Goal: Task Accomplishment & Management: Manage account settings

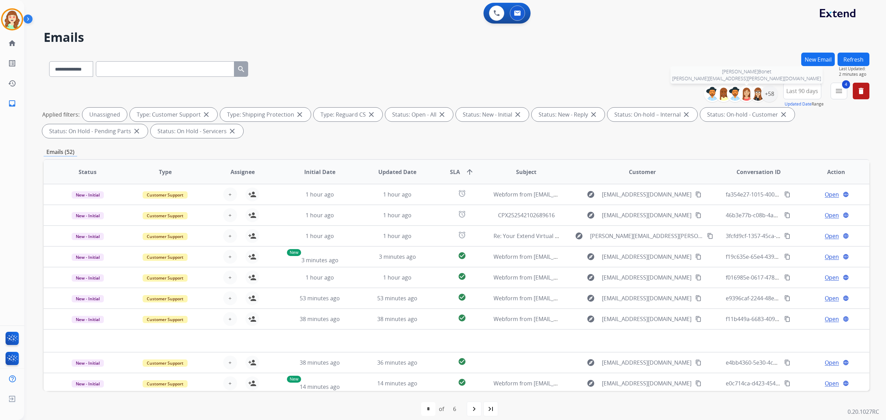
select select "**********"
click at [771, 95] on div "+58" at bounding box center [769, 94] width 17 height 17
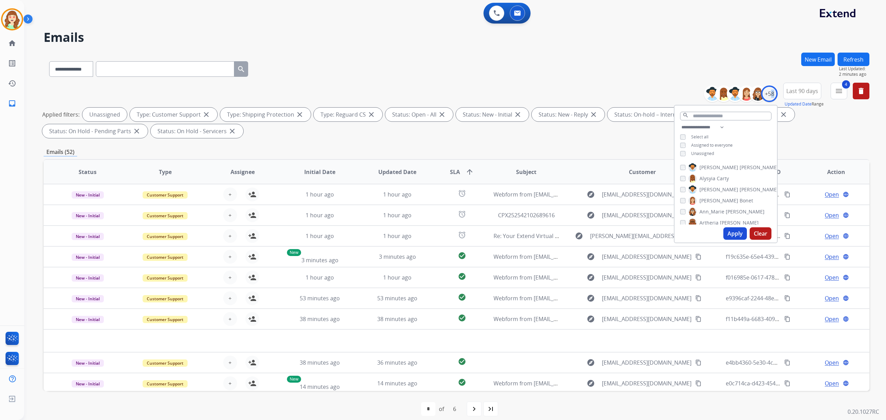
click at [730, 231] on button "Apply" at bounding box center [736, 233] width 24 height 12
click at [681, 154] on div "**********" at bounding box center [726, 141] width 102 height 36
click at [732, 235] on button "Apply" at bounding box center [736, 233] width 24 height 12
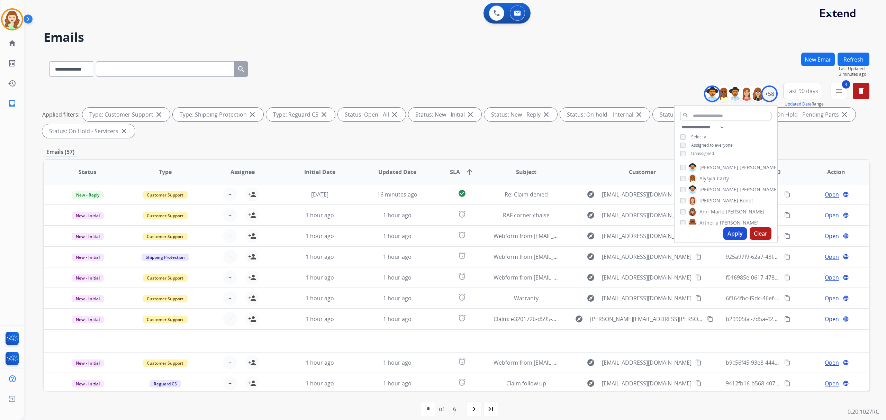
drag, startPoint x: 733, startPoint y: 233, endPoint x: 727, endPoint y: 233, distance: 5.5
click at [730, 233] on button "Apply" at bounding box center [736, 233] width 24 height 12
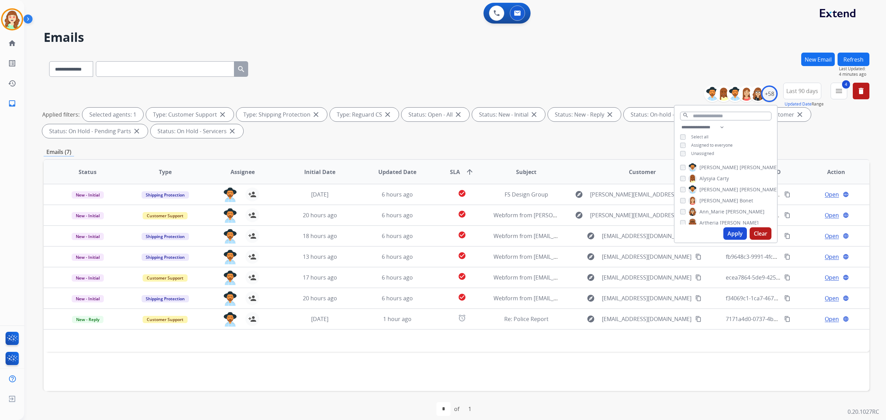
click at [681, 191] on div "[PERSON_NAME]" at bounding box center [729, 190] width 98 height 8
click at [732, 235] on button "Apply" at bounding box center [736, 233] width 24 height 12
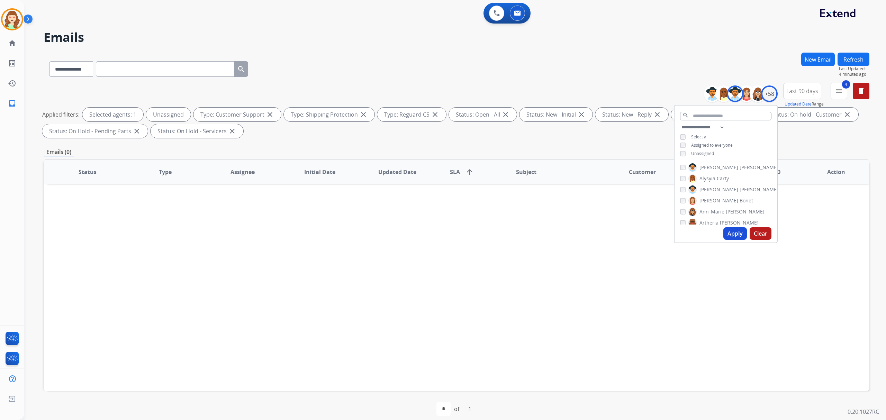
click at [732, 231] on button "Apply" at bounding box center [736, 233] width 24 height 12
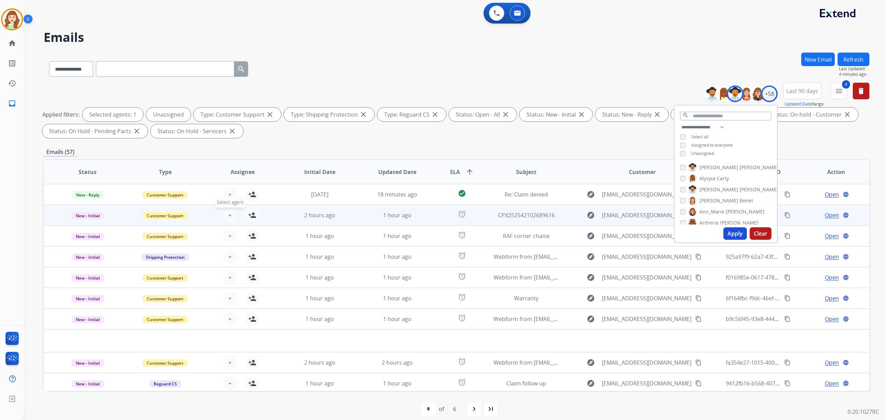
click at [225, 214] on button "+ Select agent" at bounding box center [230, 215] width 14 height 14
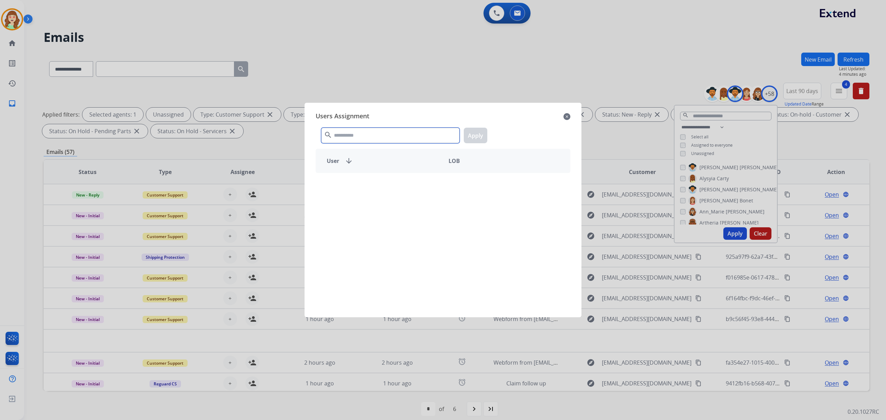
click at [388, 133] on input "text" at bounding box center [390, 136] width 138 height 16
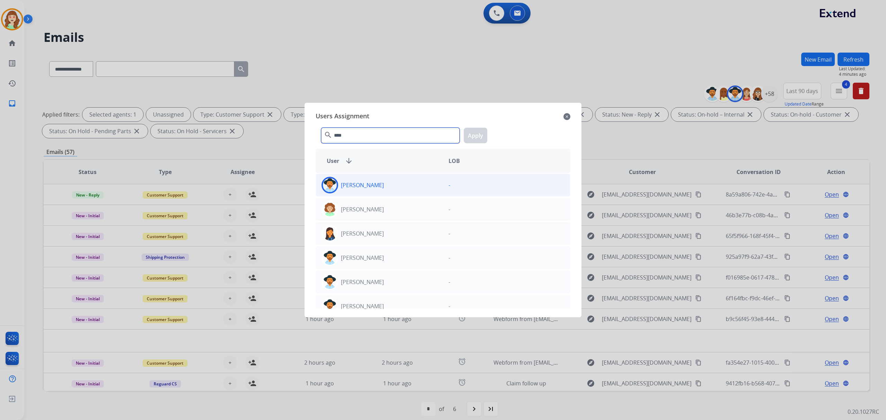
type input "****"
drag, startPoint x: 415, startPoint y: 180, endPoint x: 439, endPoint y: 174, distance: 24.3
click at [416, 180] on div "[PERSON_NAME]" at bounding box center [379, 185] width 127 height 17
click at [481, 135] on button "Apply" at bounding box center [476, 136] width 24 height 16
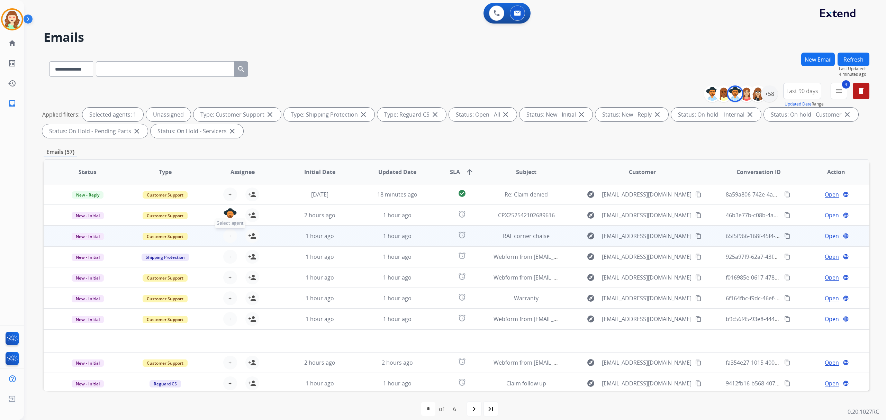
click at [228, 234] on span "+" at bounding box center [229, 236] width 3 height 8
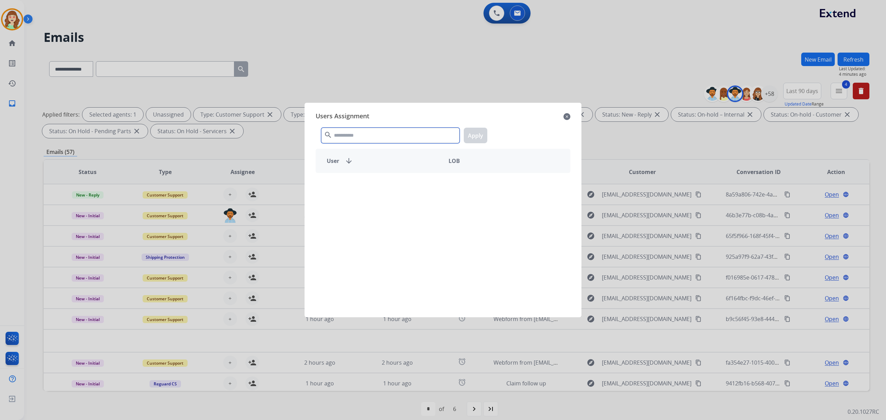
click at [344, 135] on input "text" at bounding box center [390, 136] width 138 height 16
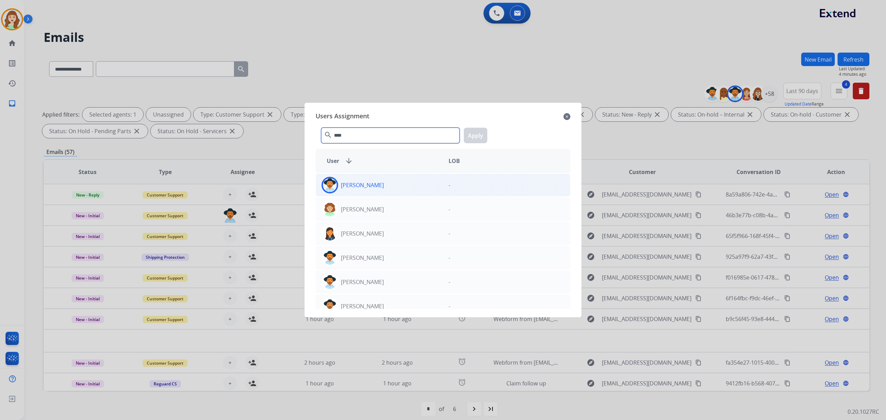
type input "****"
click at [433, 187] on div "[PERSON_NAME]" at bounding box center [379, 185] width 127 height 17
click at [476, 131] on button "Apply" at bounding box center [476, 136] width 24 height 16
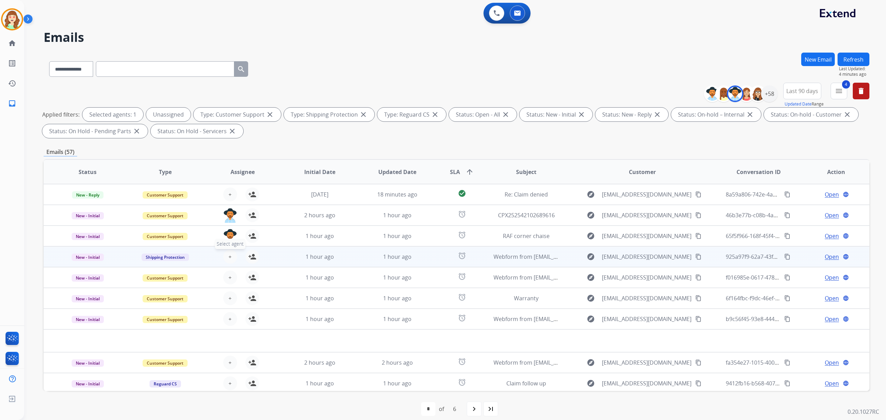
click at [230, 261] on button "+ Select agent" at bounding box center [230, 257] width 14 height 14
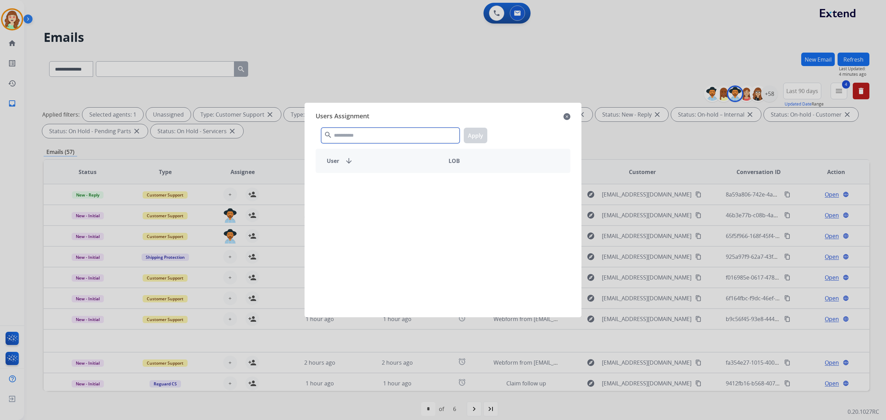
click at [342, 134] on input "text" at bounding box center [390, 136] width 138 height 16
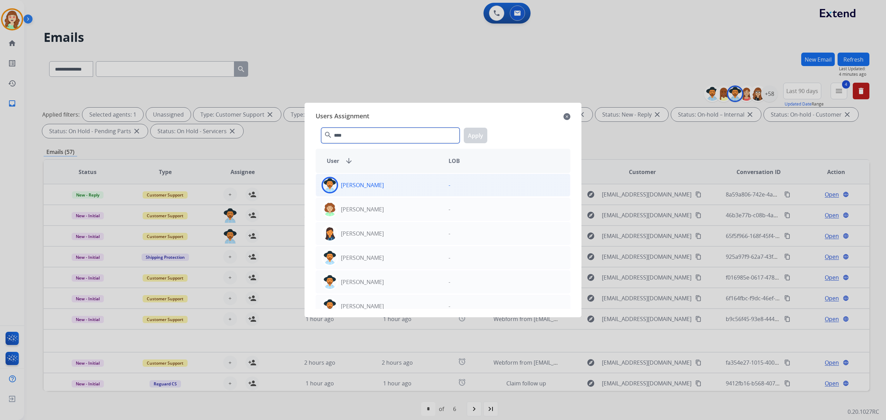
type input "****"
click at [379, 188] on div "[PERSON_NAME]" at bounding box center [379, 185] width 127 height 17
click at [479, 134] on button "Apply" at bounding box center [476, 136] width 24 height 16
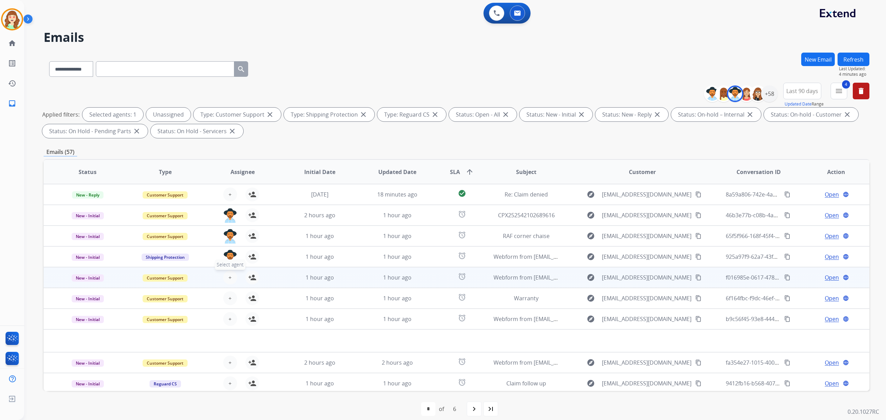
click at [228, 279] on span "+" at bounding box center [229, 277] width 3 height 8
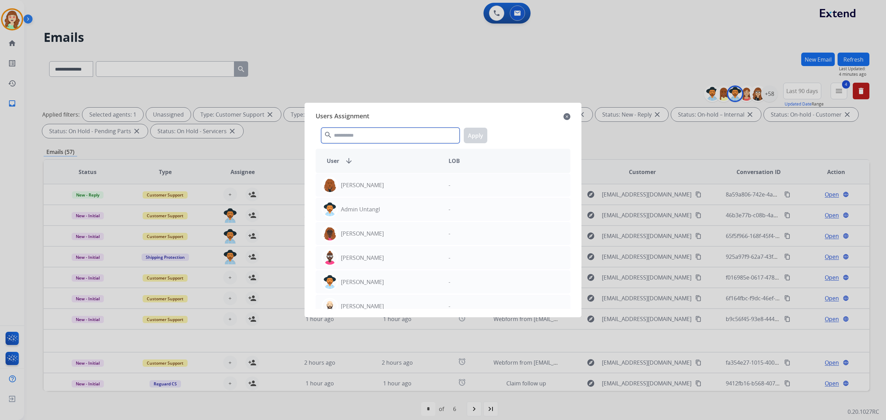
click at [347, 139] on input "text" at bounding box center [390, 136] width 138 height 16
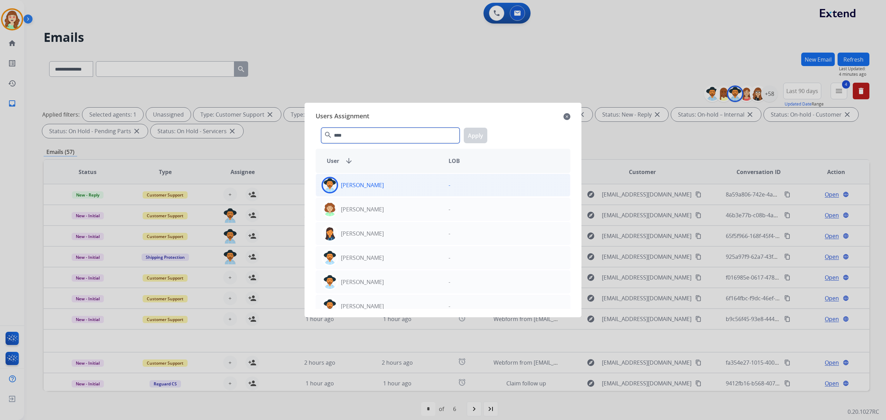
type input "****"
click at [470, 190] on div "-" at bounding box center [506, 185] width 127 height 17
click at [476, 132] on button "Apply" at bounding box center [476, 136] width 24 height 16
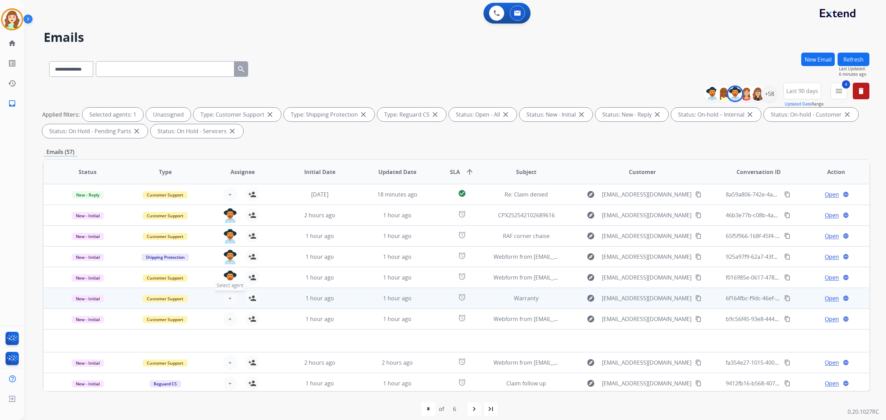
click at [231, 294] on button "+ Select agent" at bounding box center [230, 298] width 14 height 14
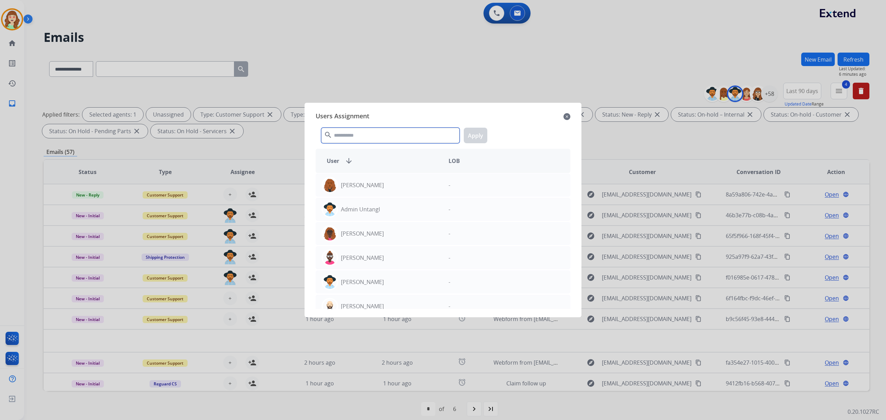
click at [358, 137] on input "text" at bounding box center [390, 136] width 138 height 16
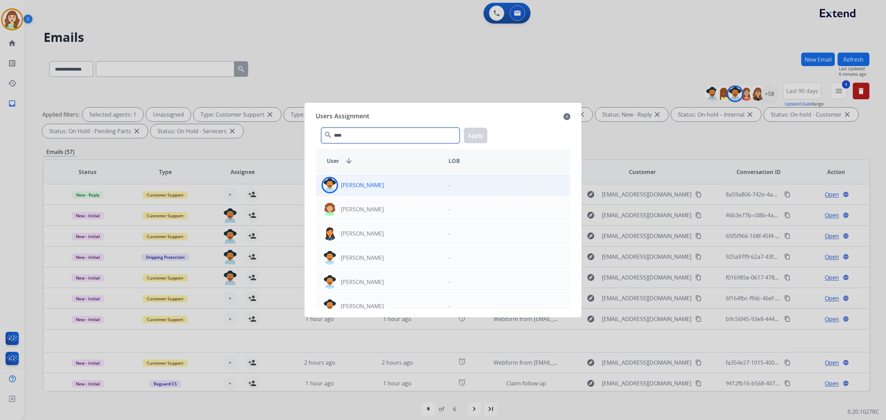
type input "****"
click at [409, 190] on div "[PERSON_NAME]" at bounding box center [379, 185] width 127 height 17
click at [477, 132] on button "Apply" at bounding box center [476, 136] width 24 height 16
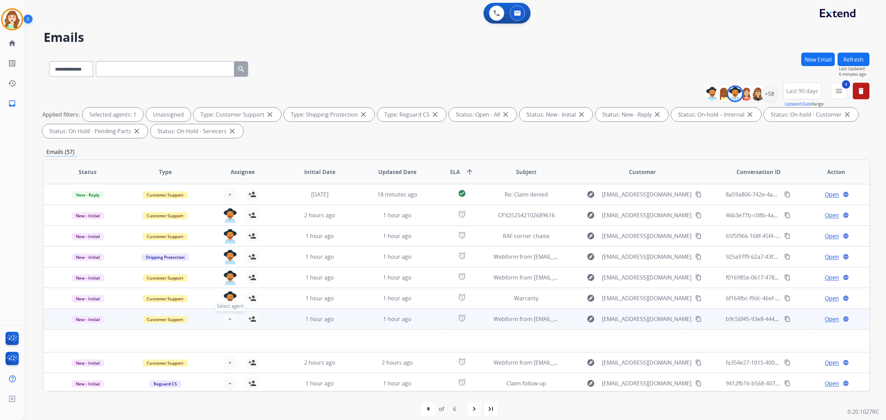
click at [228, 320] on span "+" at bounding box center [229, 319] width 3 height 8
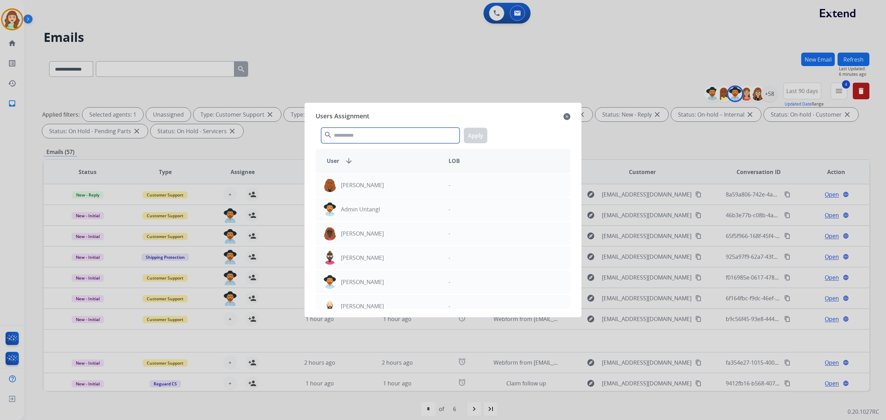
click at [385, 131] on input "text" at bounding box center [390, 136] width 138 height 16
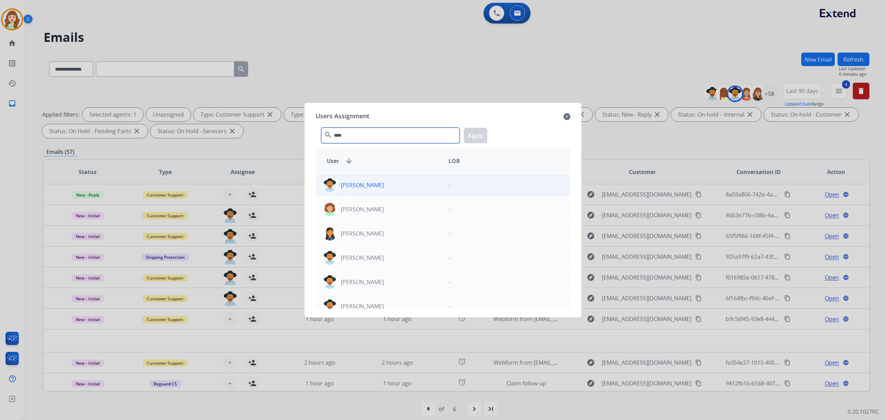
type input "****"
click at [402, 189] on div "[PERSON_NAME]" at bounding box center [379, 185] width 127 height 17
click at [475, 136] on button "Apply" at bounding box center [476, 136] width 24 height 16
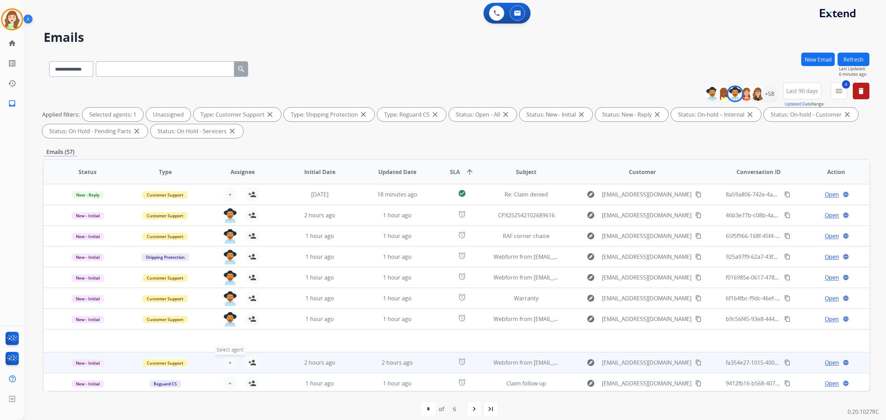
click at [228, 362] on span "+" at bounding box center [229, 363] width 3 height 8
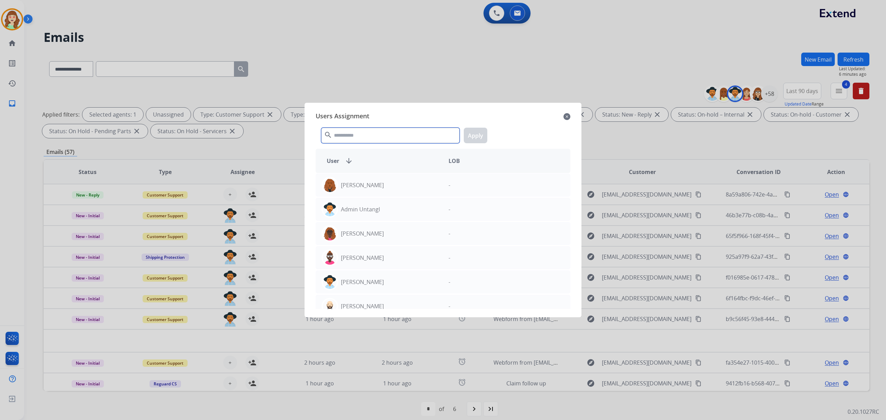
click at [370, 130] on input "text" at bounding box center [390, 136] width 138 height 16
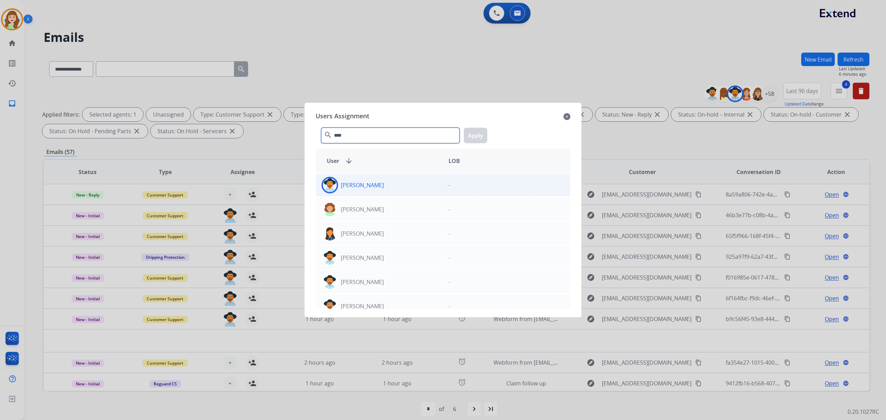
type input "****"
drag, startPoint x: 388, startPoint y: 191, endPoint x: 400, endPoint y: 187, distance: 13.3
click at [388, 191] on div "[PERSON_NAME]" at bounding box center [379, 185] width 127 height 17
click at [477, 136] on button "Apply" at bounding box center [476, 136] width 24 height 16
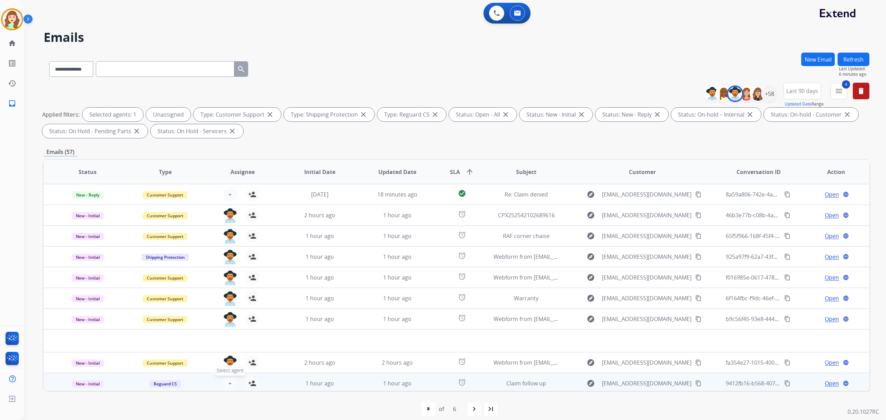
click at [232, 383] on button "+ Select agent" at bounding box center [230, 384] width 14 height 14
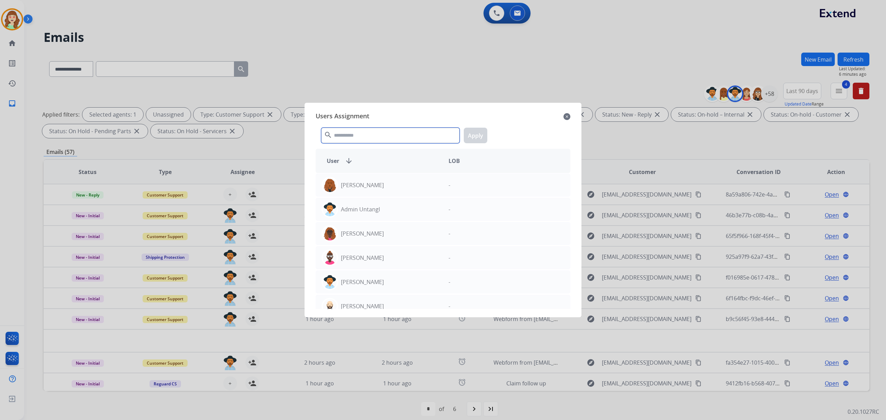
drag, startPoint x: 388, startPoint y: 136, endPoint x: 382, endPoint y: 134, distance: 5.7
click at [384, 135] on input "text" at bounding box center [390, 136] width 138 height 16
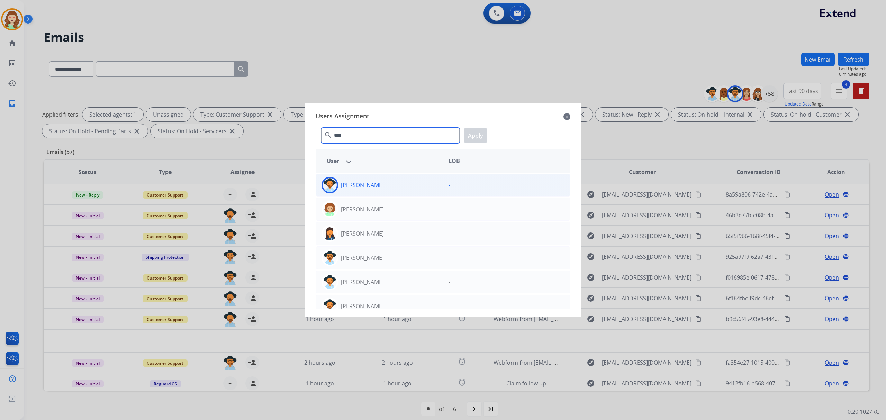
type input "****"
drag, startPoint x: 396, startPoint y: 186, endPoint x: 463, endPoint y: 161, distance: 70.9
click at [396, 185] on div "[PERSON_NAME]" at bounding box center [379, 185] width 127 height 17
drag, startPoint x: 476, startPoint y: 131, endPoint x: 478, endPoint y: 135, distance: 4.7
click at [478, 135] on button "Apply" at bounding box center [476, 136] width 24 height 16
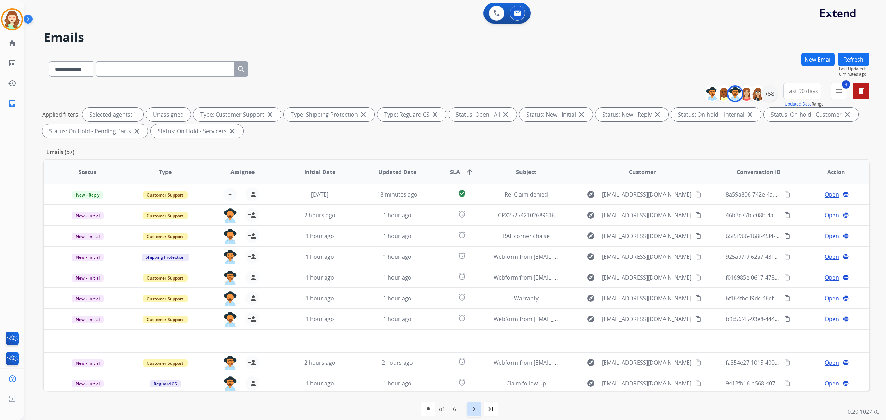
click at [471, 407] on mat-icon "navigate_next" at bounding box center [474, 409] width 8 height 8
select select "*"
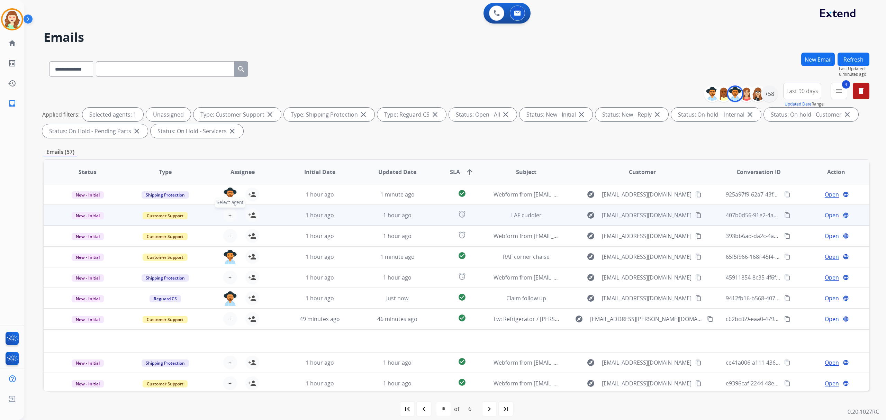
click at [224, 214] on button "+ Select agent" at bounding box center [230, 215] width 14 height 14
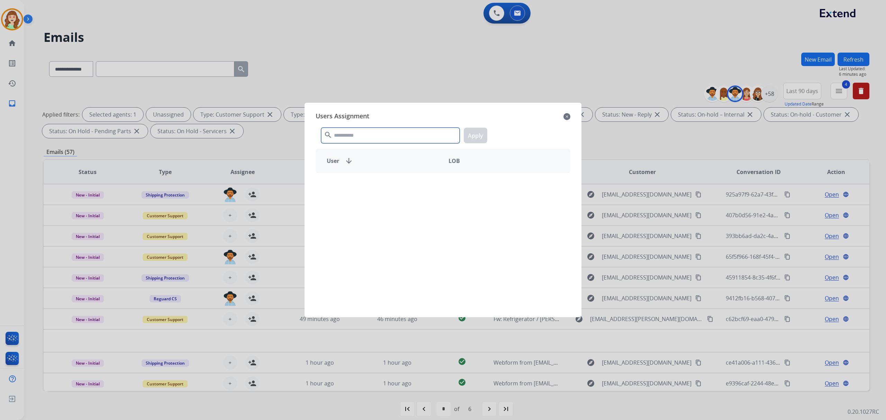
click at [409, 131] on input "text" at bounding box center [390, 136] width 138 height 16
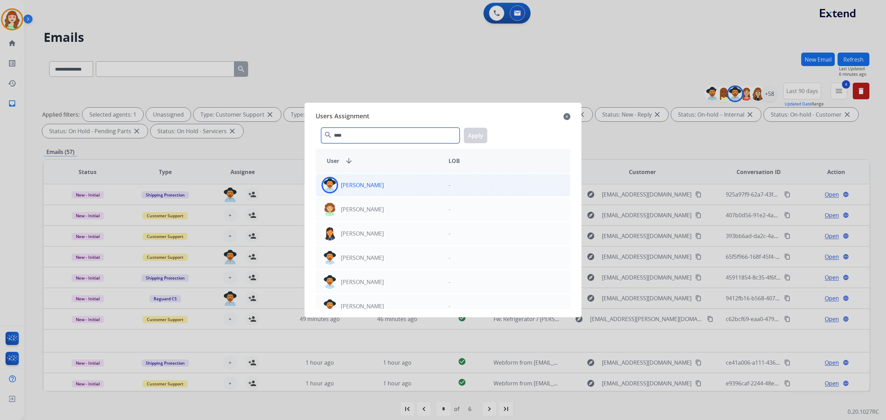
type input "****"
drag, startPoint x: 433, startPoint y: 195, endPoint x: 467, endPoint y: 141, distance: 63.2
click at [433, 194] on div "[PERSON_NAME] -" at bounding box center [443, 185] width 255 height 23
click at [471, 134] on button "Apply" at bounding box center [476, 136] width 24 height 16
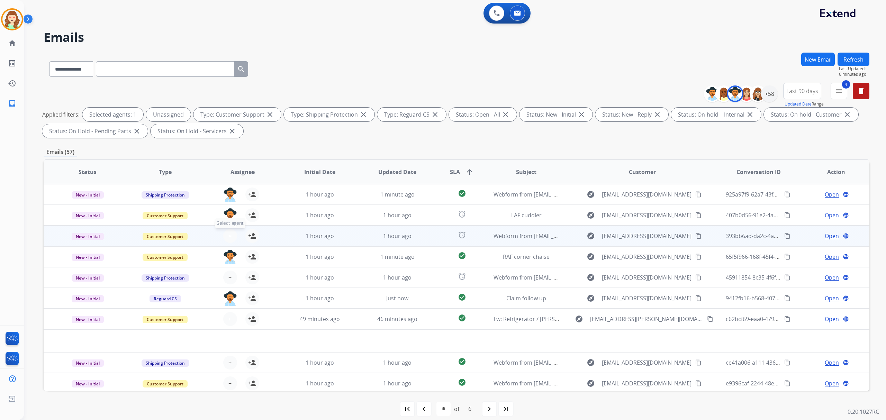
click at [229, 235] on span "+" at bounding box center [229, 236] width 3 height 8
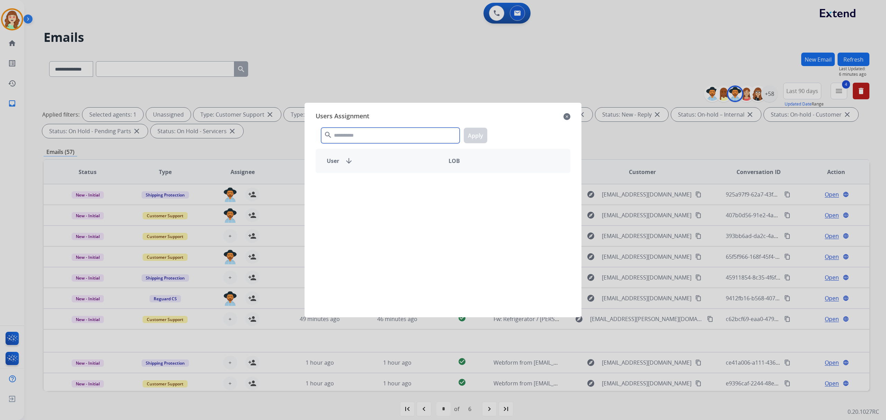
click at [338, 136] on input "text" at bounding box center [390, 136] width 138 height 16
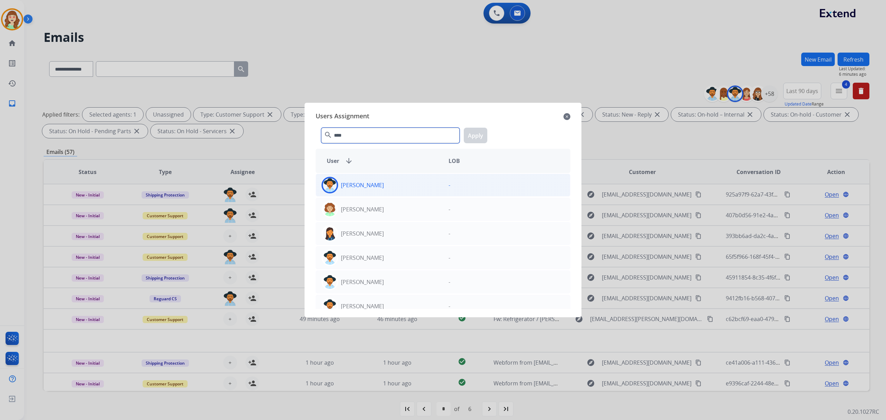
type input "****"
click at [406, 193] on div "[PERSON_NAME]" at bounding box center [379, 185] width 127 height 17
drag, startPoint x: 478, startPoint y: 136, endPoint x: 449, endPoint y: 152, distance: 33.3
click at [478, 136] on button "Apply" at bounding box center [476, 136] width 24 height 16
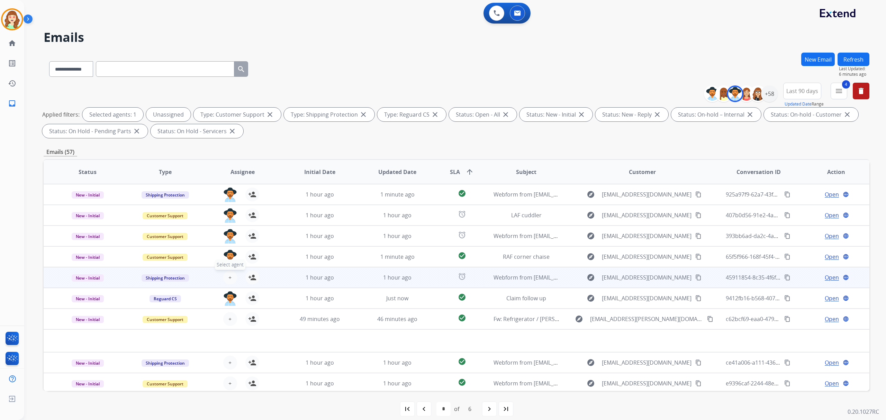
click at [228, 276] on span "+" at bounding box center [229, 277] width 3 height 8
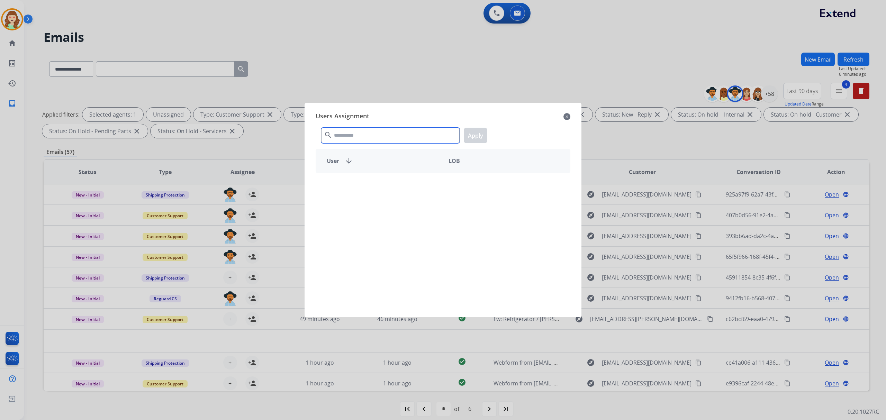
click at [390, 134] on input "text" at bounding box center [390, 136] width 138 height 16
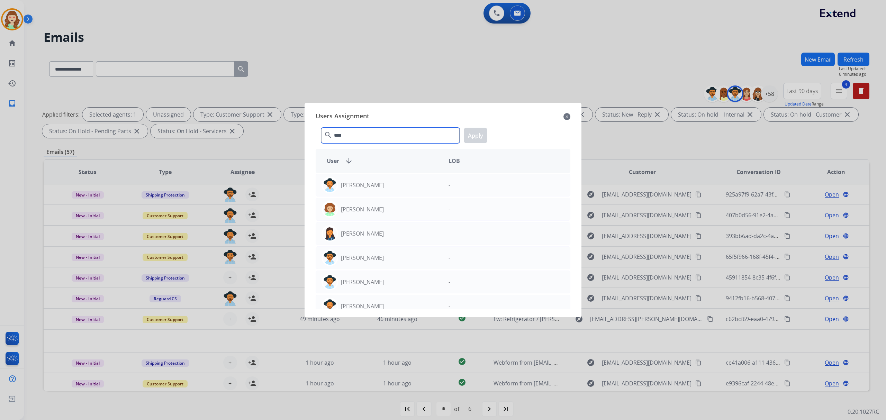
type input "****"
click at [405, 187] on div "[PERSON_NAME]" at bounding box center [379, 185] width 127 height 17
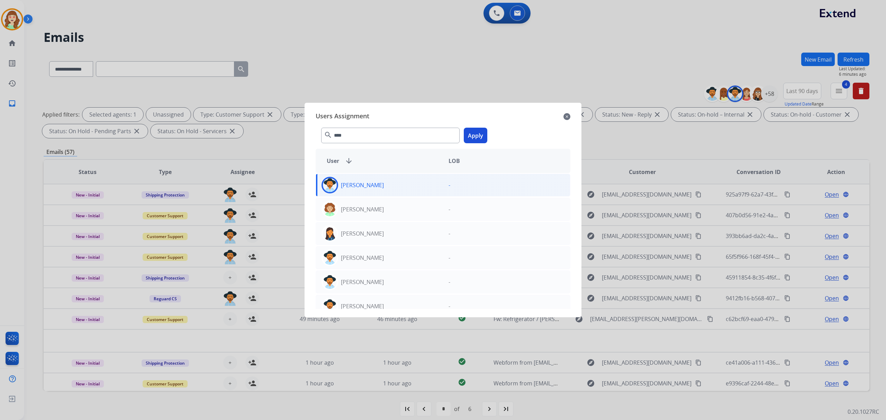
click at [483, 133] on button "Apply" at bounding box center [476, 136] width 24 height 16
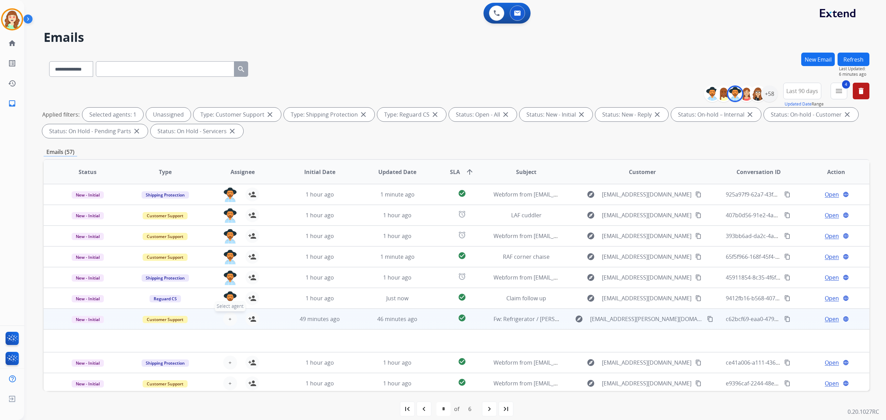
click at [226, 319] on button "+ Select agent" at bounding box center [230, 319] width 14 height 14
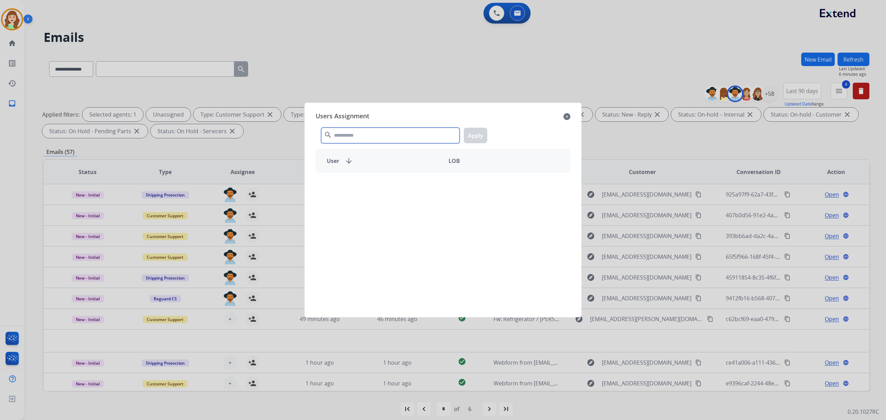
click at [402, 141] on input "text" at bounding box center [390, 136] width 138 height 16
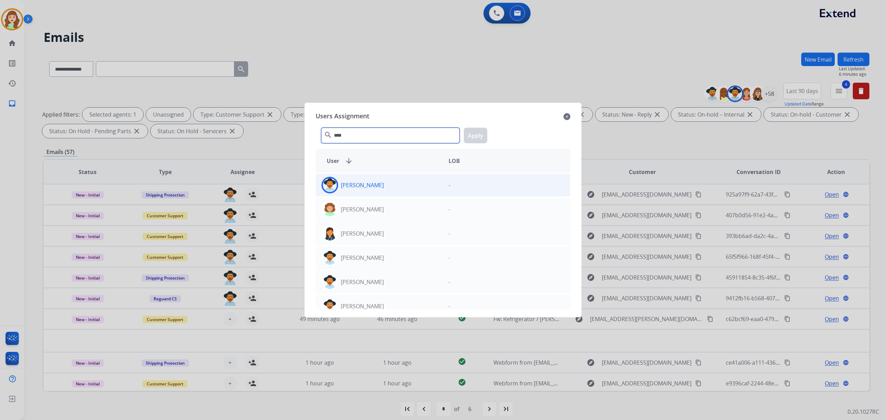
type input "****"
drag, startPoint x: 438, startPoint y: 183, endPoint x: 508, endPoint y: 129, distance: 88.4
click at [453, 174] on div "[PERSON_NAME] -" at bounding box center [443, 185] width 255 height 23
drag, startPoint x: 485, startPoint y: 135, endPoint x: 323, endPoint y: 286, distance: 221.4
click at [485, 135] on button "Apply" at bounding box center [476, 136] width 24 height 16
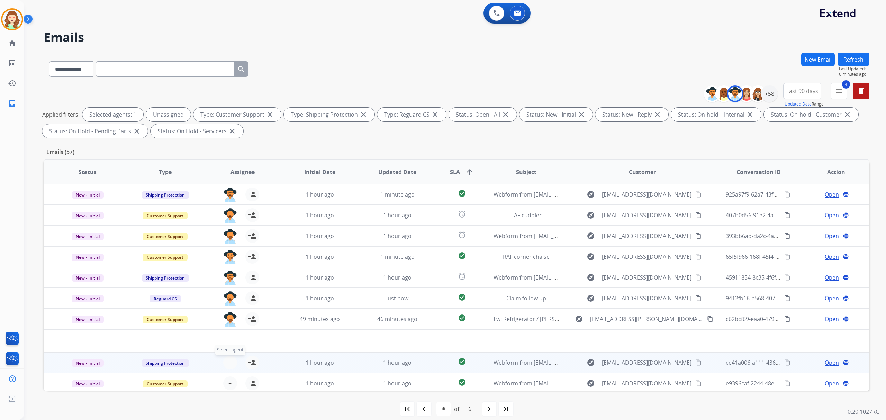
click at [232, 359] on button "+ Select agent" at bounding box center [230, 363] width 14 height 14
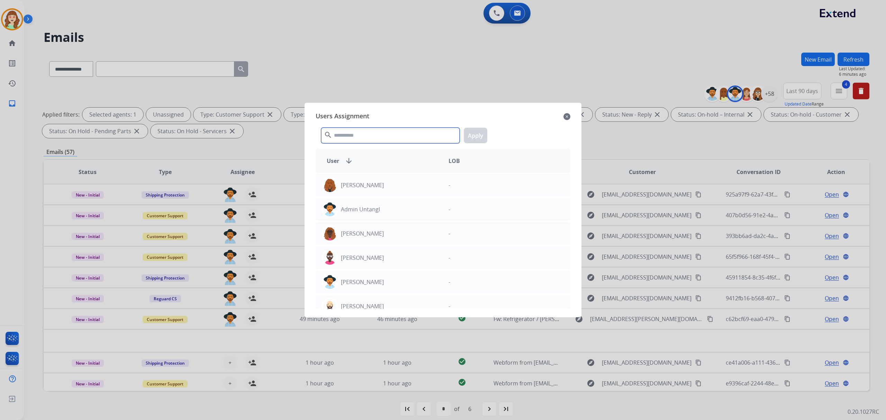
drag, startPoint x: 380, startPoint y: 132, endPoint x: 388, endPoint y: 122, distance: 12.8
click at [388, 126] on div "search Apply" at bounding box center [443, 134] width 255 height 24
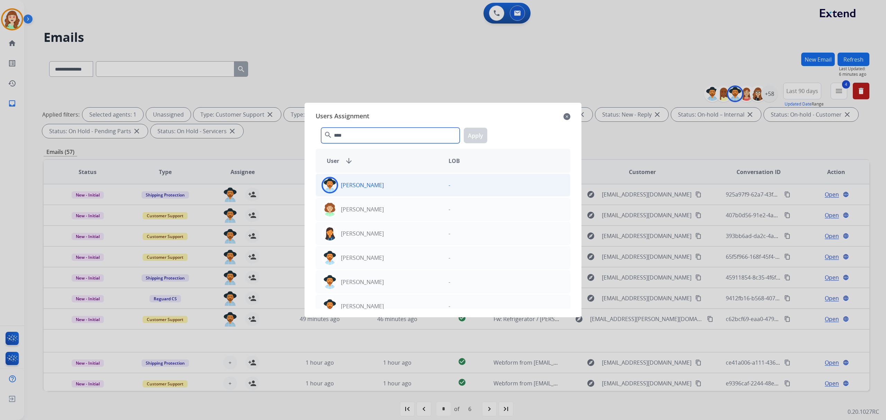
type input "****"
click at [371, 192] on div "[PERSON_NAME]" at bounding box center [379, 185] width 127 height 17
click at [477, 135] on button "Apply" at bounding box center [476, 136] width 24 height 16
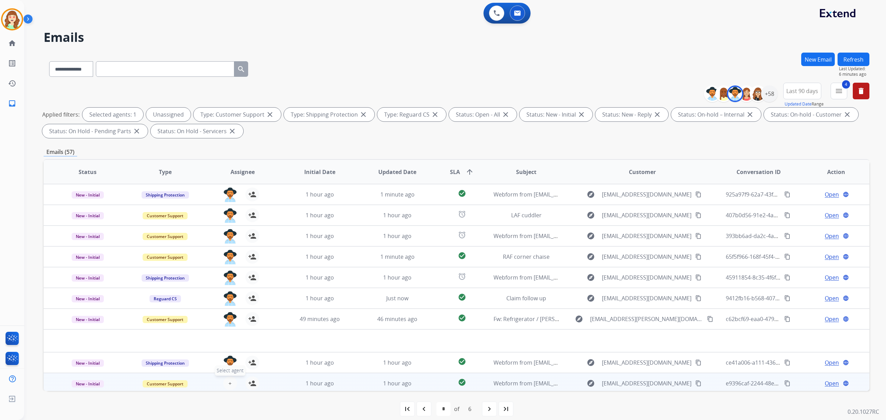
click at [229, 380] on span "+" at bounding box center [229, 383] width 3 height 8
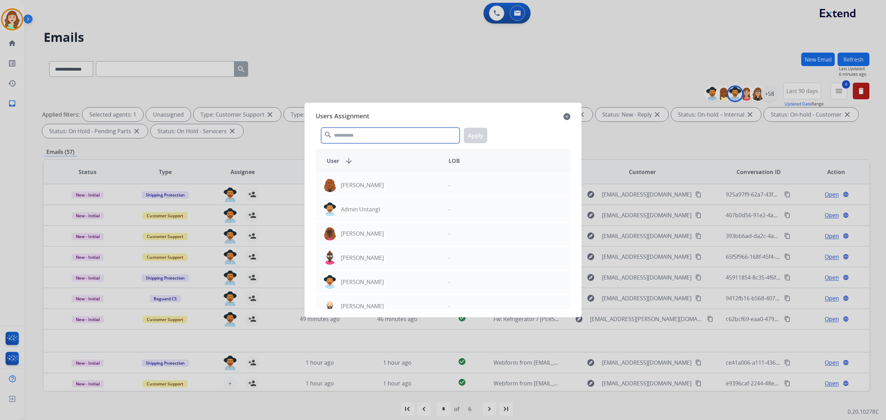
click at [377, 131] on input "text" at bounding box center [390, 136] width 138 height 16
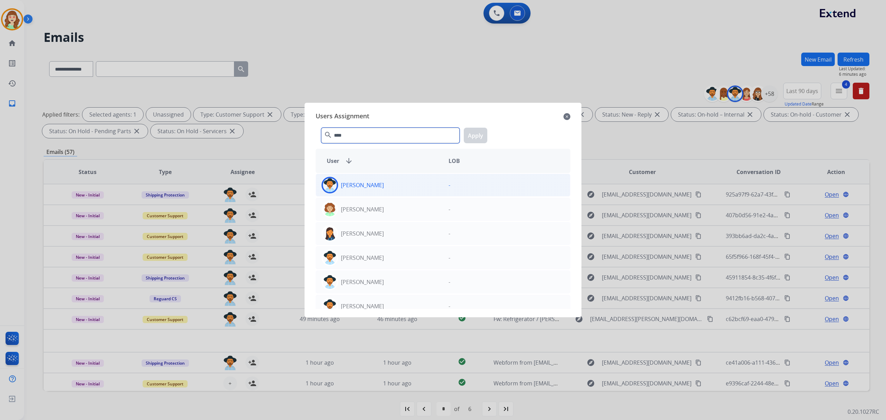
type input "****"
click at [385, 190] on div "[PERSON_NAME]" at bounding box center [379, 185] width 127 height 17
click at [473, 138] on button "Apply" at bounding box center [476, 136] width 24 height 16
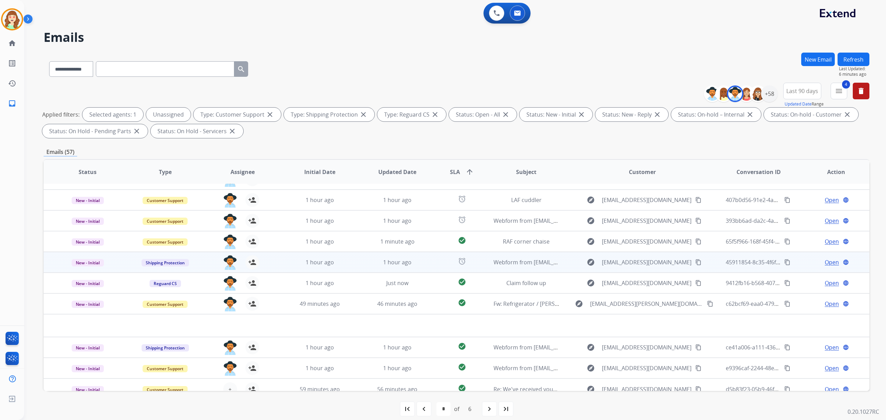
scroll to position [23, 0]
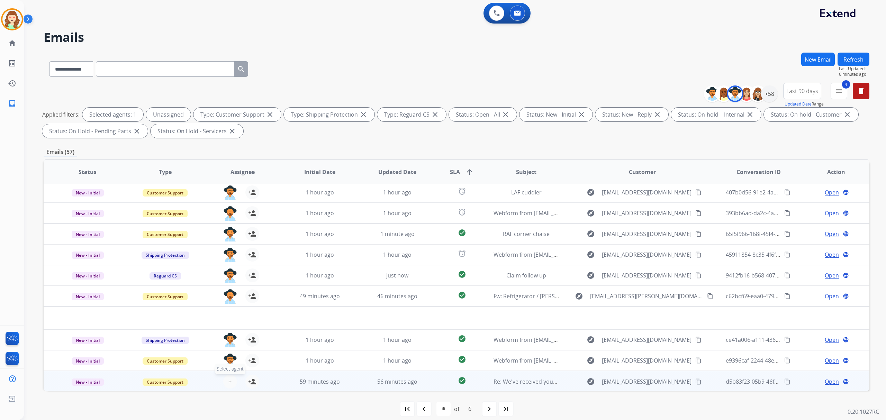
click at [233, 382] on button "+ Select agent" at bounding box center [230, 382] width 14 height 14
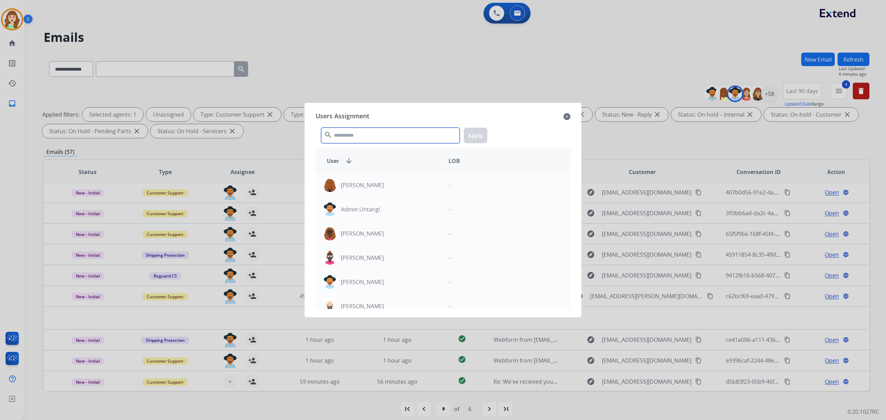
drag, startPoint x: 368, startPoint y: 132, endPoint x: 352, endPoint y: 84, distance: 50.4
click at [368, 132] on input "text" at bounding box center [390, 136] width 138 height 16
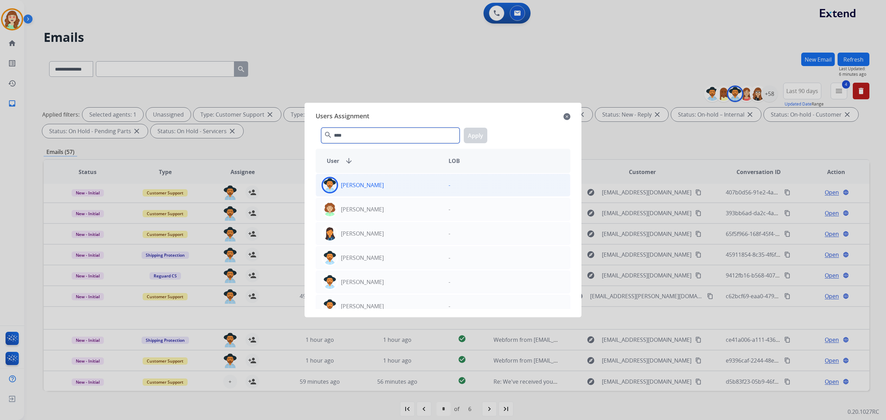
type input "****"
drag, startPoint x: 396, startPoint y: 190, endPoint x: 413, endPoint y: 181, distance: 18.7
click at [396, 187] on div "[PERSON_NAME]" at bounding box center [379, 185] width 127 height 17
drag, startPoint x: 478, startPoint y: 138, endPoint x: 493, endPoint y: 178, distance: 43.0
click at [477, 137] on button "Apply" at bounding box center [476, 136] width 24 height 16
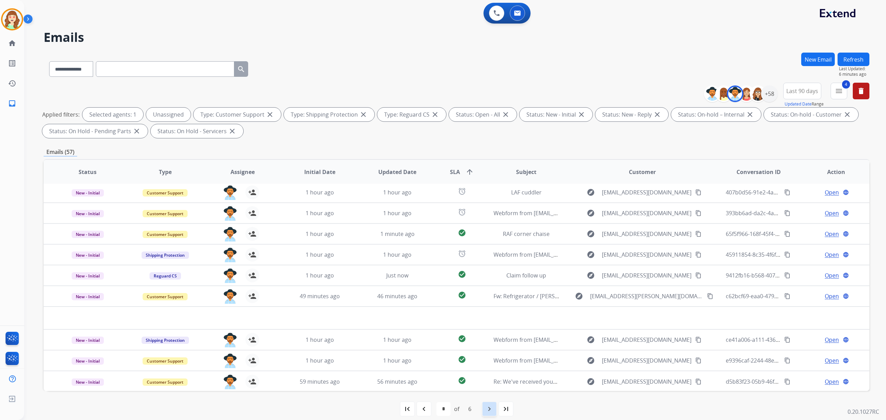
click at [485, 409] on mat-icon "navigate_next" at bounding box center [489, 409] width 8 height 8
select select "*"
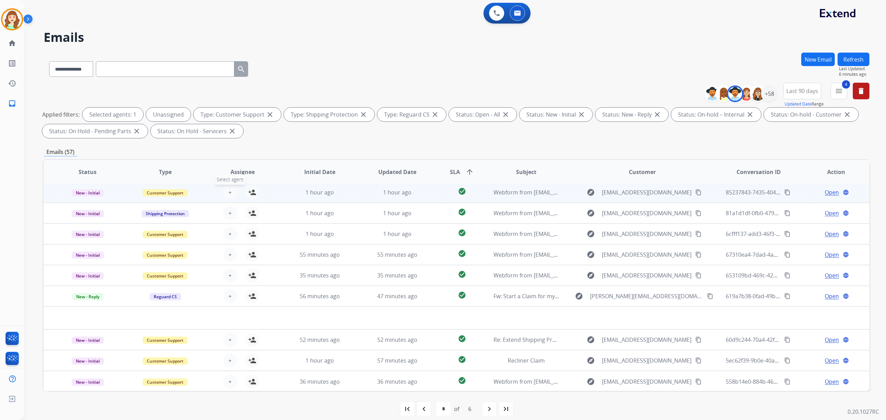
click at [233, 190] on button "+ Select agent" at bounding box center [230, 193] width 14 height 14
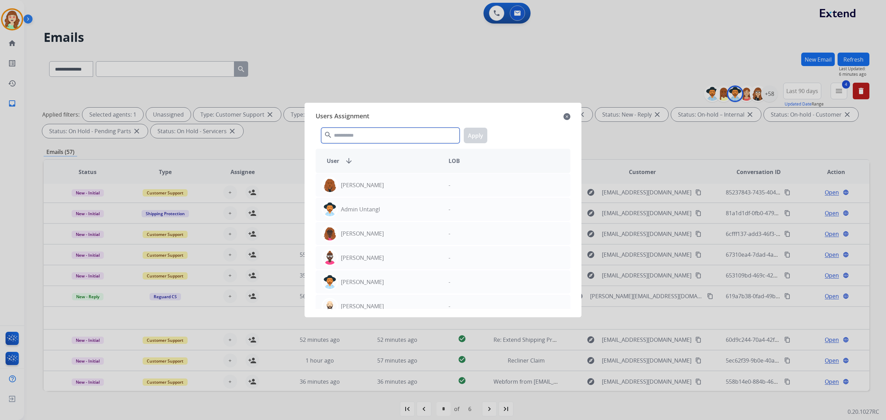
drag, startPoint x: 384, startPoint y: 137, endPoint x: 384, endPoint y: 123, distance: 14.5
click at [384, 123] on div "search Apply" at bounding box center [443, 134] width 255 height 24
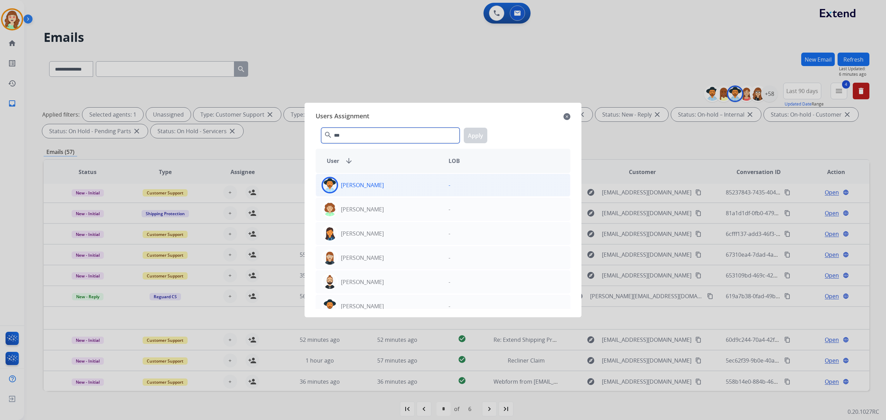
type input "***"
click at [388, 185] on div "[PERSON_NAME]" at bounding box center [379, 185] width 127 height 17
click at [479, 136] on button "Apply" at bounding box center [476, 136] width 24 height 16
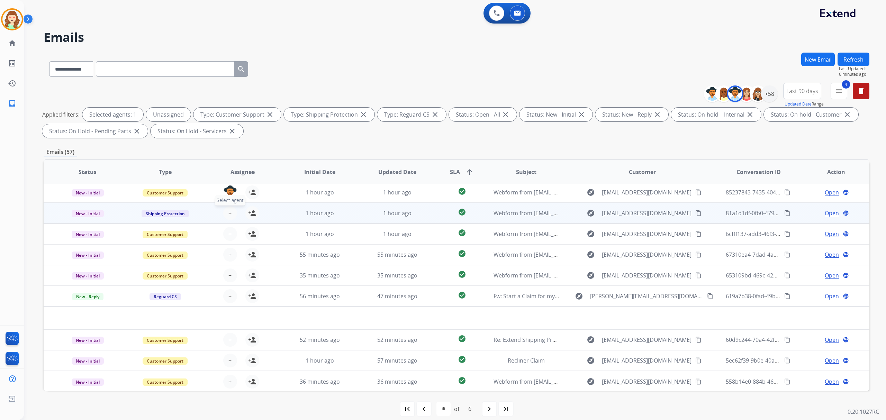
click at [230, 209] on button "+ Select agent" at bounding box center [230, 213] width 14 height 14
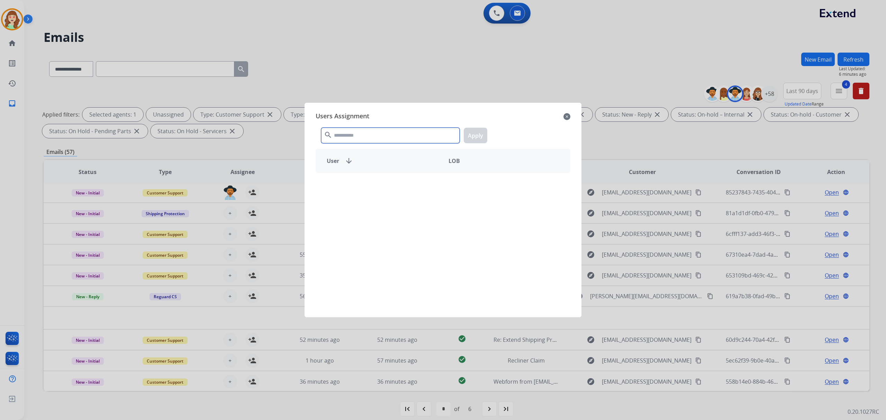
drag, startPoint x: 377, startPoint y: 134, endPoint x: 366, endPoint y: 123, distance: 16.4
click at [377, 134] on input "text" at bounding box center [390, 136] width 138 height 16
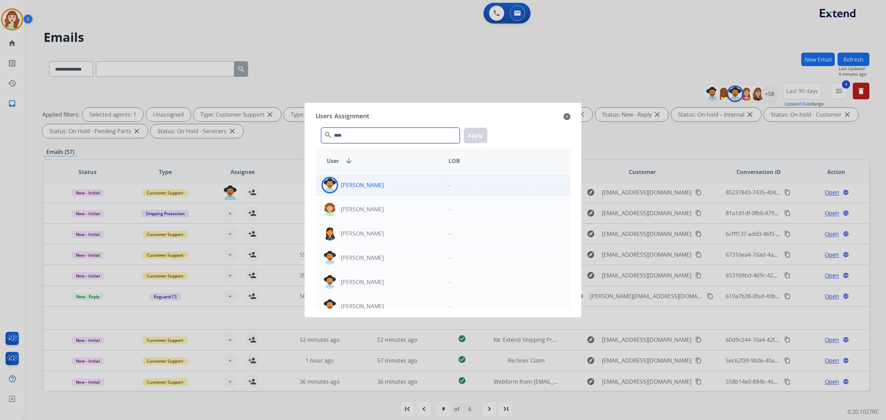
type input "****"
click at [390, 177] on div "[PERSON_NAME]" at bounding box center [379, 185] width 127 height 17
click at [469, 132] on button "Apply" at bounding box center [476, 136] width 24 height 16
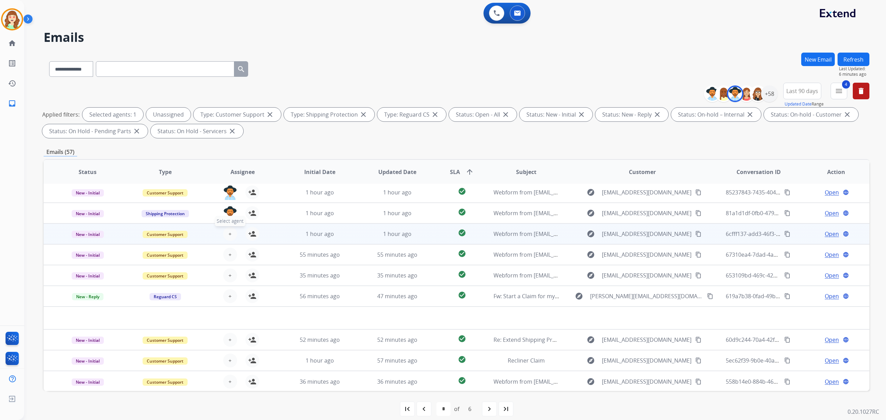
click at [228, 233] on span "+" at bounding box center [229, 234] width 3 height 8
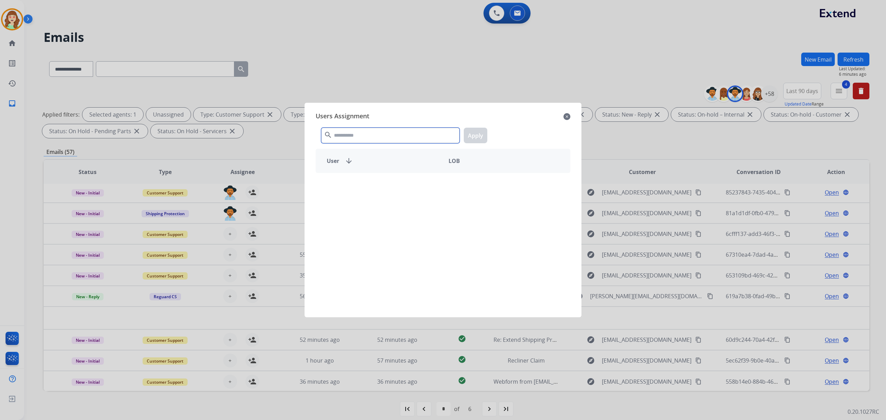
click at [359, 134] on input "text" at bounding box center [390, 136] width 138 height 16
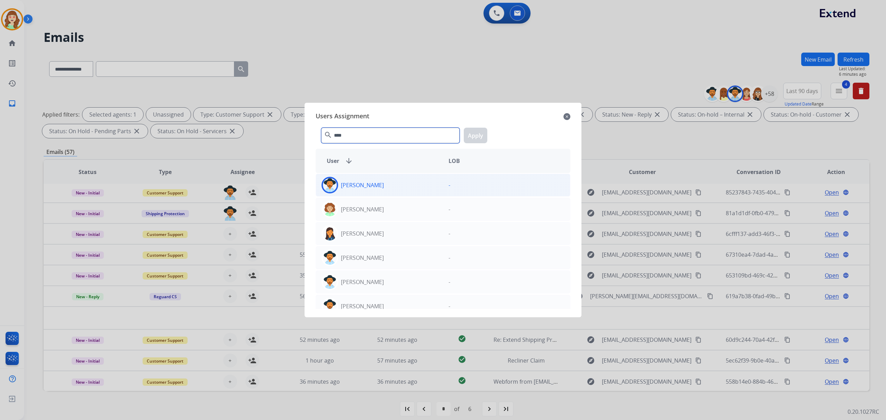
type input "****"
click at [380, 184] on div "[PERSON_NAME]" at bounding box center [379, 185] width 127 height 17
click at [478, 138] on button "Apply" at bounding box center [476, 136] width 24 height 16
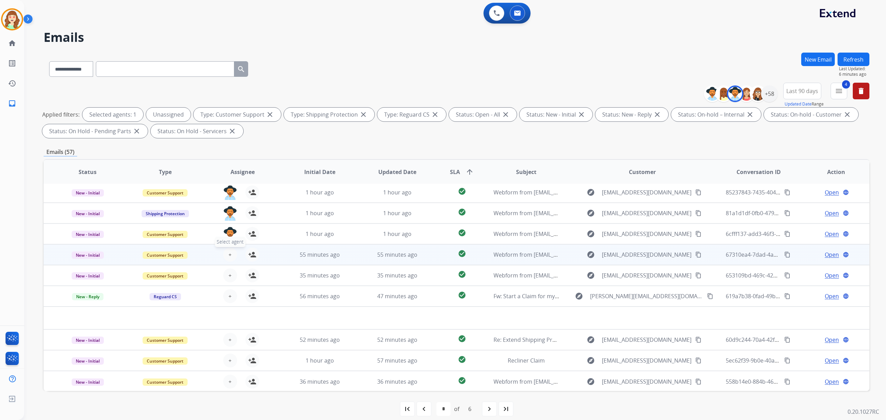
click at [228, 251] on span "+" at bounding box center [229, 255] width 3 height 8
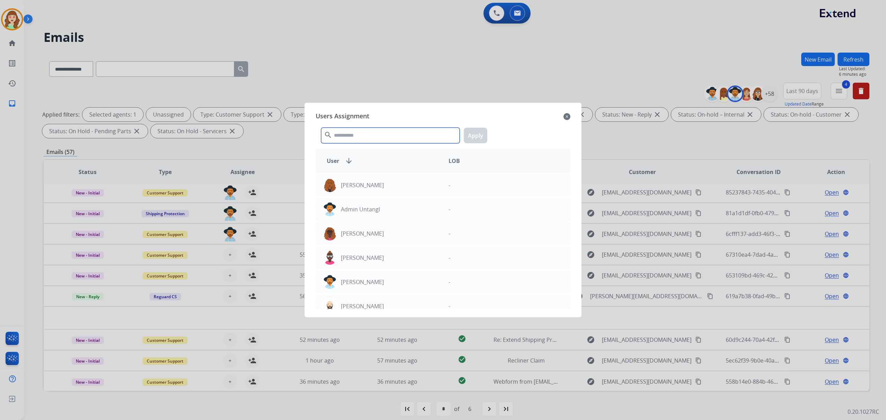
drag, startPoint x: 373, startPoint y: 133, endPoint x: 345, endPoint y: 111, distance: 35.0
click at [374, 126] on div "search Apply" at bounding box center [443, 134] width 255 height 24
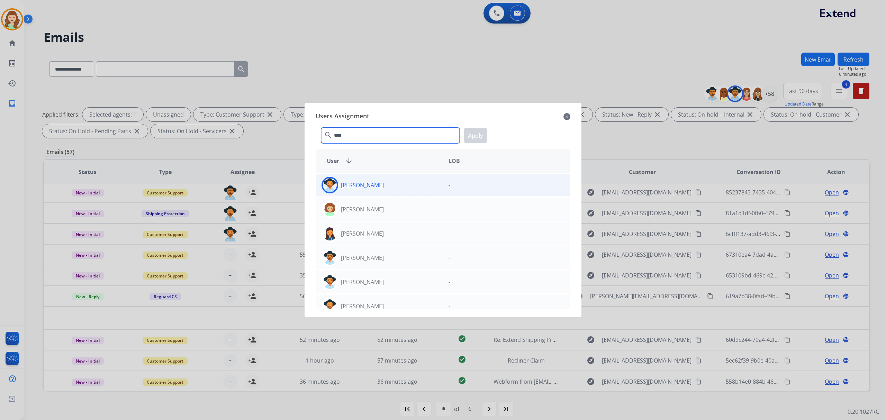
type input "****"
click at [394, 180] on div "[PERSON_NAME]" at bounding box center [379, 185] width 127 height 17
click at [478, 134] on button "Apply" at bounding box center [476, 136] width 24 height 16
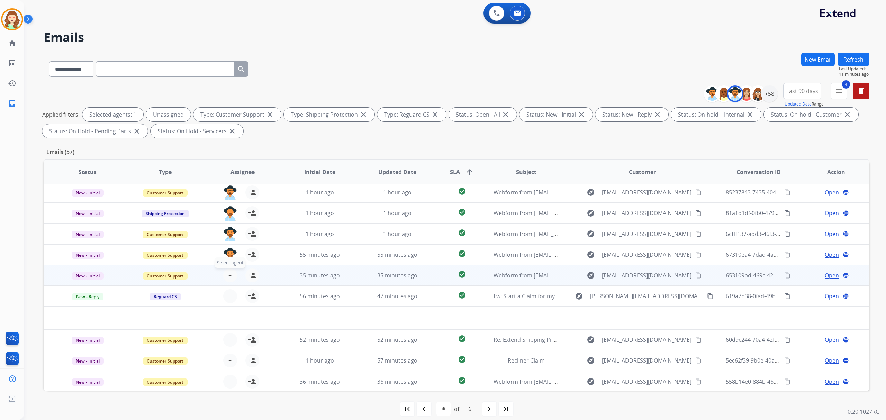
click at [229, 279] on span "+" at bounding box center [229, 275] width 3 height 8
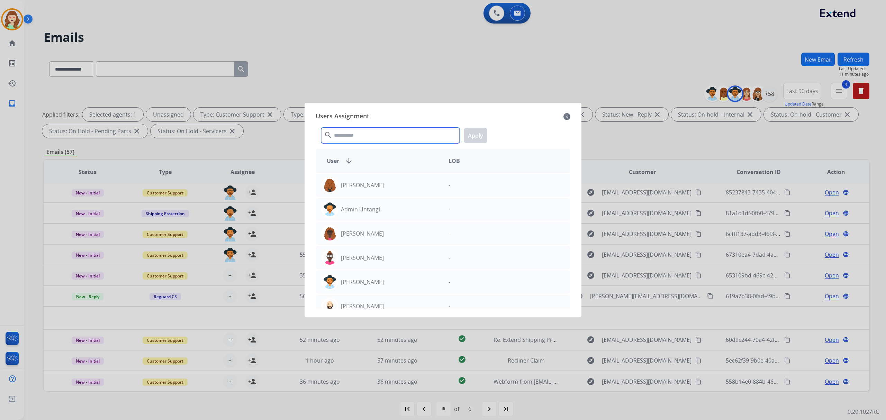
drag, startPoint x: 386, startPoint y: 135, endPoint x: 392, endPoint y: 125, distance: 11.5
click at [391, 127] on div "search Apply" at bounding box center [443, 134] width 255 height 24
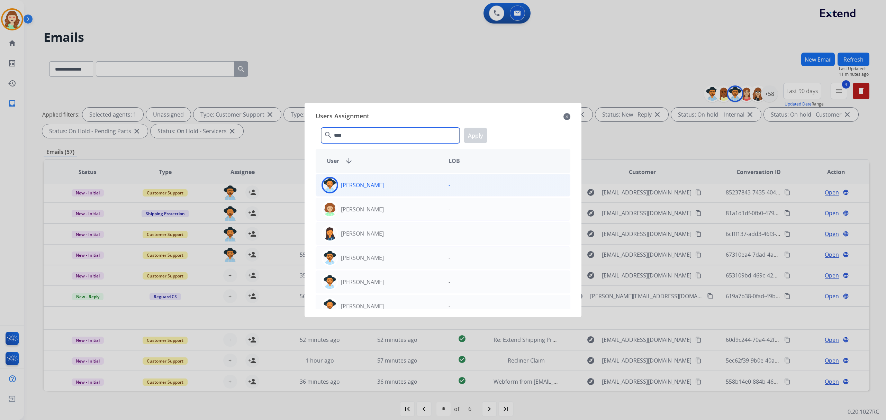
type input "****"
click at [431, 186] on div "[PERSON_NAME]" at bounding box center [379, 185] width 127 height 17
click at [473, 138] on button "Apply" at bounding box center [476, 136] width 24 height 16
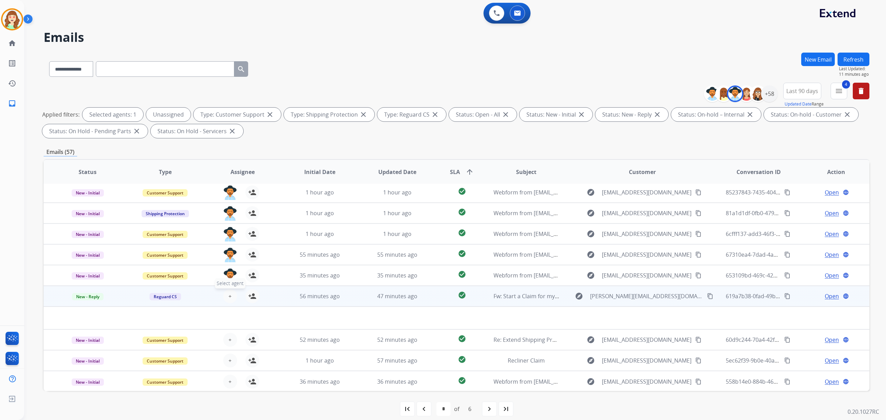
click at [229, 295] on span "+" at bounding box center [229, 296] width 3 height 8
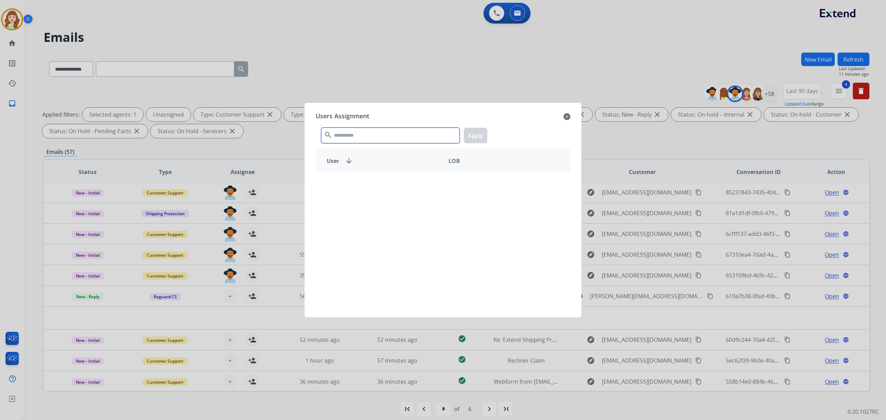
click at [337, 138] on input "text" at bounding box center [390, 136] width 138 height 16
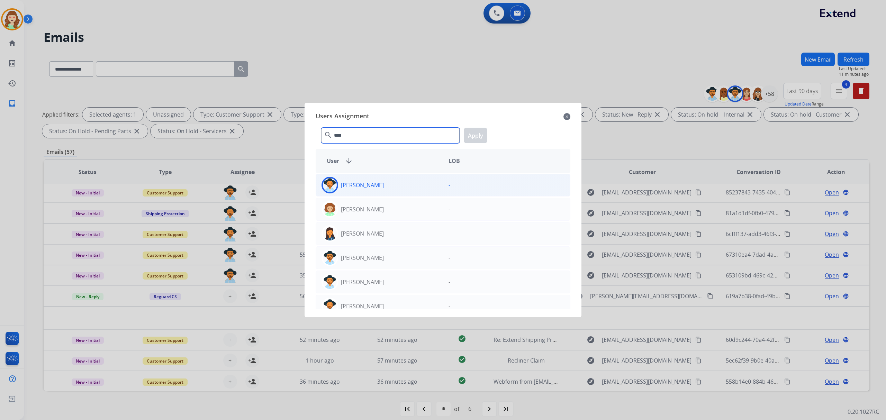
type input "****"
click at [402, 184] on div "[PERSON_NAME]" at bounding box center [379, 185] width 127 height 17
click at [478, 132] on button "Apply" at bounding box center [476, 136] width 24 height 16
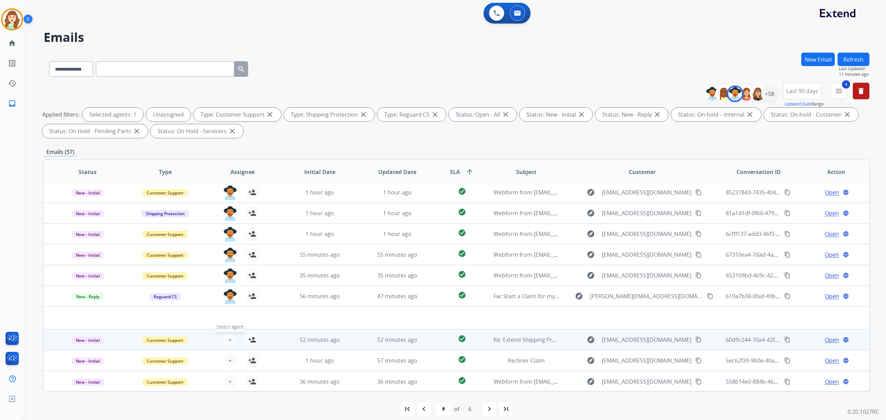
click at [231, 337] on button "+ Select agent" at bounding box center [230, 340] width 14 height 14
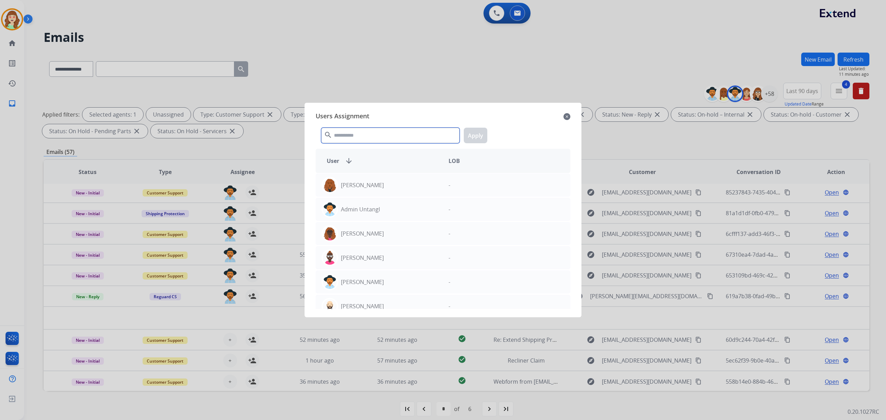
drag, startPoint x: 350, startPoint y: 137, endPoint x: 347, endPoint y: 134, distance: 4.9
click at [350, 136] on input "text" at bounding box center [390, 136] width 138 height 16
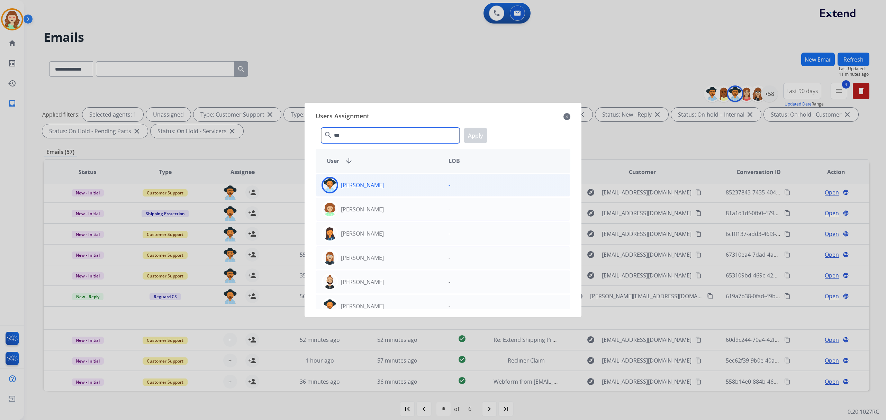
type input "***"
click at [410, 190] on div "[PERSON_NAME]" at bounding box center [379, 185] width 127 height 17
click at [476, 139] on button "Apply" at bounding box center [476, 136] width 24 height 16
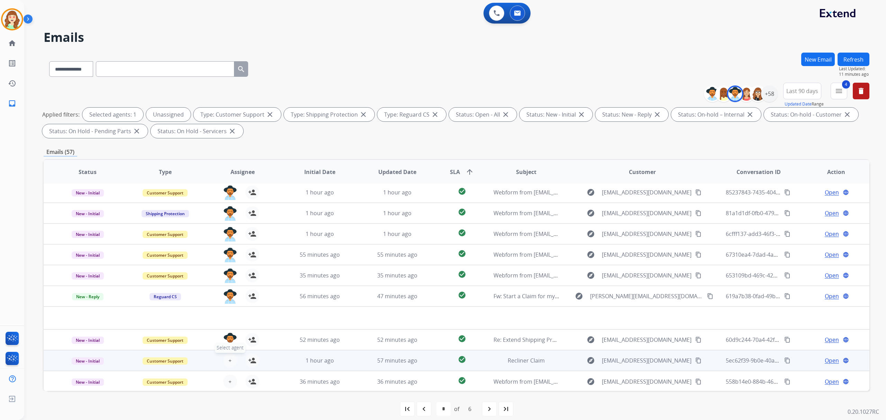
click at [228, 357] on span "+" at bounding box center [229, 361] width 3 height 8
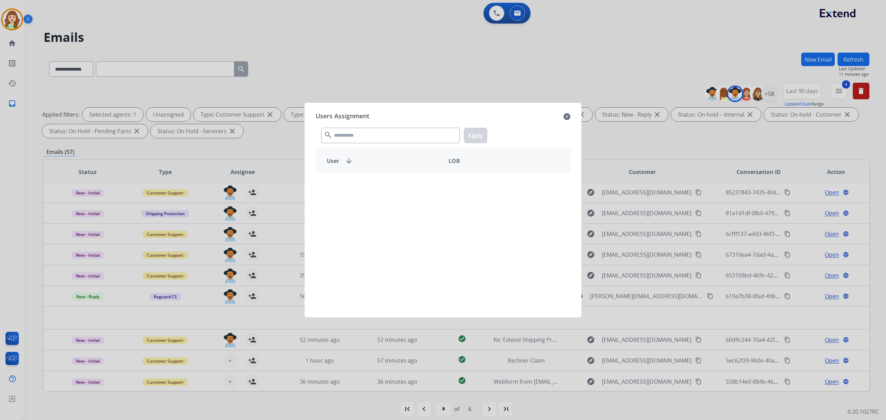
click at [369, 150] on div "User arrow_downward LOB" at bounding box center [443, 161] width 255 height 24
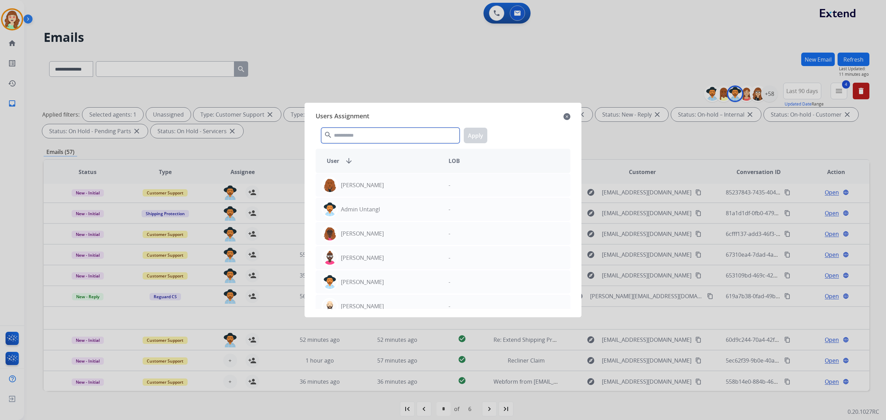
click at [373, 134] on input "text" at bounding box center [390, 136] width 138 height 16
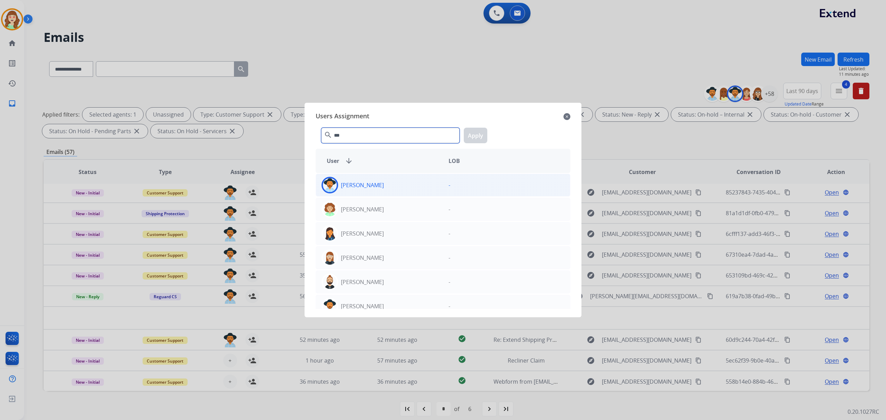
type input "***"
click at [388, 181] on div "[PERSON_NAME]" at bounding box center [379, 185] width 127 height 17
click at [478, 141] on button "Apply" at bounding box center [476, 136] width 24 height 16
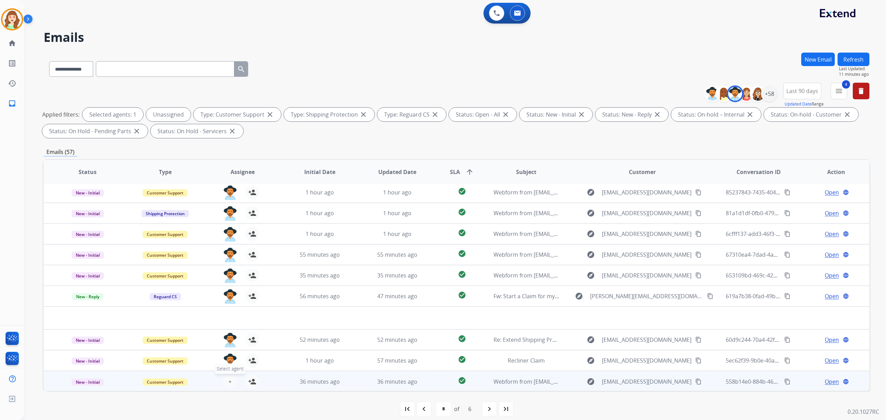
click at [227, 380] on button "+ Select agent" at bounding box center [230, 382] width 14 height 14
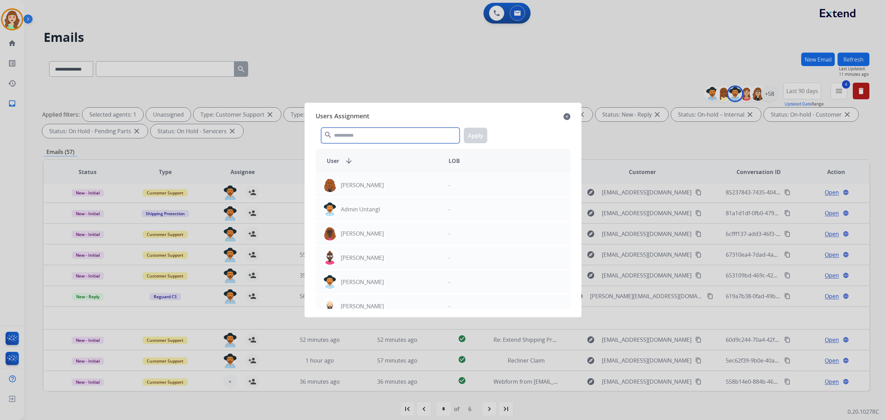
click at [361, 129] on input "text" at bounding box center [390, 136] width 138 height 16
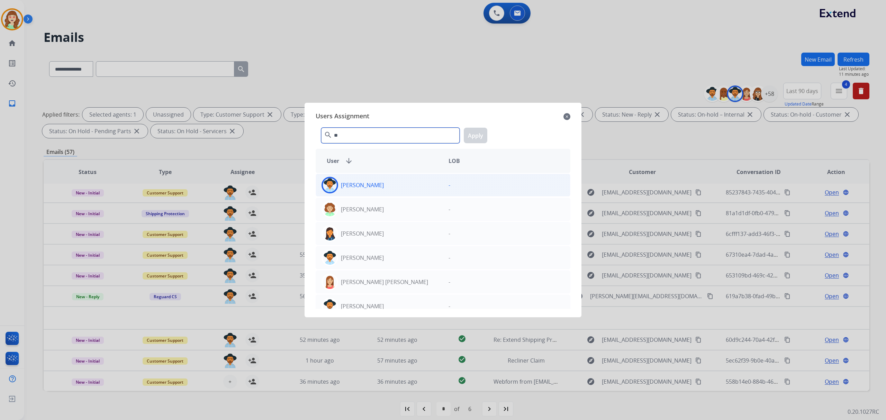
type input "**"
click at [401, 186] on div "[PERSON_NAME]" at bounding box center [379, 185] width 127 height 17
click at [476, 140] on button "Apply" at bounding box center [476, 136] width 24 height 16
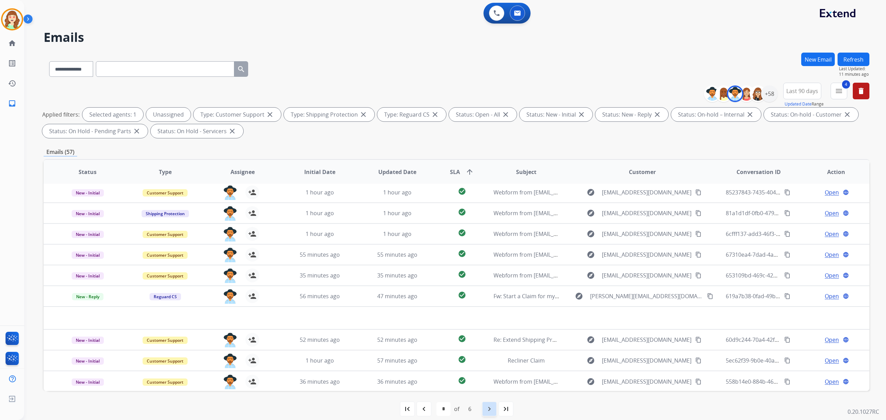
click at [492, 405] on mat-icon "navigate_next" at bounding box center [489, 409] width 8 height 8
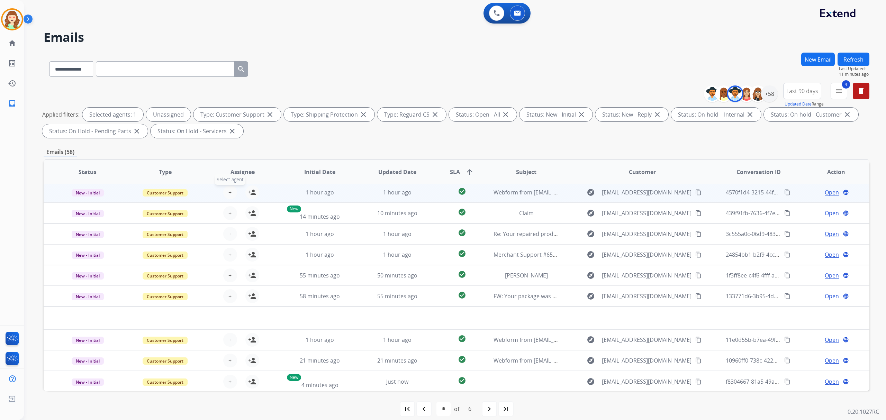
click at [234, 190] on button "+ Select agent" at bounding box center [230, 193] width 14 height 14
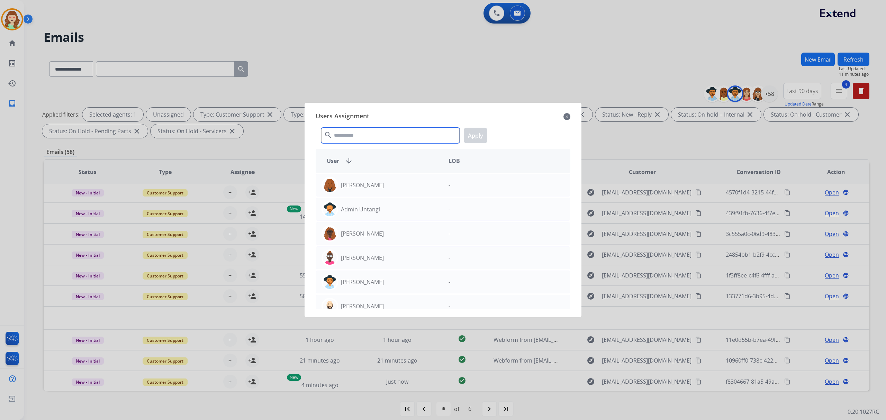
click at [371, 137] on input "text" at bounding box center [390, 136] width 138 height 16
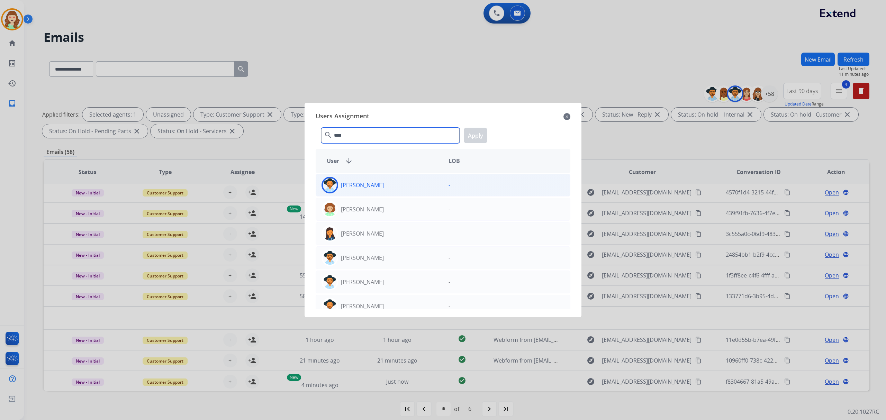
type input "****"
click at [376, 188] on div "[PERSON_NAME]" at bounding box center [379, 185] width 127 height 17
click at [481, 131] on button "Apply" at bounding box center [476, 136] width 24 height 16
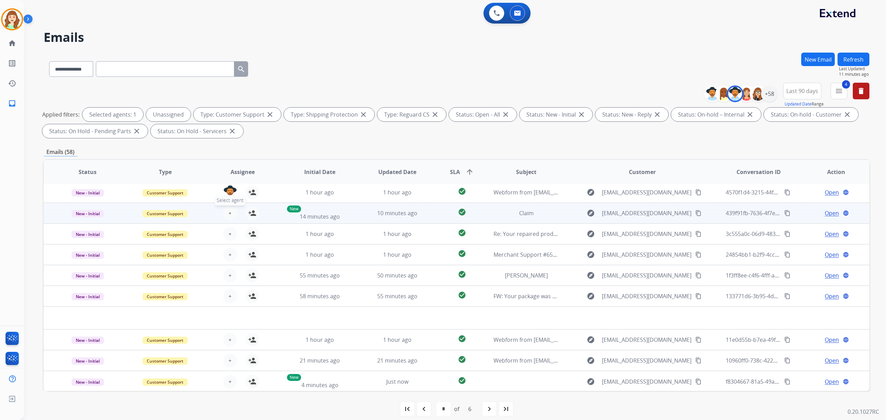
click at [228, 215] on span "+" at bounding box center [229, 213] width 3 height 8
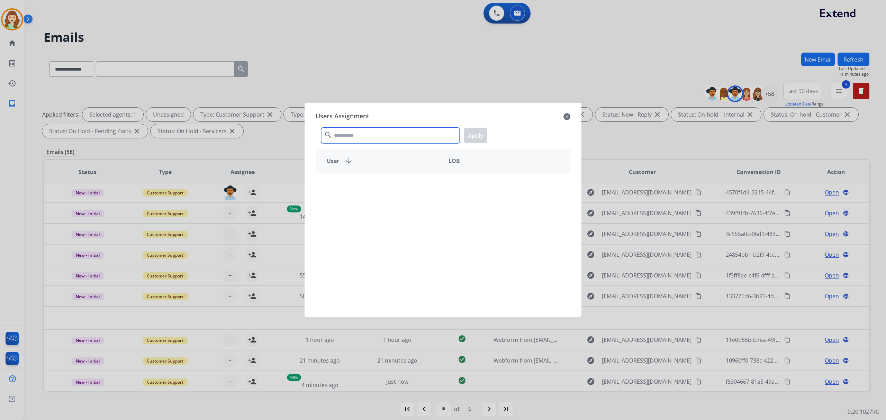
click at [389, 129] on input "text" at bounding box center [390, 136] width 138 height 16
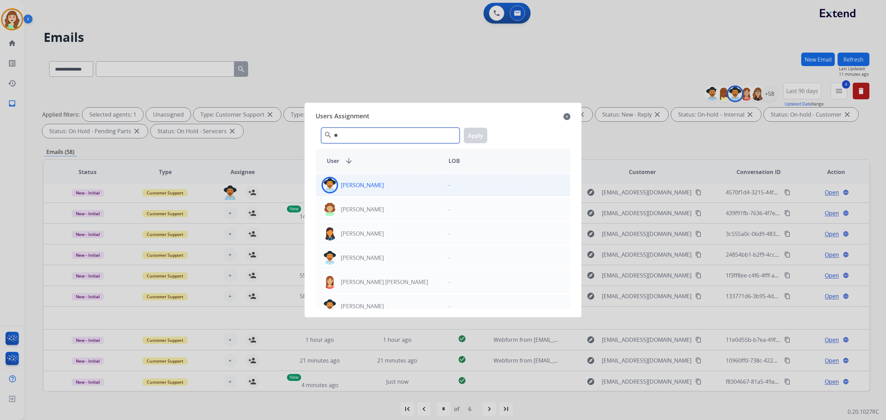
type input "**"
click at [391, 186] on div "[PERSON_NAME]" at bounding box center [379, 185] width 127 height 17
click at [481, 137] on button "Apply" at bounding box center [476, 136] width 24 height 16
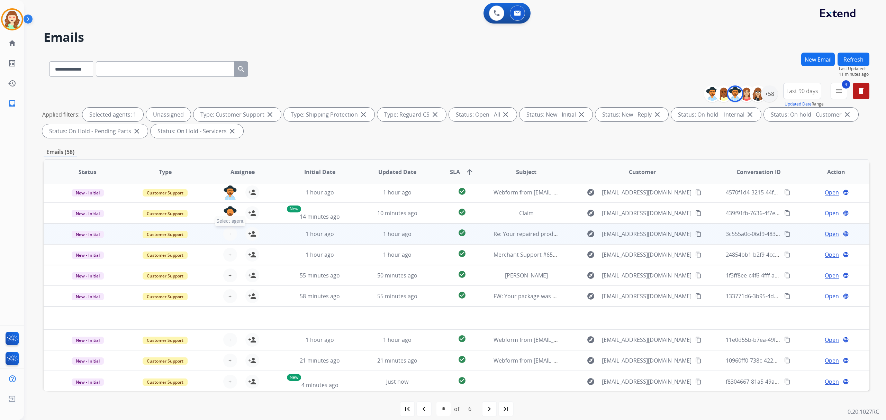
click at [231, 237] on button "+ Select agent" at bounding box center [230, 234] width 14 height 14
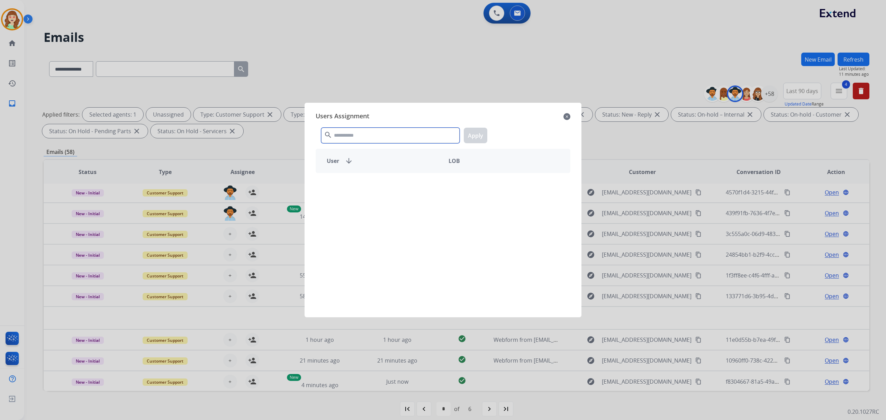
click at [361, 131] on input "text" at bounding box center [390, 136] width 138 height 16
drag, startPoint x: 377, startPoint y: 132, endPoint x: 382, endPoint y: 131, distance: 5.6
click at [377, 131] on input "****" at bounding box center [390, 136] width 138 height 16
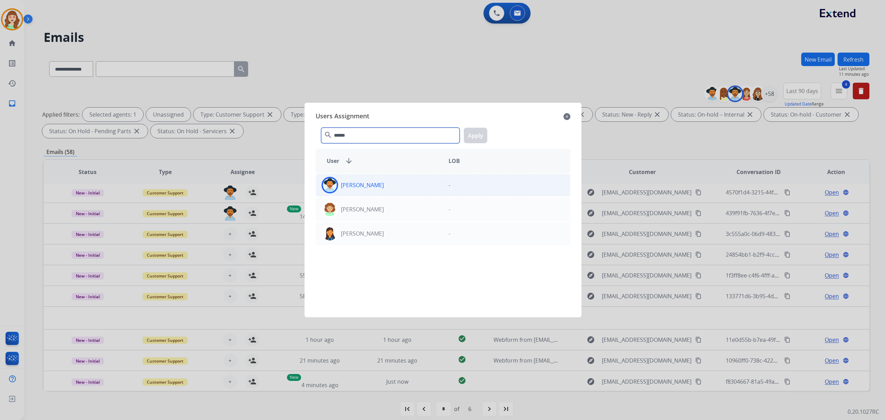
type input "******"
click at [400, 186] on div "[PERSON_NAME]" at bounding box center [379, 185] width 127 height 17
click at [476, 132] on button "Apply" at bounding box center [476, 136] width 24 height 16
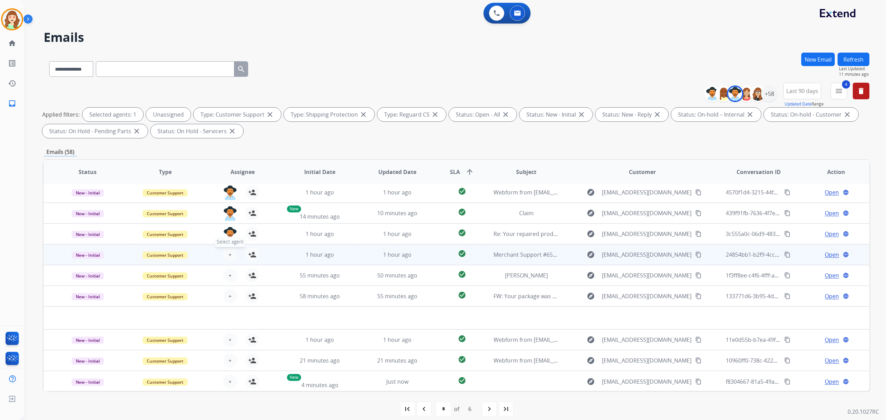
click at [228, 258] on span "+" at bounding box center [229, 255] width 3 height 8
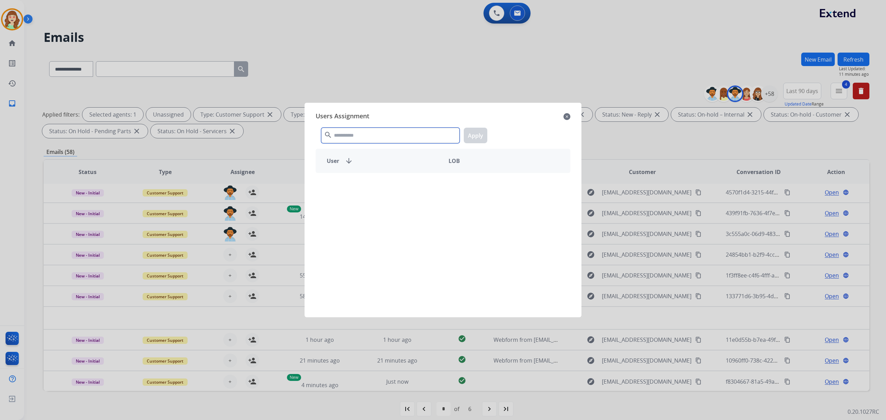
drag, startPoint x: 388, startPoint y: 133, endPoint x: 392, endPoint y: 132, distance: 3.9
click at [392, 132] on input "text" at bounding box center [390, 136] width 138 height 16
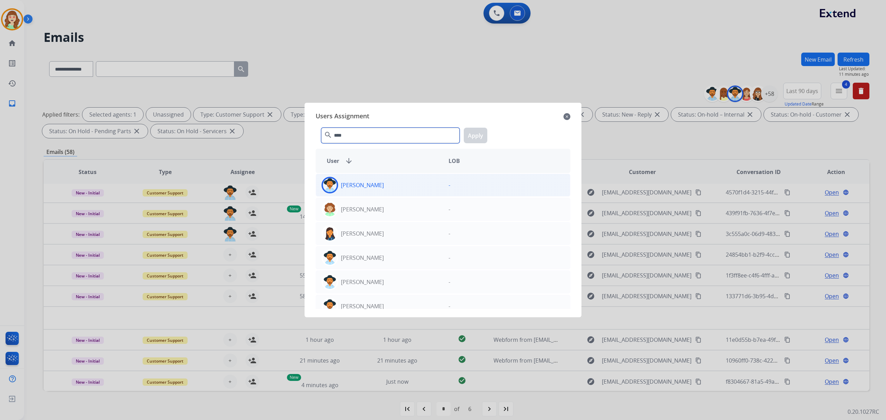
type input "****"
click at [388, 186] on div "[PERSON_NAME]" at bounding box center [379, 185] width 127 height 17
click at [481, 136] on button "Apply" at bounding box center [476, 136] width 24 height 16
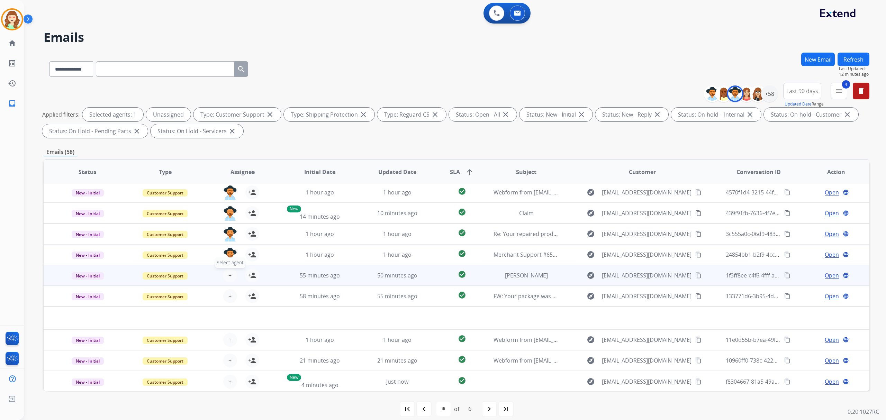
click at [229, 273] on span "+" at bounding box center [229, 275] width 3 height 8
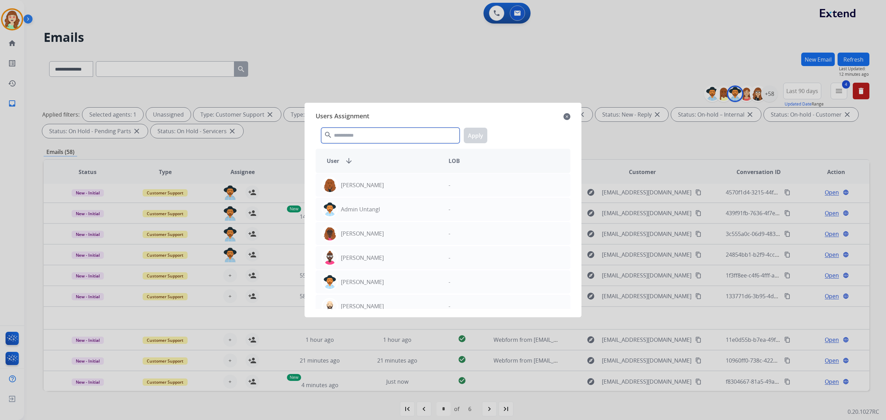
drag, startPoint x: 391, startPoint y: 132, endPoint x: 357, endPoint y: 118, distance: 36.5
click at [391, 127] on div "search Apply" at bounding box center [443, 134] width 255 height 24
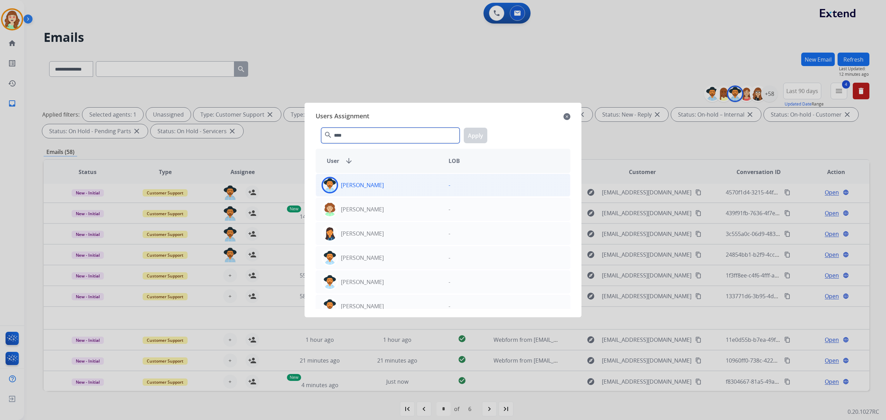
type input "****"
drag, startPoint x: 414, startPoint y: 183, endPoint x: 461, endPoint y: 159, distance: 52.6
click at [415, 183] on div "[PERSON_NAME]" at bounding box center [379, 185] width 127 height 17
click at [472, 138] on button "Apply" at bounding box center [476, 136] width 24 height 16
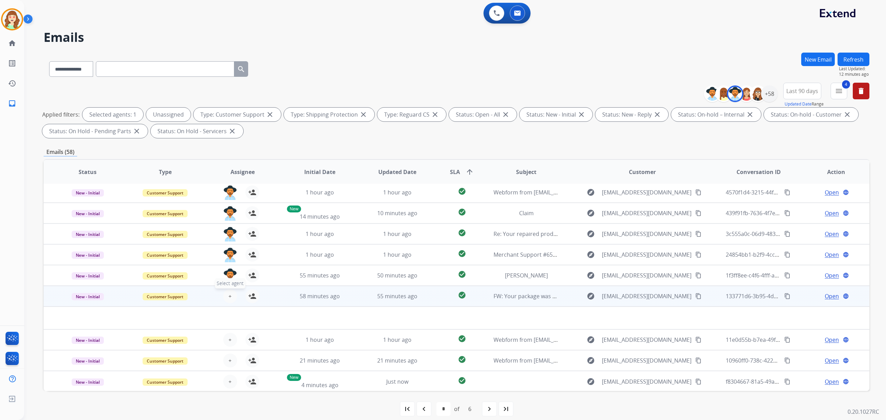
click at [226, 298] on button "+ Select agent" at bounding box center [230, 296] width 14 height 14
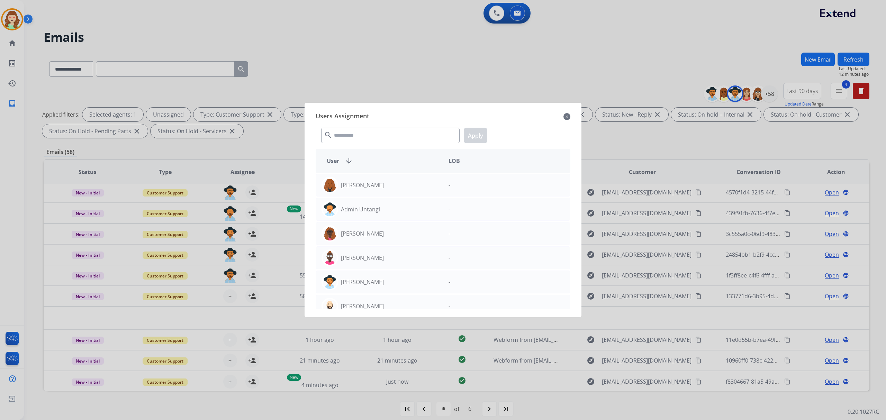
click at [370, 126] on div "search Apply" at bounding box center [443, 134] width 255 height 24
click at [403, 139] on input "text" at bounding box center [390, 136] width 138 height 16
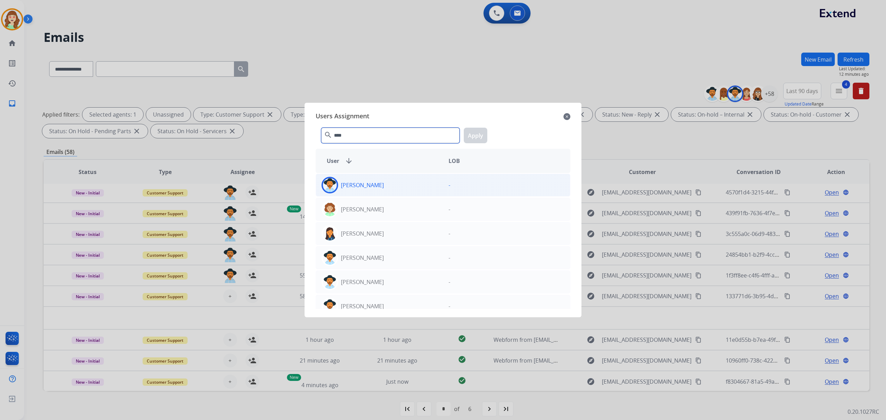
type input "****"
click at [377, 179] on div "[PERSON_NAME]" at bounding box center [379, 185] width 127 height 17
click at [472, 133] on button "Apply" at bounding box center [476, 136] width 24 height 16
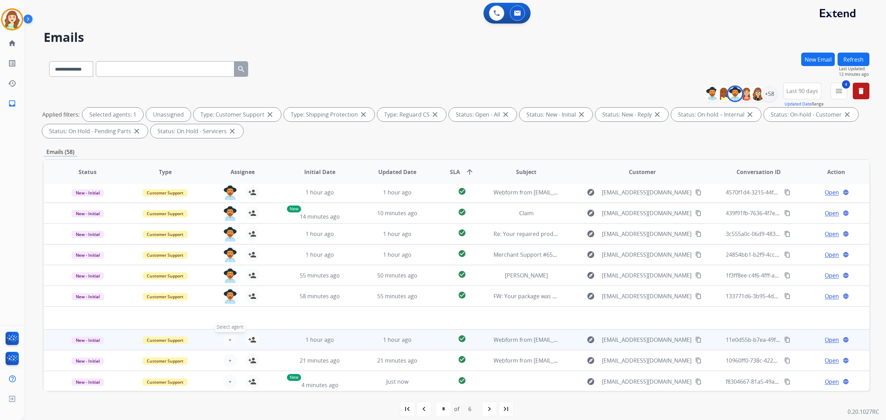
click at [229, 340] on span "+" at bounding box center [229, 340] width 3 height 8
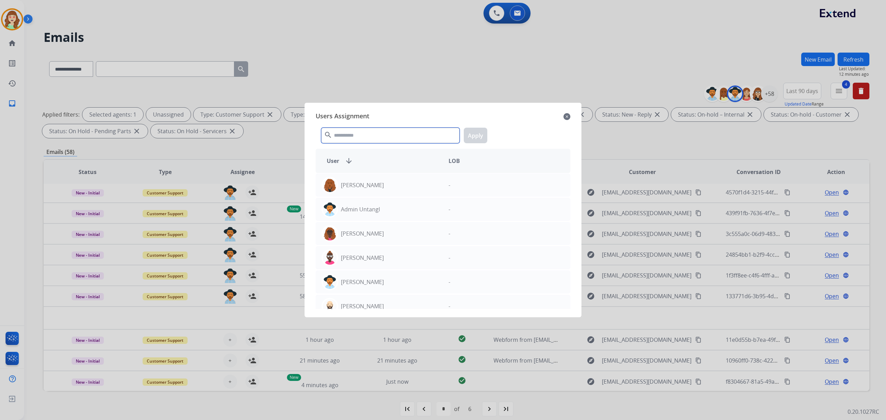
click at [370, 137] on input "text" at bounding box center [390, 136] width 138 height 16
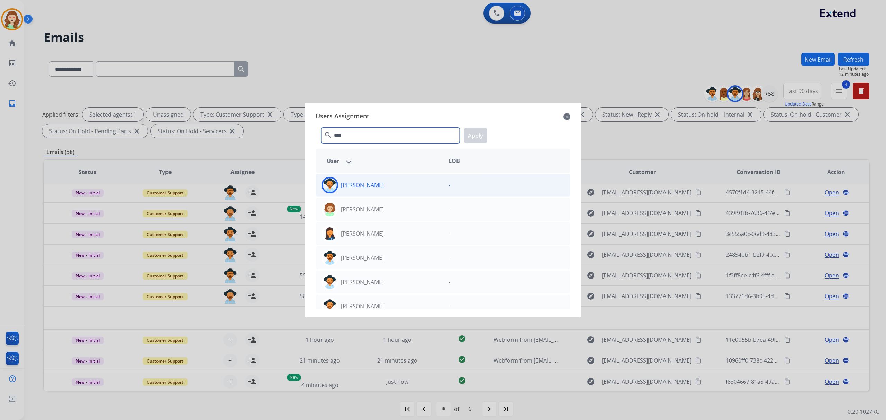
type input "****"
click at [374, 190] on div "[PERSON_NAME]" at bounding box center [379, 185] width 127 height 17
click at [477, 134] on button "Apply" at bounding box center [476, 136] width 24 height 16
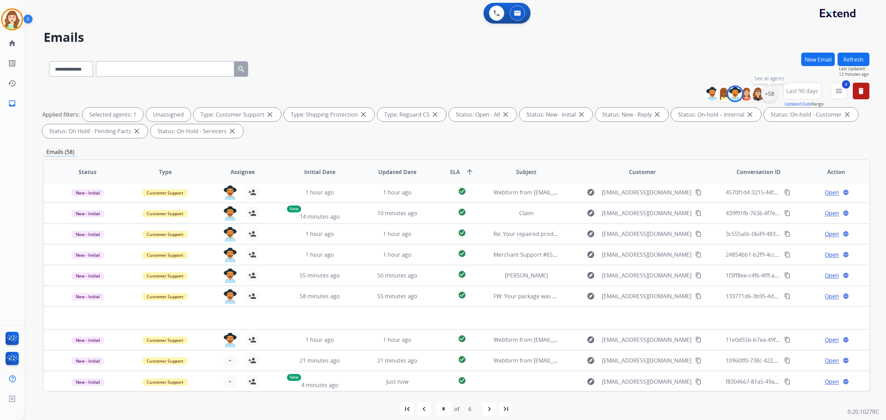
click at [766, 94] on div "+58" at bounding box center [769, 94] width 17 height 17
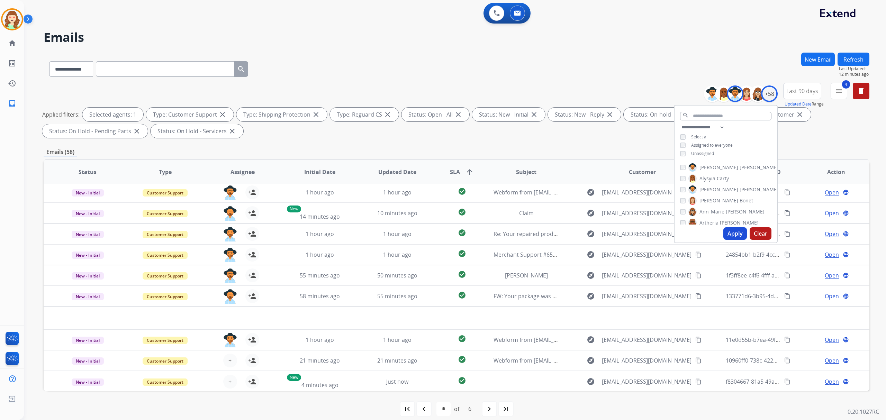
click at [734, 233] on button "Apply" at bounding box center [736, 233] width 24 height 12
select select "*"
click at [736, 233] on button "Apply" at bounding box center [736, 233] width 24 height 12
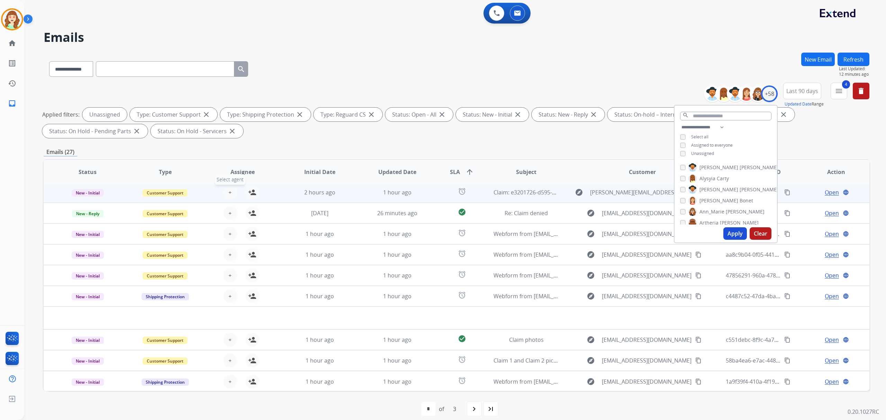
click at [229, 191] on span "+" at bounding box center [229, 192] width 3 height 8
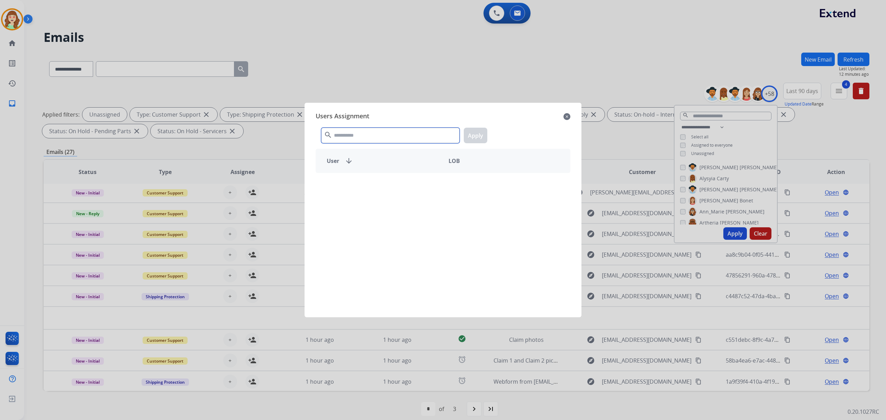
click at [372, 138] on input "text" at bounding box center [390, 136] width 138 height 16
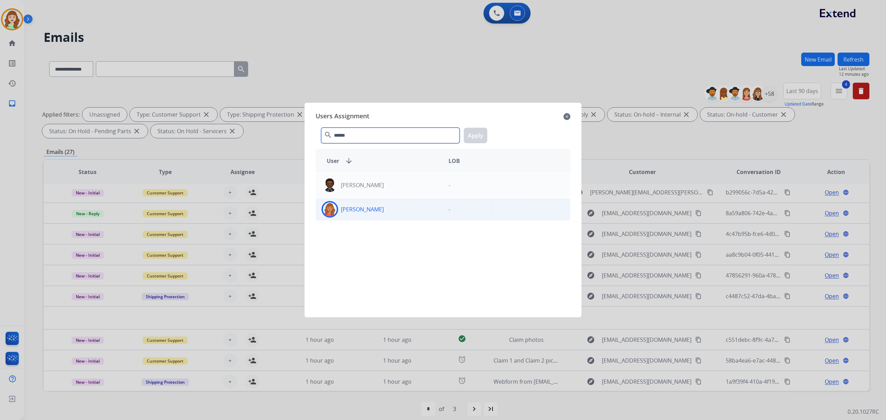
type input "******"
drag, startPoint x: 381, startPoint y: 208, endPoint x: 477, endPoint y: 160, distance: 107.9
click at [380, 208] on div "[PERSON_NAME]" at bounding box center [379, 209] width 127 height 17
click at [474, 137] on button "Apply" at bounding box center [476, 136] width 24 height 16
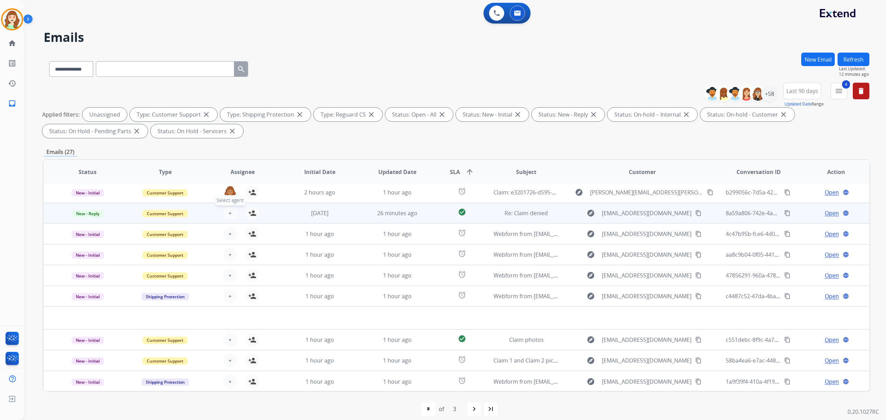
click at [228, 213] on span "+" at bounding box center [229, 213] width 3 height 8
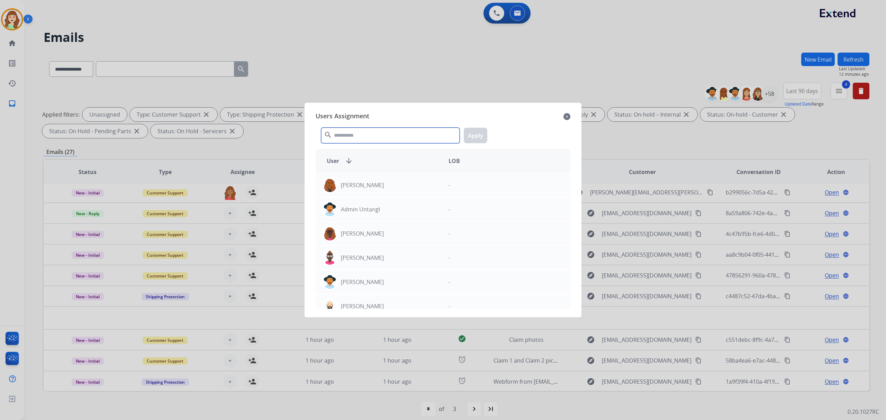
click at [341, 139] on input "text" at bounding box center [390, 136] width 138 height 16
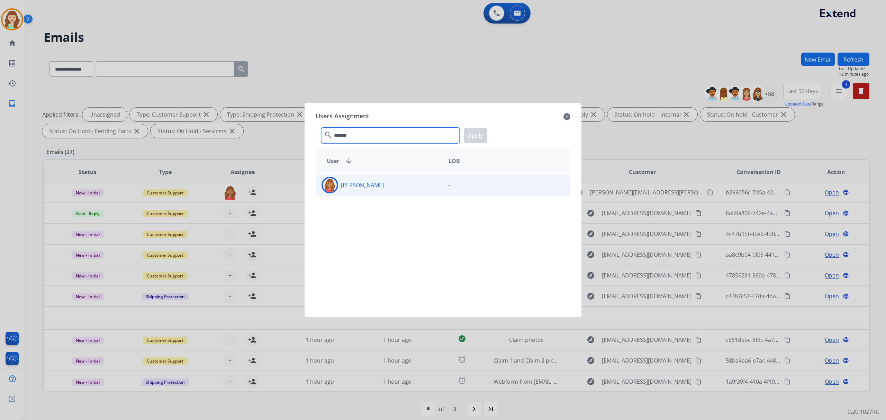
type input "*******"
click at [390, 187] on div "[PERSON_NAME]" at bounding box center [379, 185] width 127 height 17
drag, startPoint x: 478, startPoint y: 136, endPoint x: 391, endPoint y: 179, distance: 96.9
click at [477, 136] on button "Apply" at bounding box center [476, 136] width 24 height 16
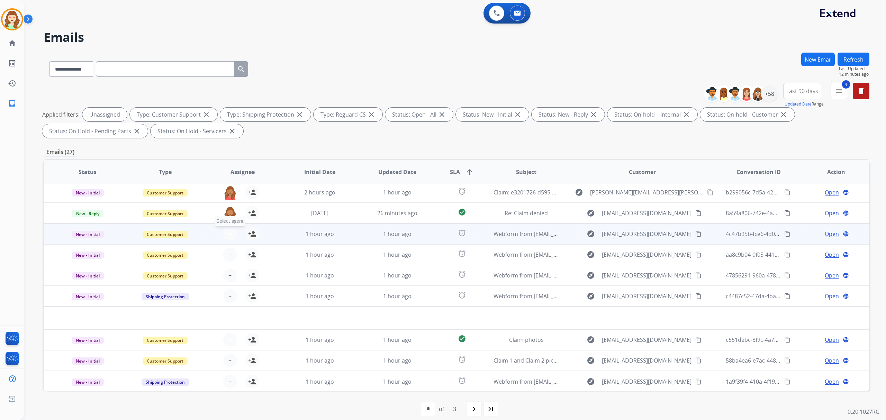
click at [226, 234] on button "+ Select agent" at bounding box center [230, 234] width 14 height 14
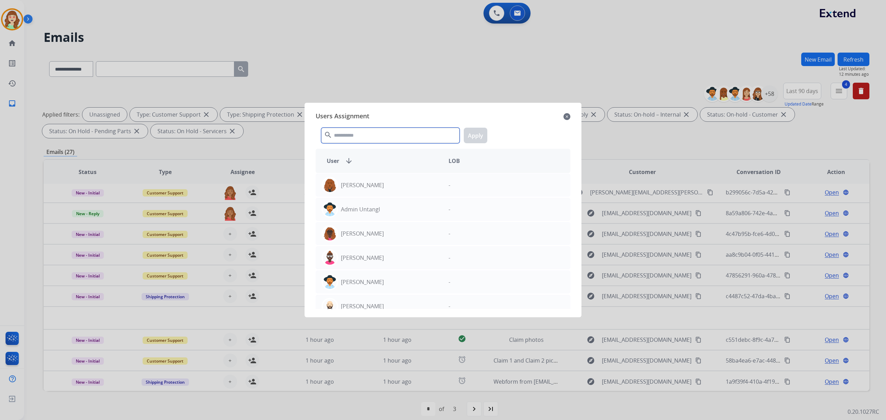
drag, startPoint x: 385, startPoint y: 134, endPoint x: 360, endPoint y: 124, distance: 27.1
click at [373, 129] on input "text" at bounding box center [390, 136] width 138 height 16
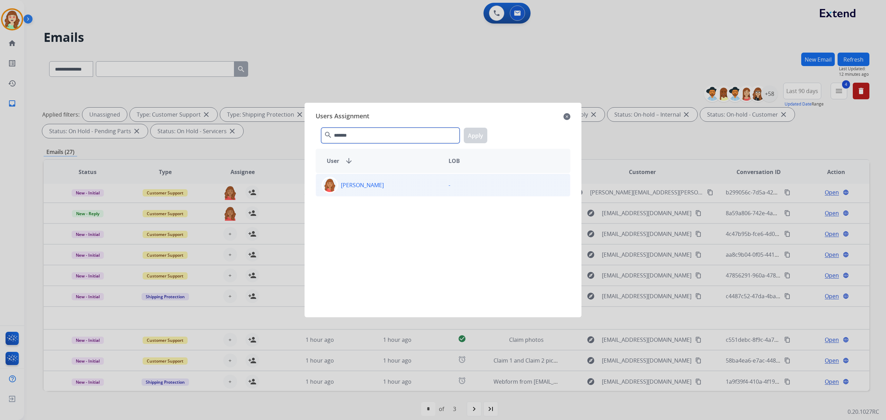
type input "*******"
click at [390, 183] on div "[PERSON_NAME]" at bounding box center [379, 185] width 127 height 17
click at [477, 132] on button "Apply" at bounding box center [476, 136] width 24 height 16
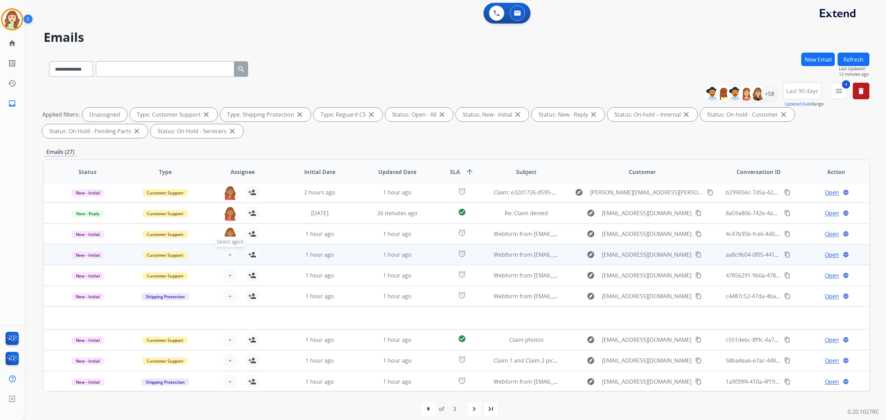
click at [230, 251] on span "+" at bounding box center [229, 255] width 3 height 8
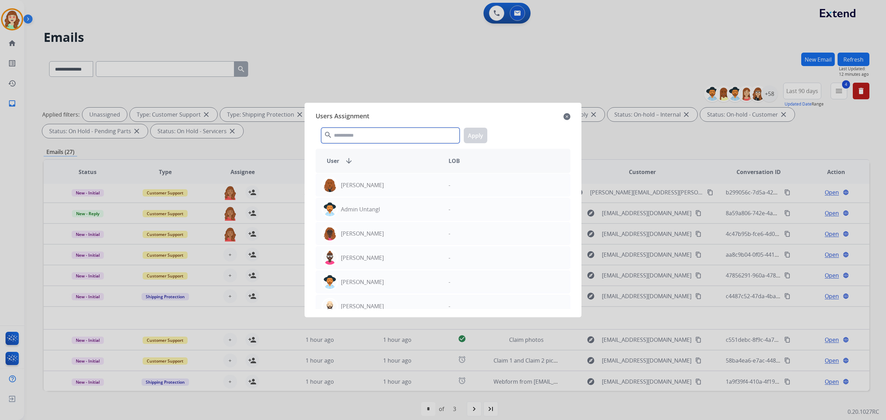
drag, startPoint x: 377, startPoint y: 133, endPoint x: 369, endPoint y: 132, distance: 8.1
click at [372, 133] on input "text" at bounding box center [390, 136] width 138 height 16
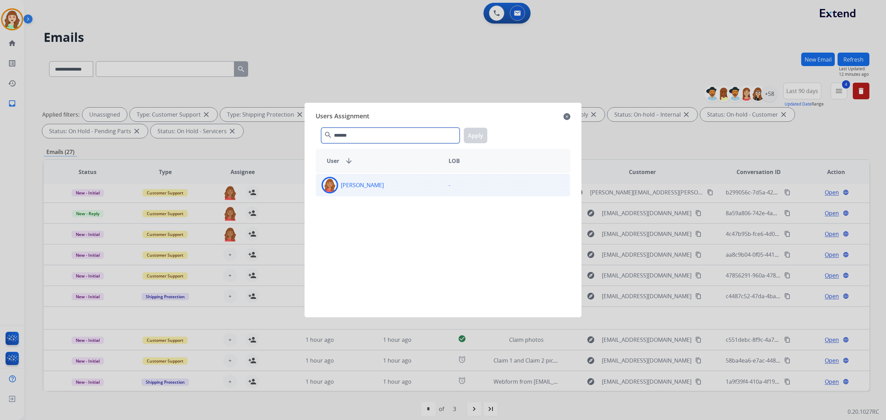
type input "*******"
drag, startPoint x: 379, startPoint y: 182, endPoint x: 465, endPoint y: 168, distance: 86.3
click at [379, 182] on p "[PERSON_NAME]" at bounding box center [362, 185] width 43 height 8
drag, startPoint x: 476, startPoint y: 136, endPoint x: 442, endPoint y: 154, distance: 39.2
click at [473, 140] on button "Apply" at bounding box center [476, 136] width 24 height 16
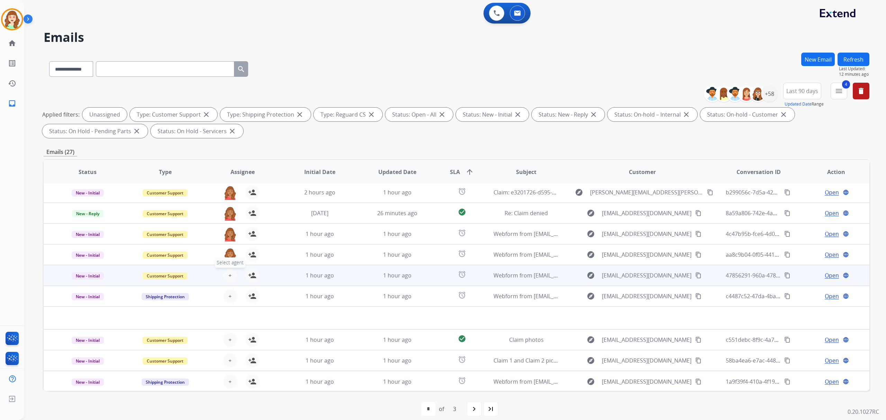
click at [230, 276] on span "+" at bounding box center [229, 275] width 3 height 8
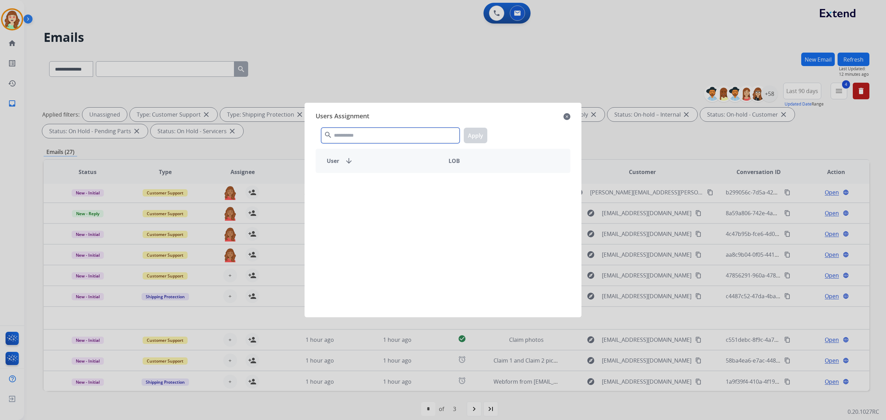
drag, startPoint x: 383, startPoint y: 132, endPoint x: 351, endPoint y: 119, distance: 34.3
click at [374, 127] on div "search Apply" at bounding box center [443, 134] width 255 height 24
type input "*******"
click at [410, 180] on div "[PERSON_NAME]" at bounding box center [379, 185] width 127 height 17
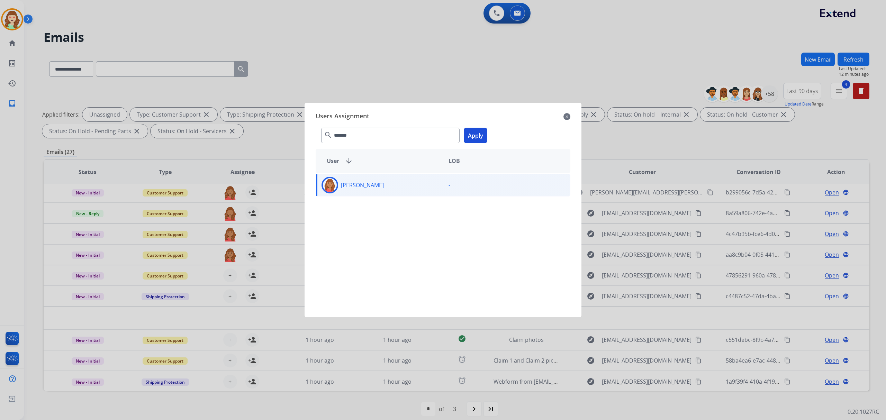
click at [476, 134] on button "Apply" at bounding box center [476, 136] width 24 height 16
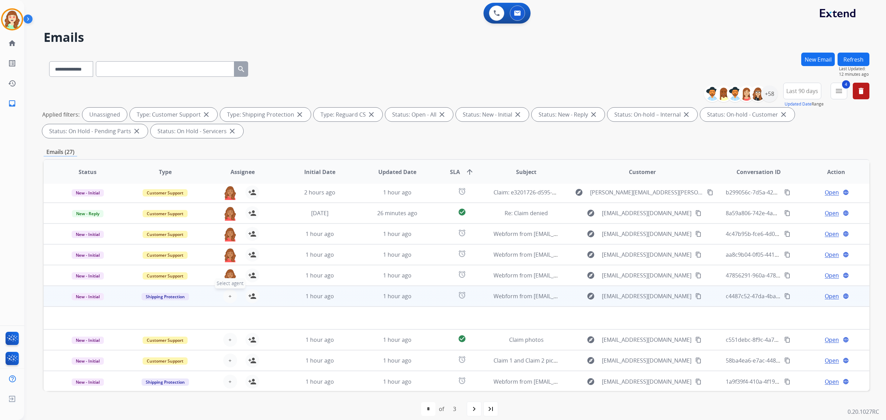
click at [231, 294] on button "+ Select agent" at bounding box center [230, 296] width 14 height 14
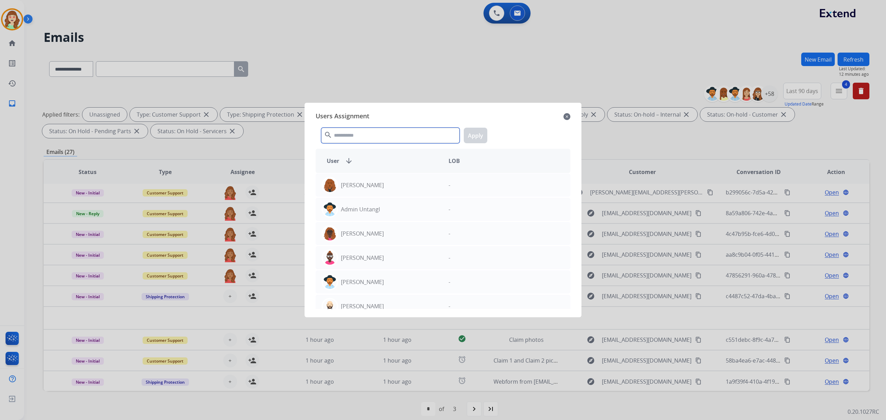
click at [383, 139] on input "text" at bounding box center [390, 136] width 138 height 16
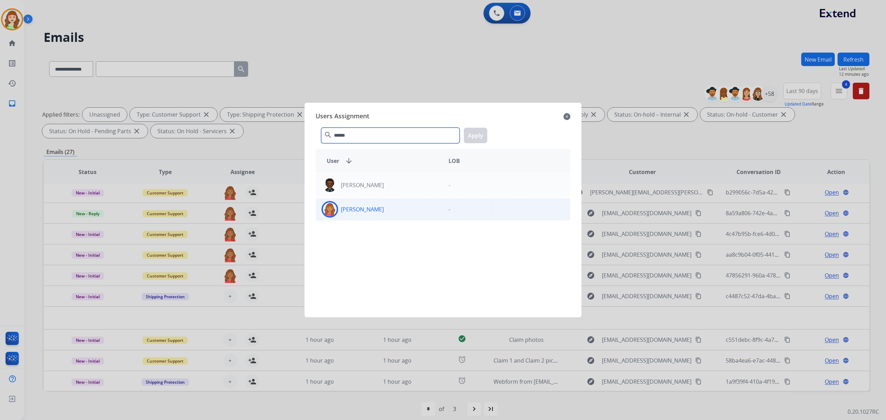
type input "******"
click at [402, 212] on div "[PERSON_NAME]" at bounding box center [379, 209] width 127 height 17
click at [478, 136] on button "Apply" at bounding box center [476, 136] width 24 height 16
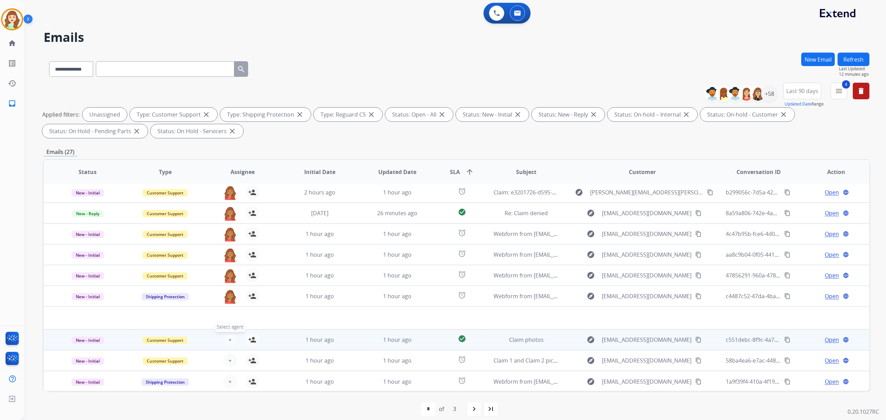
click at [226, 337] on button "+ Select agent" at bounding box center [230, 340] width 14 height 14
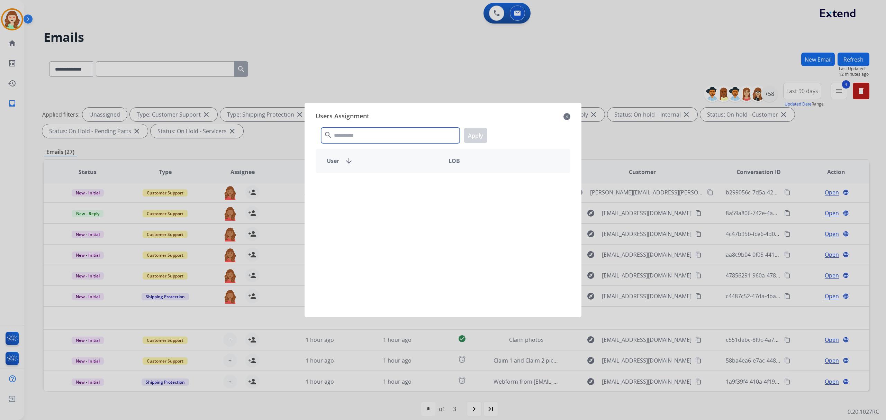
click at [374, 140] on input "text" at bounding box center [390, 136] width 138 height 16
type input "*******"
click at [374, 185] on p "[PERSON_NAME]" at bounding box center [362, 185] width 43 height 8
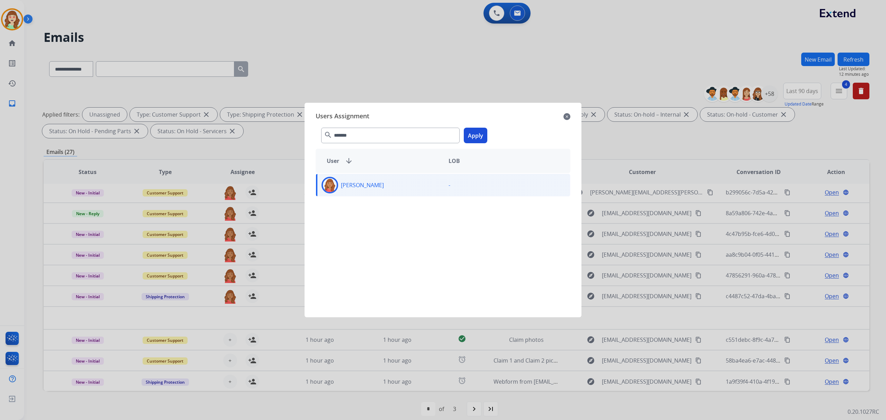
click at [479, 136] on button "Apply" at bounding box center [476, 136] width 24 height 16
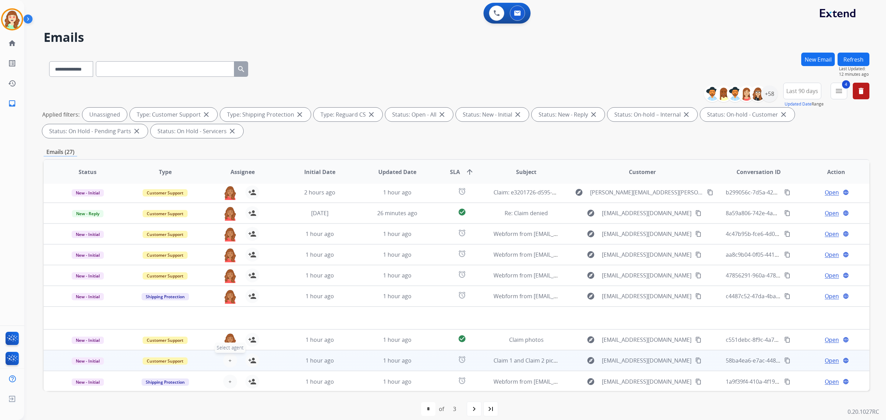
click at [228, 358] on span "+" at bounding box center [229, 361] width 3 height 8
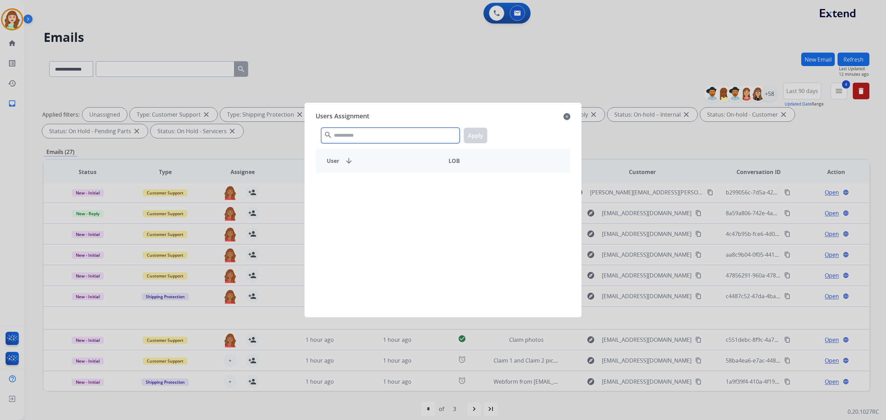
click at [390, 138] on input "text" at bounding box center [390, 136] width 138 height 16
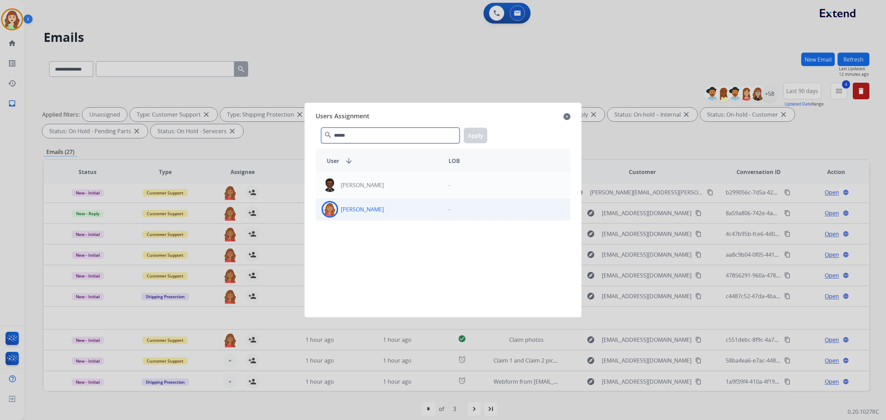
type input "******"
click at [377, 206] on p "[PERSON_NAME]" at bounding box center [362, 209] width 43 height 8
click at [470, 140] on button "Apply" at bounding box center [476, 136] width 24 height 16
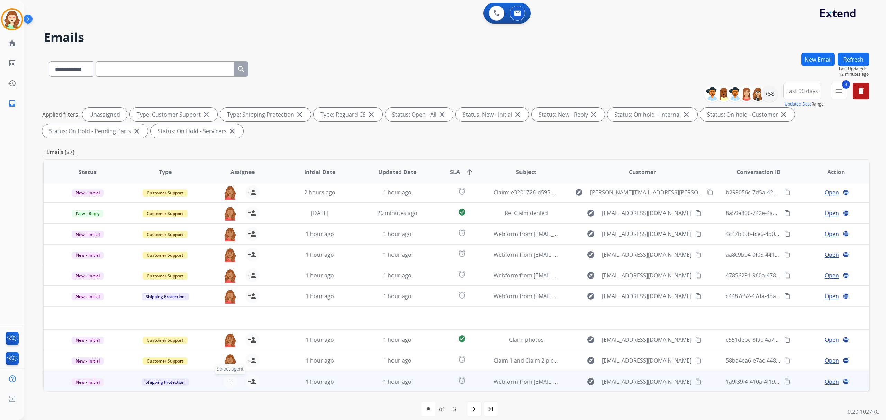
click at [229, 382] on span "+" at bounding box center [229, 382] width 3 height 8
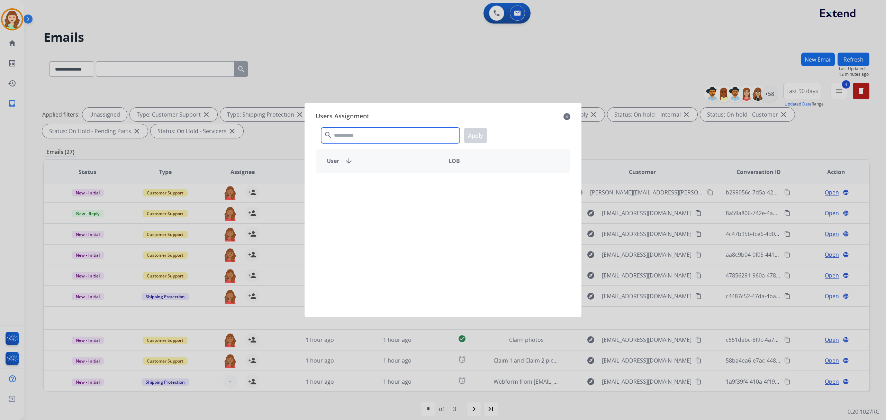
drag, startPoint x: 379, startPoint y: 137, endPoint x: 349, endPoint y: 129, distance: 31.7
click at [380, 138] on input "text" at bounding box center [390, 136] width 138 height 16
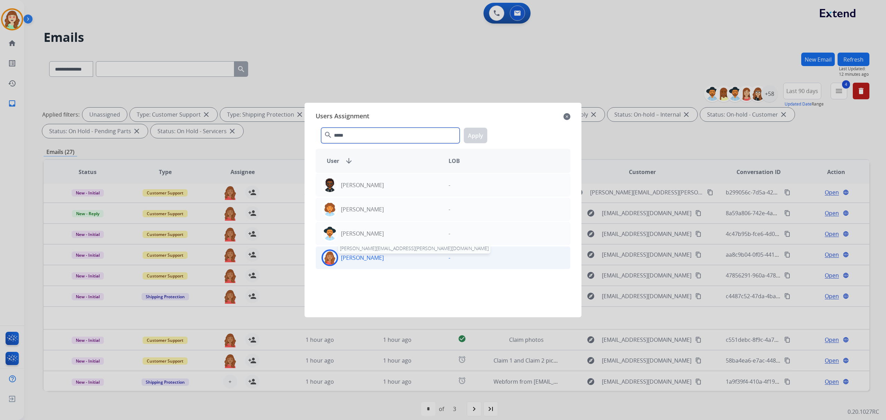
type input "*****"
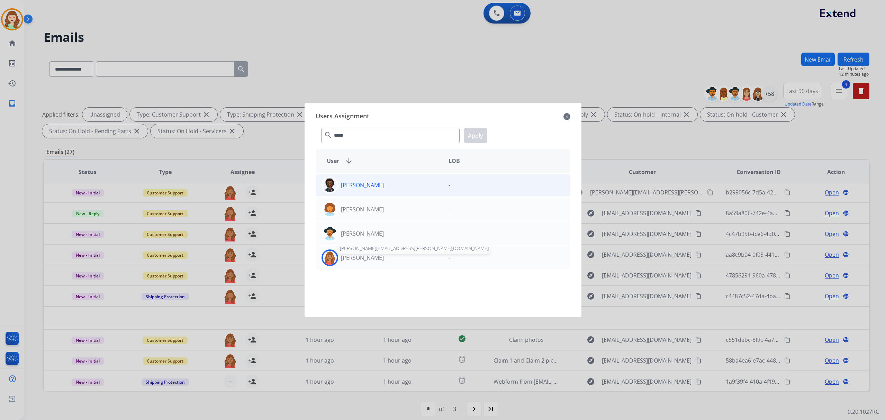
drag, startPoint x: 368, startPoint y: 259, endPoint x: 459, endPoint y: 195, distance: 110.8
click at [370, 258] on p "[PERSON_NAME]" at bounding box center [362, 258] width 43 height 8
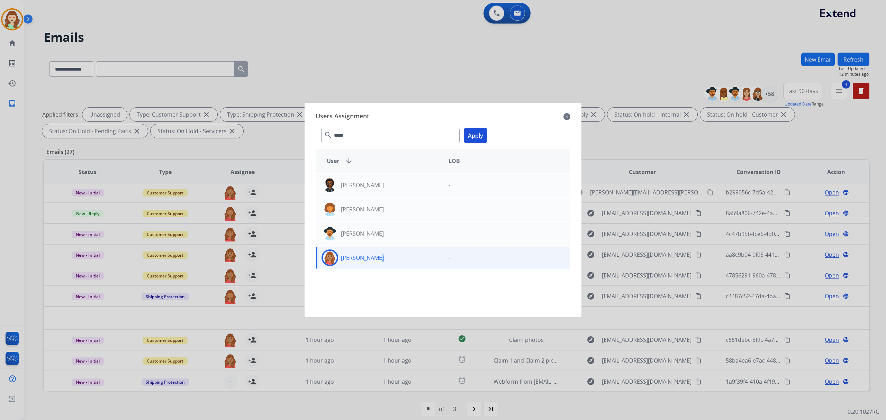
click at [475, 136] on button "Apply" at bounding box center [476, 136] width 24 height 16
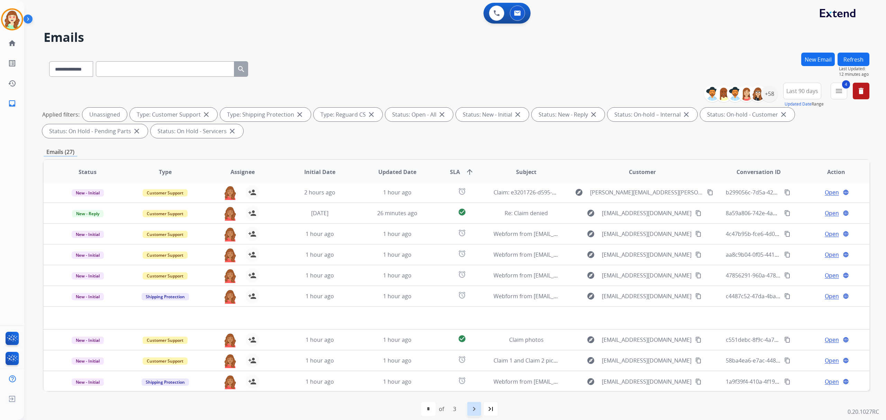
click at [473, 407] on mat-icon "navigate_next" at bounding box center [474, 409] width 8 height 8
select select "*"
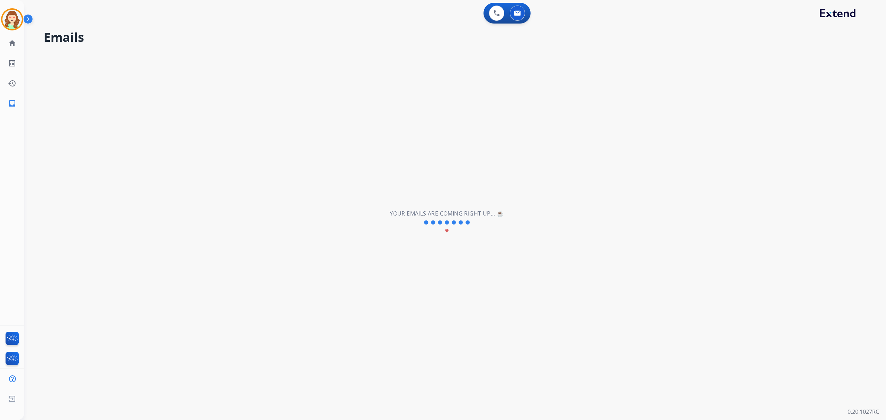
scroll to position [0, 0]
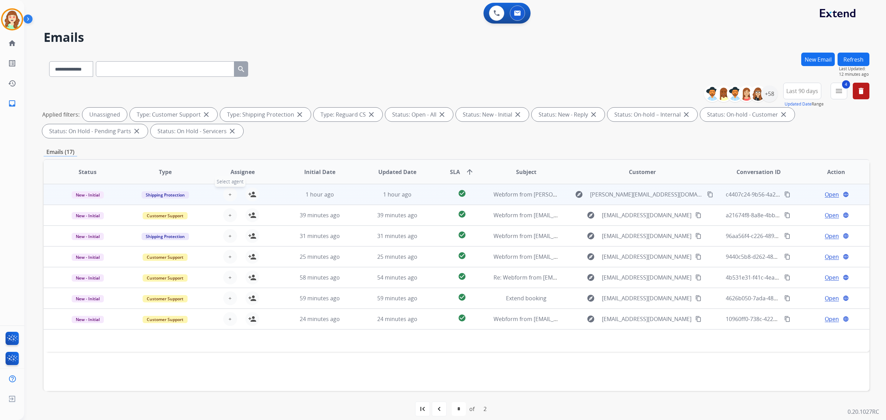
click at [228, 192] on span "+" at bounding box center [229, 194] width 3 height 8
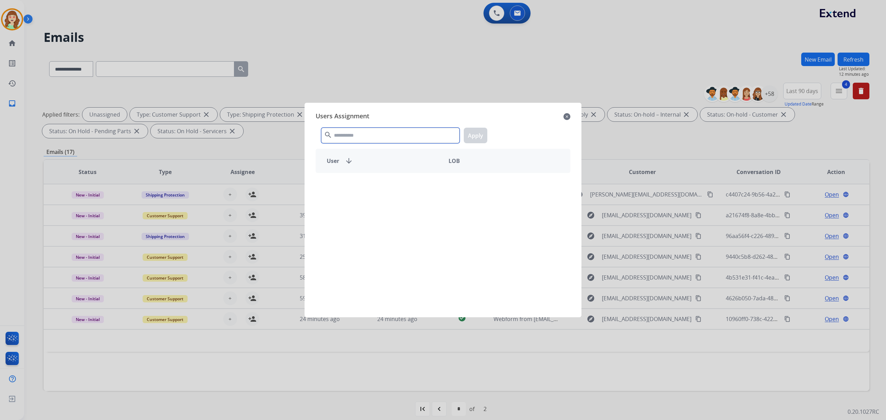
click at [375, 136] on input "text" at bounding box center [390, 136] width 138 height 16
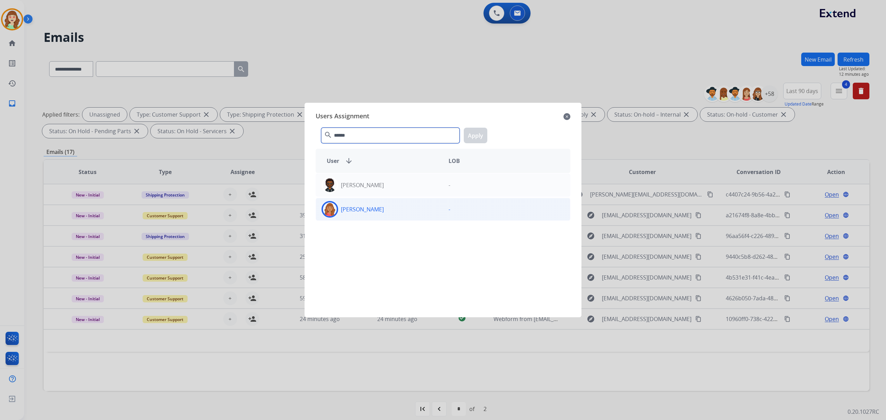
type input "******"
click at [387, 209] on div "[PERSON_NAME]" at bounding box center [379, 209] width 127 height 17
drag, startPoint x: 482, startPoint y: 141, endPoint x: 332, endPoint y: 214, distance: 167.1
click at [481, 140] on button "Apply" at bounding box center [476, 136] width 24 height 16
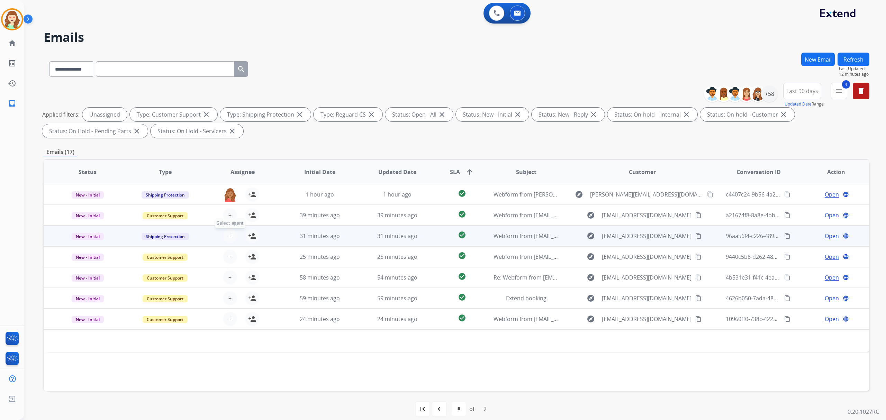
click at [230, 239] on span "+" at bounding box center [229, 236] width 3 height 8
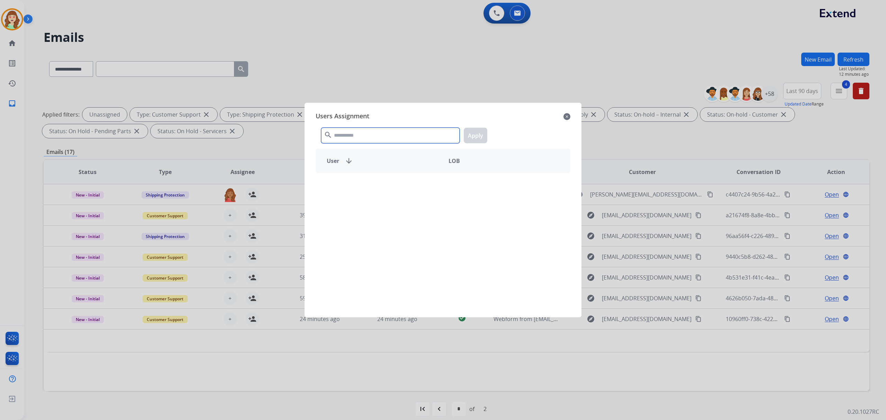
click at [340, 131] on input "text" at bounding box center [390, 136] width 138 height 16
click at [376, 145] on div "**** search Apply" at bounding box center [443, 134] width 255 height 24
click at [380, 144] on div "**** search Apply" at bounding box center [443, 134] width 255 height 24
drag, startPoint x: 381, startPoint y: 135, endPoint x: 397, endPoint y: 132, distance: 15.9
click at [397, 132] on input "****" at bounding box center [390, 136] width 138 height 16
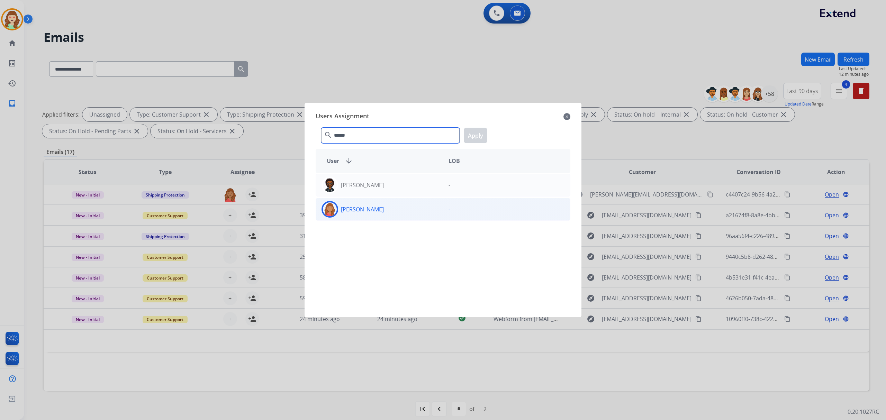
type input "******"
click at [389, 208] on div "[PERSON_NAME]" at bounding box center [379, 209] width 127 height 17
click at [472, 136] on button "Apply" at bounding box center [476, 136] width 24 height 16
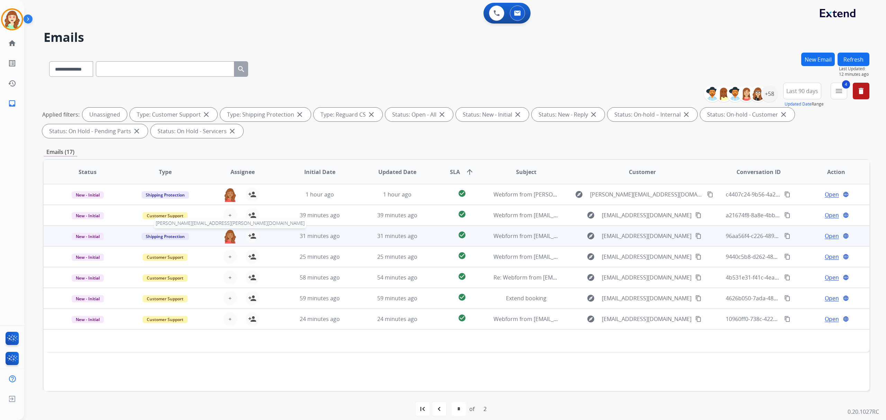
click at [226, 238] on img at bounding box center [230, 236] width 14 height 15
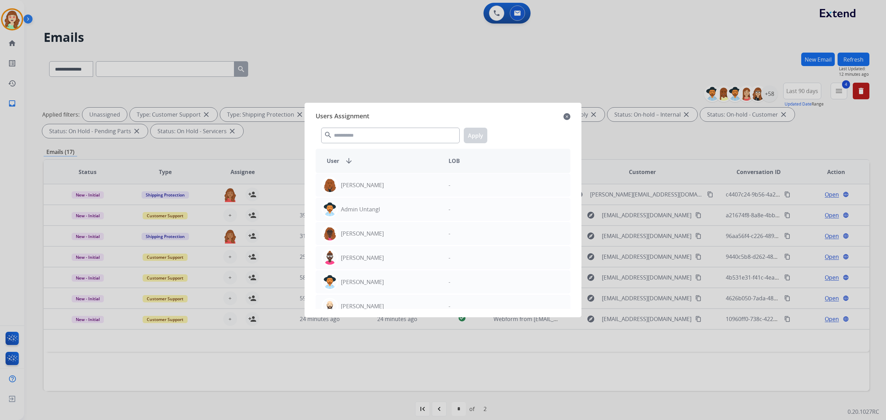
click at [571, 114] on div "Users Assignment close search Apply User arrow_downward LOB [PERSON_NAME] - Adm…" at bounding box center [443, 210] width 266 height 204
click at [568, 118] on mat-icon "close" at bounding box center [567, 117] width 7 height 8
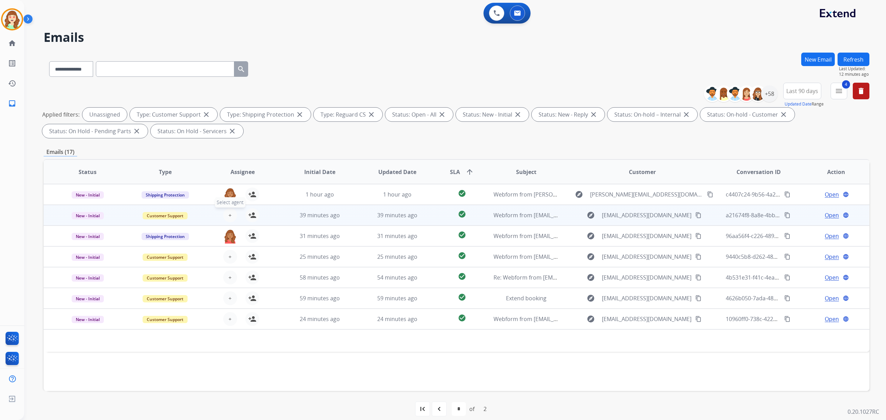
click at [231, 215] on button "+ Select agent" at bounding box center [230, 215] width 14 height 14
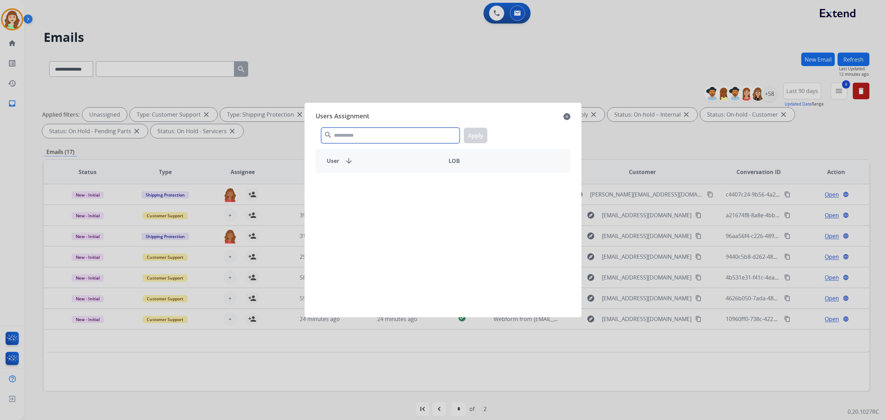
drag, startPoint x: 376, startPoint y: 138, endPoint x: 368, endPoint y: 134, distance: 9.0
click at [377, 137] on input "text" at bounding box center [390, 136] width 138 height 16
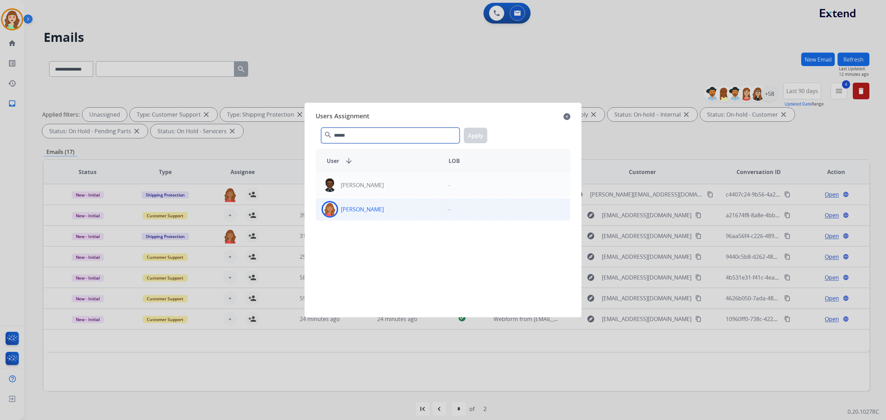
type input "******"
click at [368, 201] on div "[PERSON_NAME] -" at bounding box center [443, 209] width 255 height 23
click at [479, 135] on button "Apply" at bounding box center [476, 136] width 24 height 16
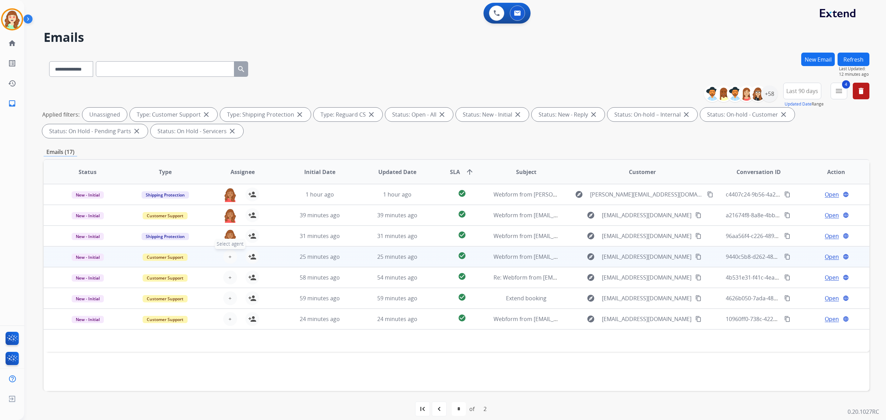
click at [230, 255] on span "+" at bounding box center [229, 257] width 3 height 8
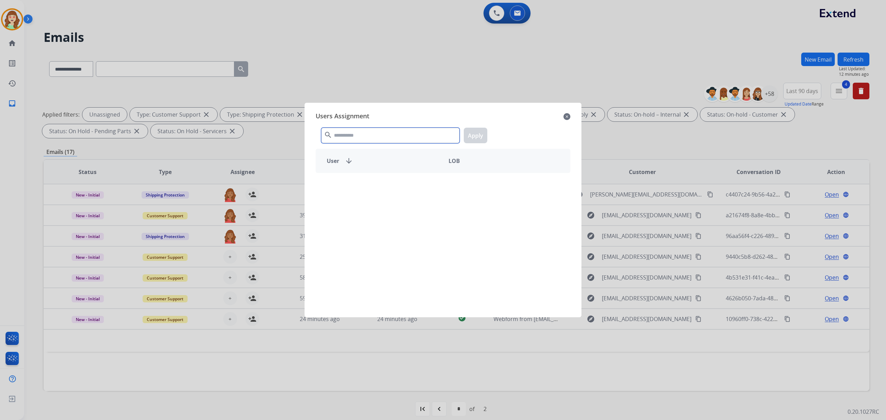
drag, startPoint x: 370, startPoint y: 139, endPoint x: 375, endPoint y: 136, distance: 5.4
click at [375, 136] on input "text" at bounding box center [390, 136] width 138 height 16
type input "*******"
drag, startPoint x: 347, startPoint y: 188, endPoint x: 355, endPoint y: 186, distance: 8.0
click at [349, 188] on p "[PERSON_NAME]" at bounding box center [362, 185] width 43 height 8
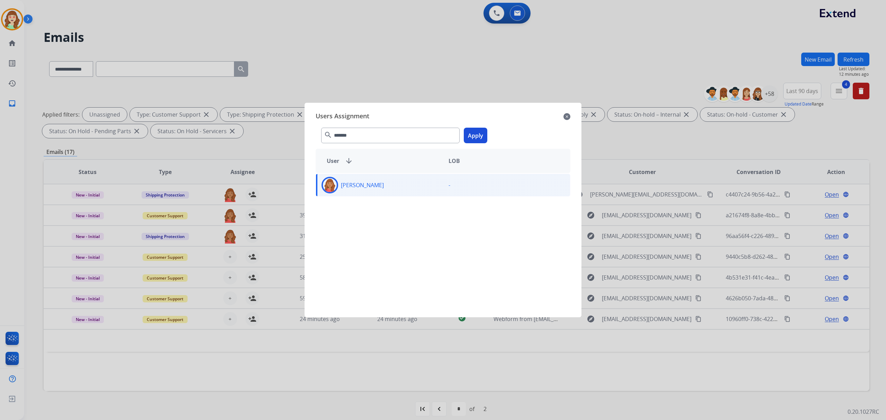
drag, startPoint x: 472, startPoint y: 134, endPoint x: 341, endPoint y: 213, distance: 153.1
click at [472, 134] on button "Apply" at bounding box center [476, 136] width 24 height 16
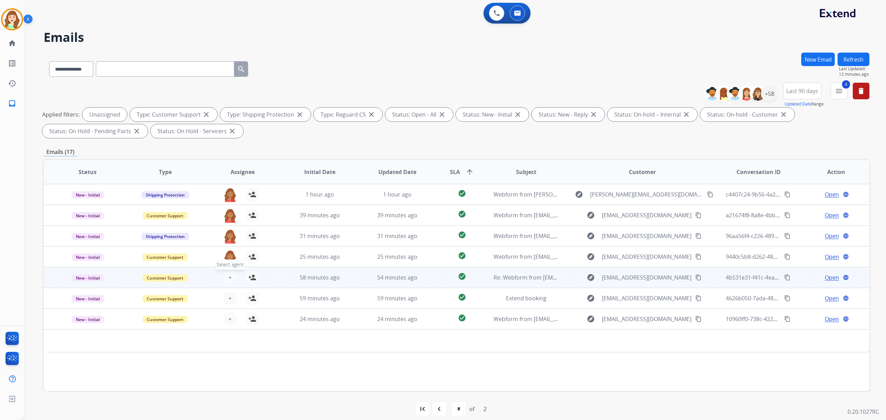
click at [231, 272] on button "+ Select agent" at bounding box center [230, 278] width 14 height 14
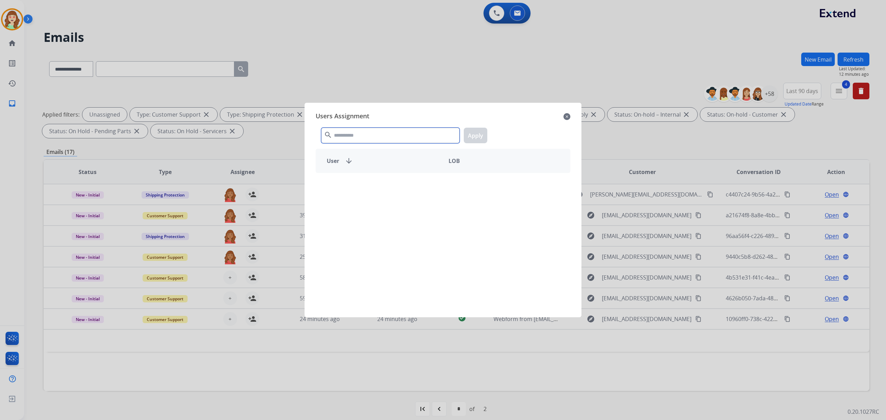
click at [357, 134] on input "text" at bounding box center [390, 136] width 138 height 16
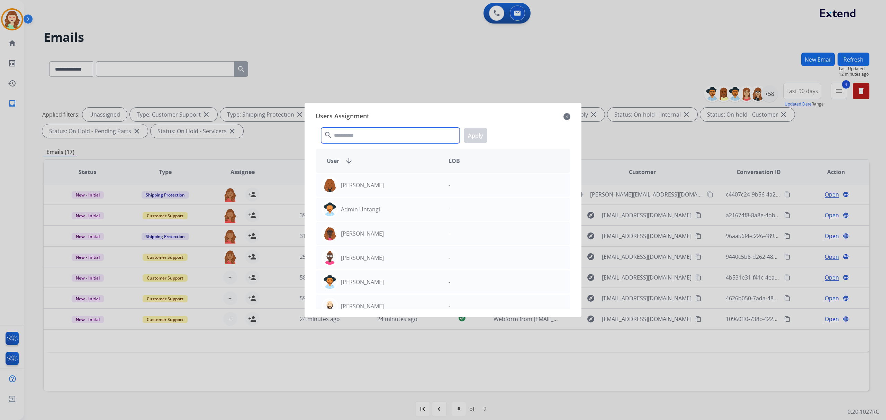
type input "*"
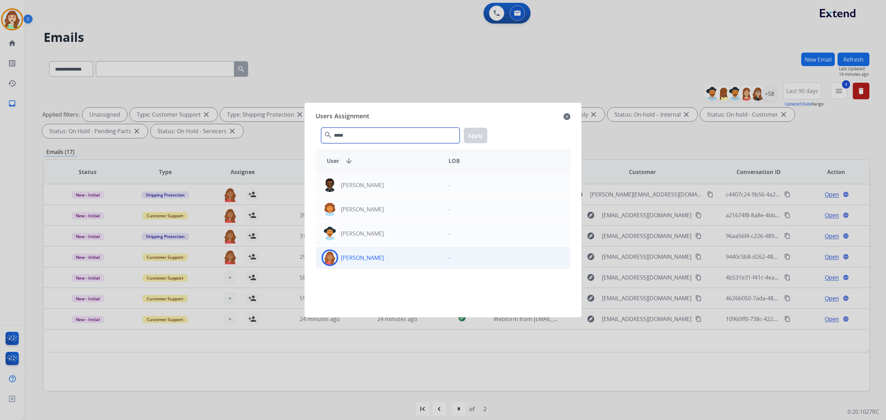
type input "*****"
click at [391, 260] on div "[PERSON_NAME]" at bounding box center [379, 258] width 127 height 17
click at [473, 136] on button "Apply" at bounding box center [476, 136] width 24 height 16
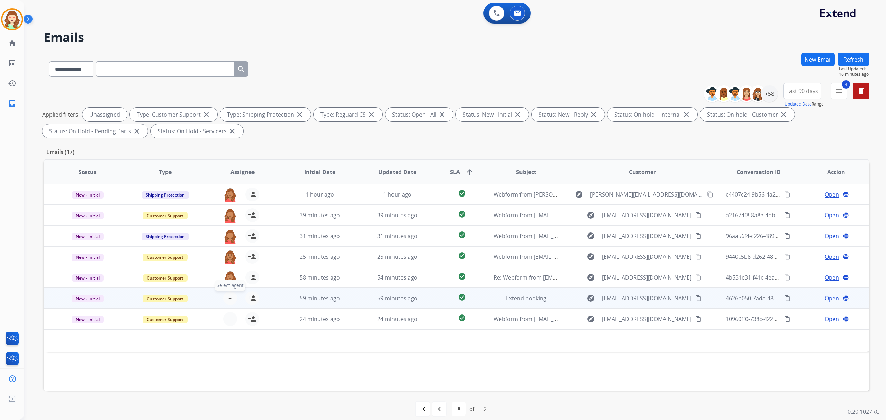
click at [226, 293] on button "+ Select agent" at bounding box center [230, 298] width 14 height 14
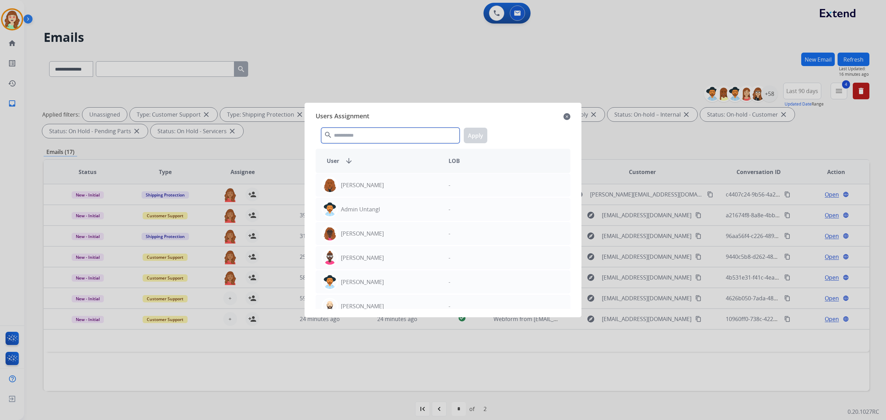
click at [382, 138] on input "text" at bounding box center [390, 136] width 138 height 16
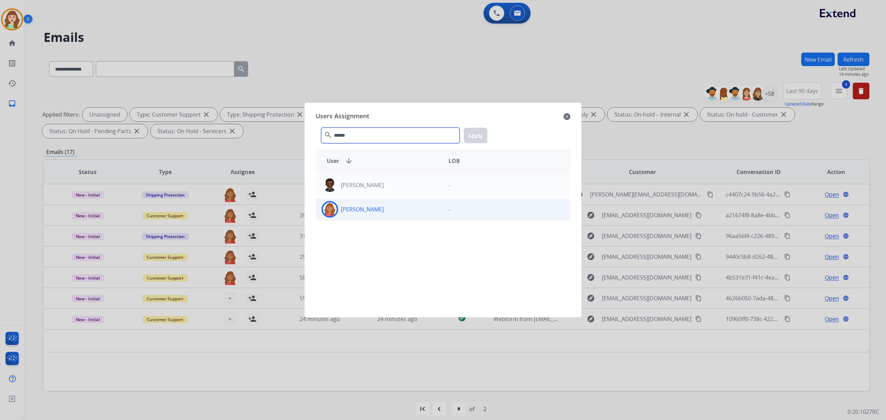
type input "******"
click at [381, 214] on div "[PERSON_NAME]" at bounding box center [379, 209] width 127 height 17
click at [472, 141] on button "Apply" at bounding box center [476, 136] width 24 height 16
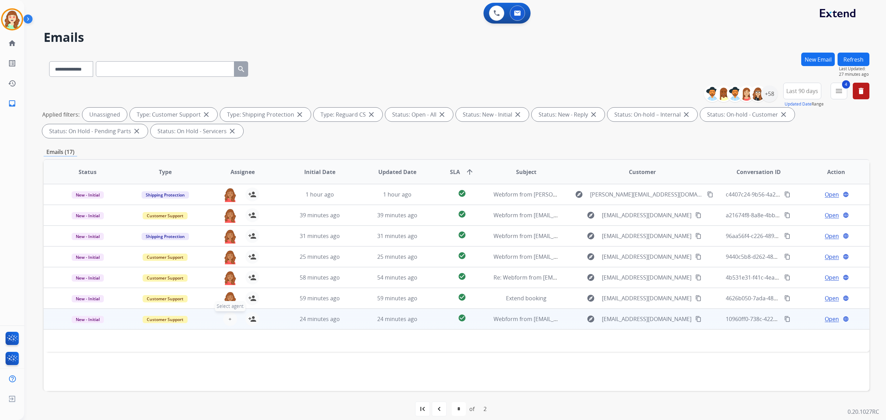
click at [228, 316] on span "+" at bounding box center [229, 319] width 3 height 8
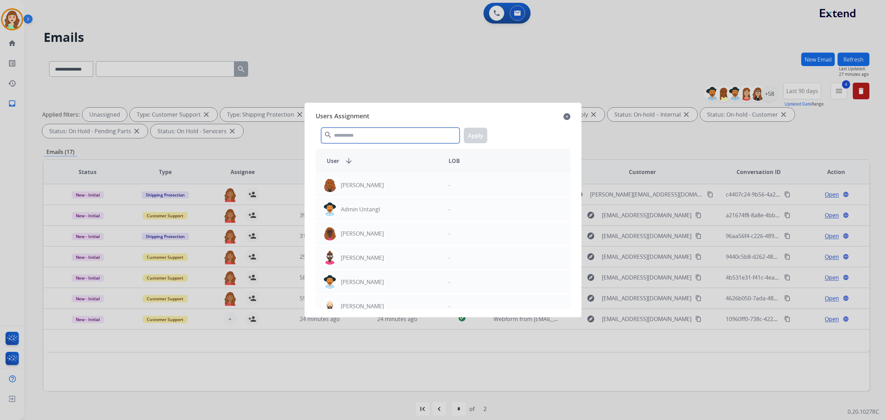
click at [358, 132] on input "text" at bounding box center [390, 136] width 138 height 16
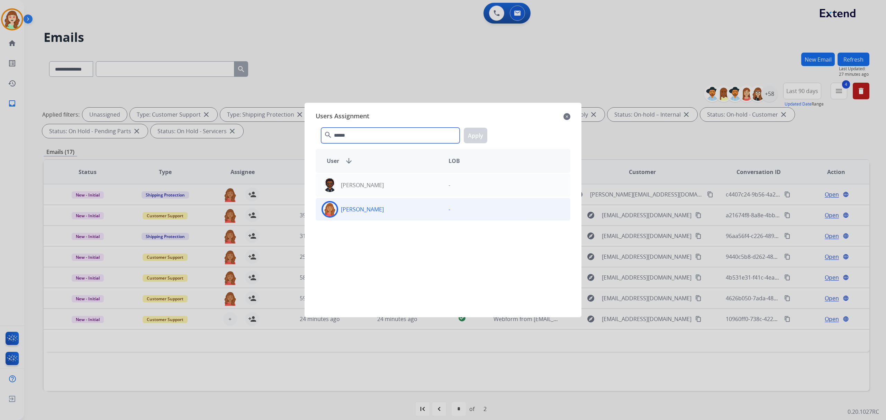
type input "******"
click at [400, 215] on div "[PERSON_NAME]" at bounding box center [379, 209] width 127 height 17
click at [482, 133] on button "Apply" at bounding box center [476, 136] width 24 height 16
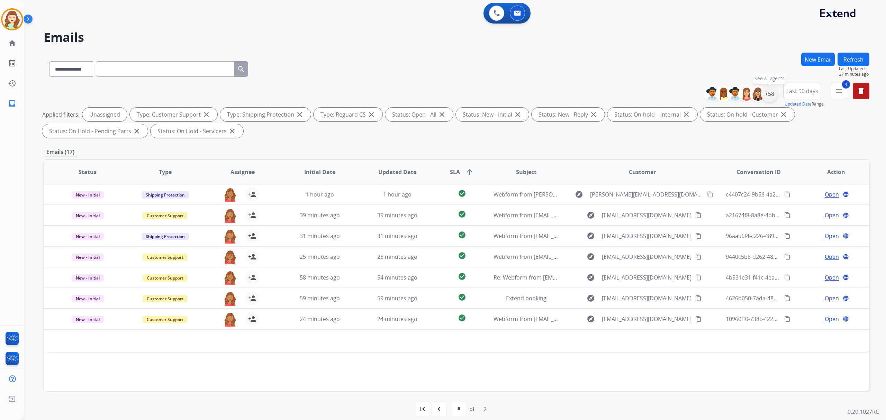
click at [769, 93] on div "+58" at bounding box center [769, 94] width 17 height 17
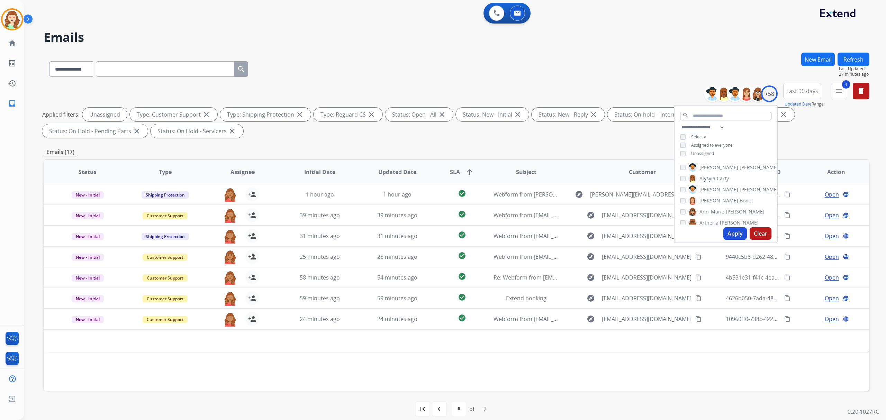
click at [734, 228] on button "Apply" at bounding box center [736, 233] width 24 height 12
select select "*"
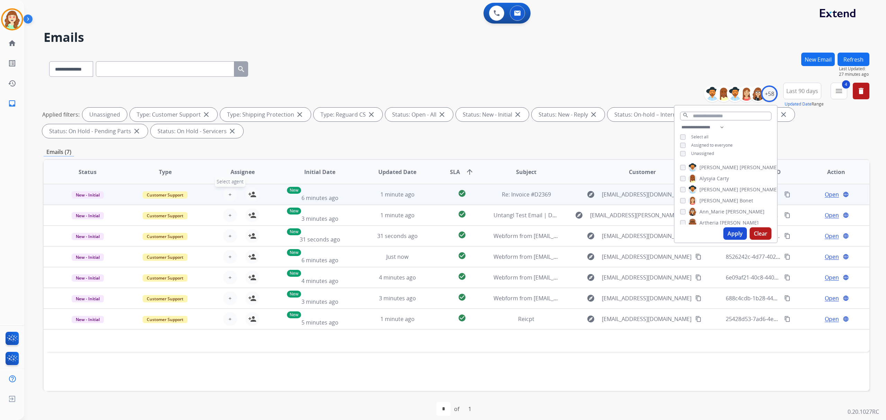
click at [232, 194] on button "+ Select agent" at bounding box center [230, 195] width 14 height 14
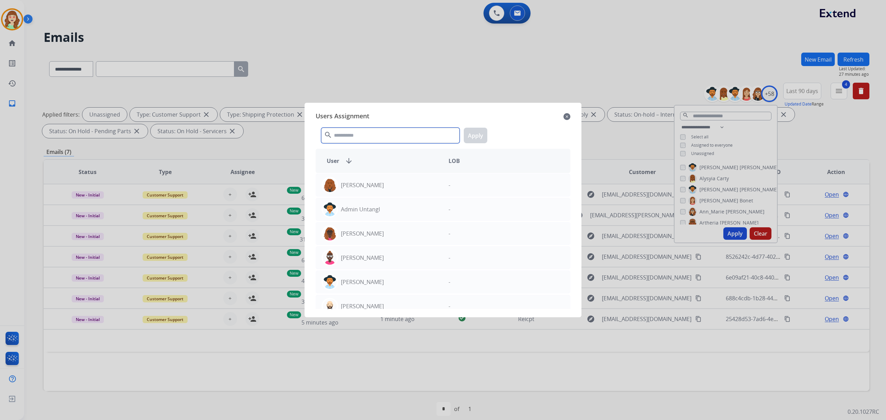
drag, startPoint x: 404, startPoint y: 131, endPoint x: 493, endPoint y: 46, distance: 122.9
click at [483, 25] on app-agents-assigntment "Users Assignment close search Apply User arrow_downward LOB [PERSON_NAME] - Adm…" at bounding box center [446, 25] width 845 height 0
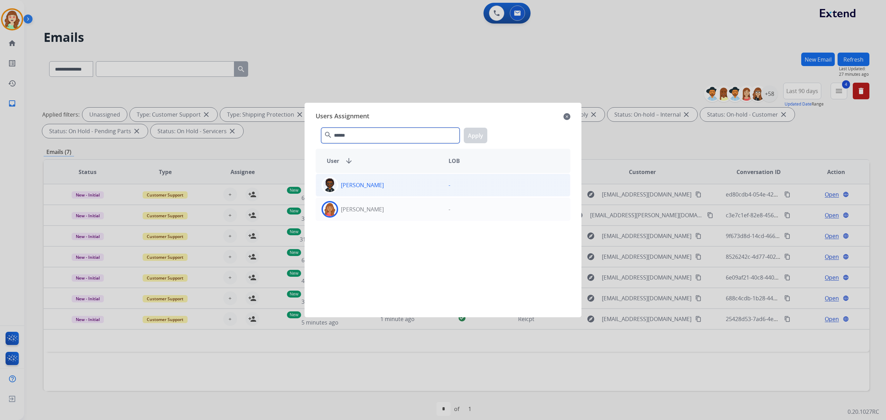
type input "******"
click at [436, 209] on div "[PERSON_NAME]" at bounding box center [379, 209] width 127 height 17
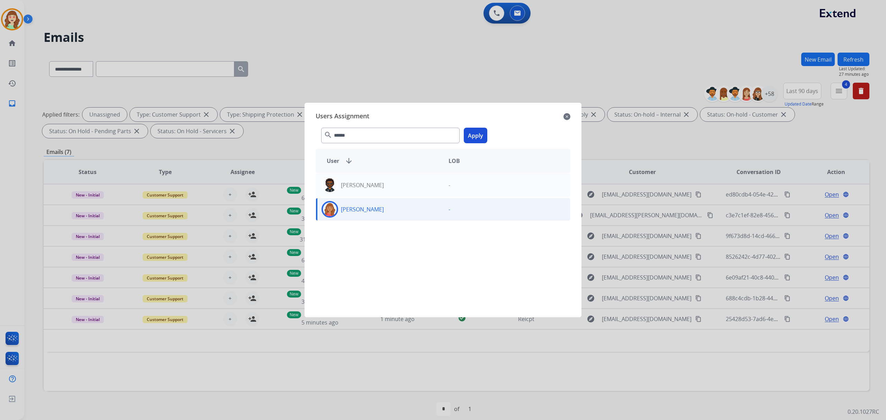
click at [475, 131] on button "Apply" at bounding box center [476, 136] width 24 height 16
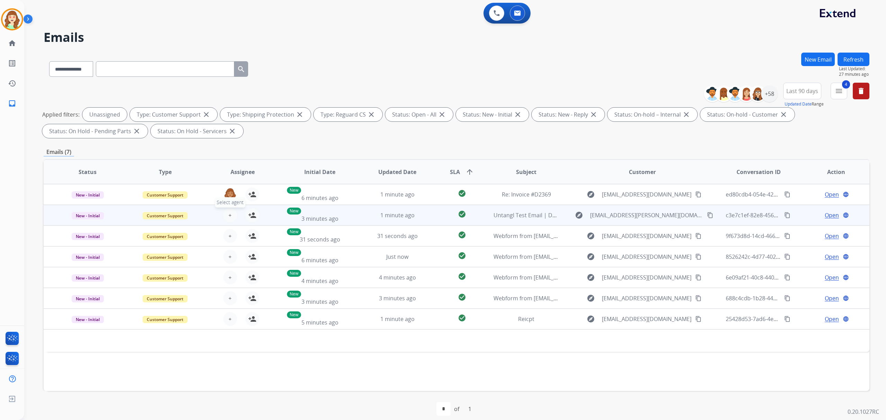
click at [228, 212] on span "+" at bounding box center [229, 215] width 3 height 8
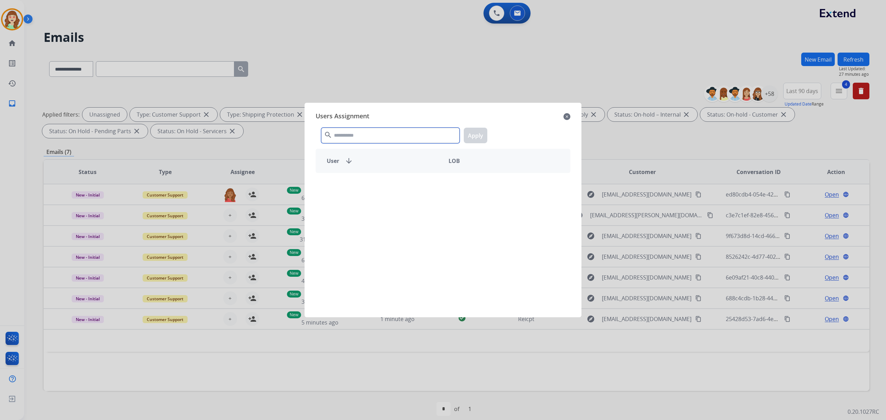
click at [376, 133] on input "text" at bounding box center [390, 136] width 138 height 16
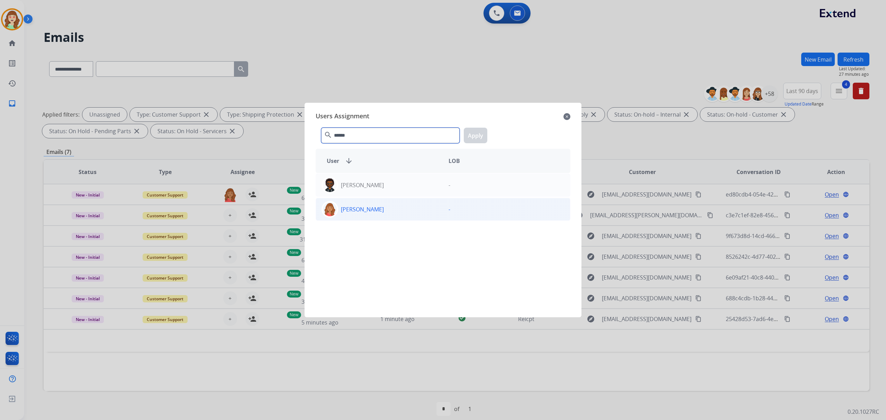
type input "******"
drag, startPoint x: 389, startPoint y: 210, endPoint x: 494, endPoint y: 146, distance: 123.6
click at [391, 210] on div "[PERSON_NAME]" at bounding box center [379, 209] width 127 height 17
click at [477, 138] on button "Apply" at bounding box center [476, 136] width 24 height 16
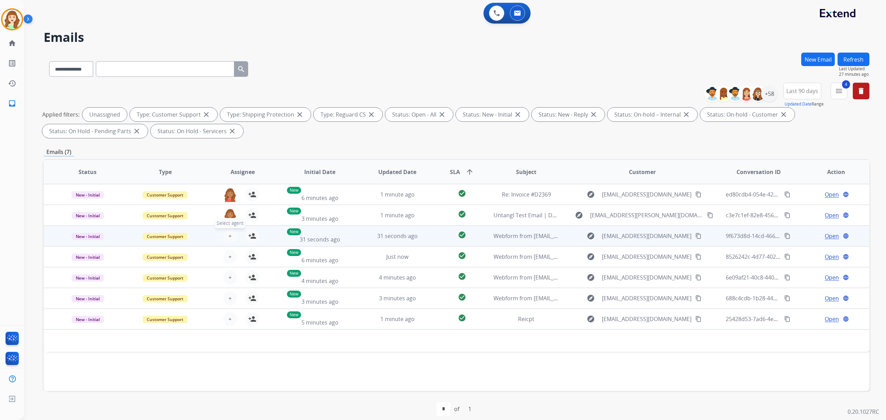
click at [229, 235] on span "+" at bounding box center [229, 236] width 3 height 8
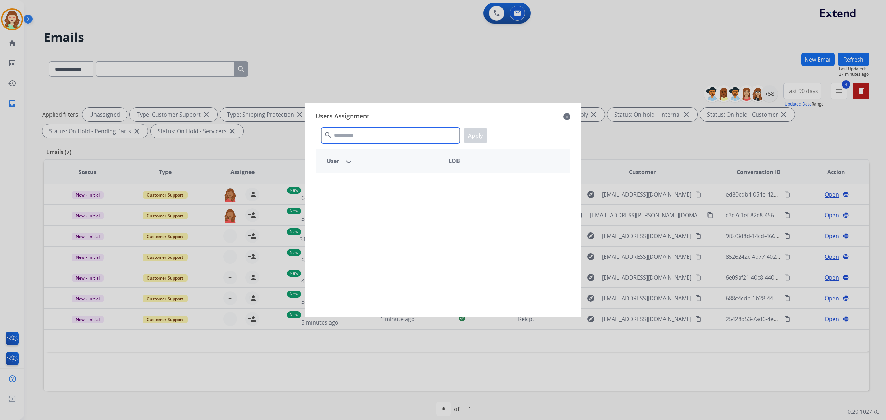
click at [419, 133] on input "text" at bounding box center [390, 136] width 138 height 16
type input "*******"
click at [378, 178] on div "[PERSON_NAME]" at bounding box center [379, 185] width 127 height 17
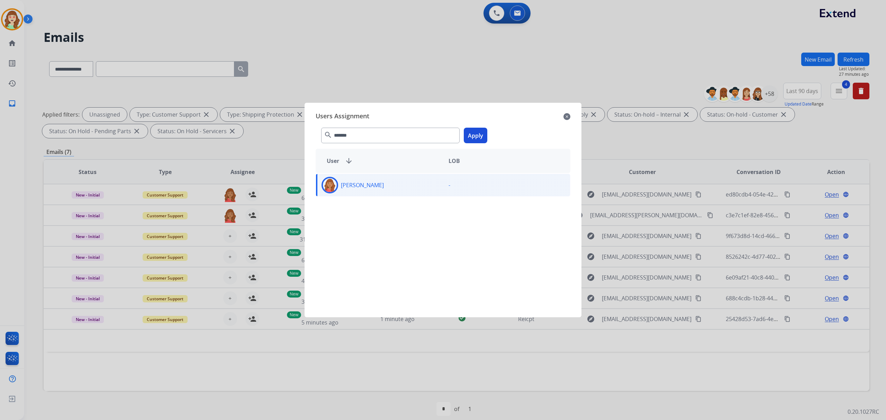
drag, startPoint x: 475, startPoint y: 138, endPoint x: 230, endPoint y: 302, distance: 294.6
click at [464, 145] on div "******* search Apply" at bounding box center [443, 134] width 255 height 24
click at [477, 137] on button "Apply" at bounding box center [476, 136] width 24 height 16
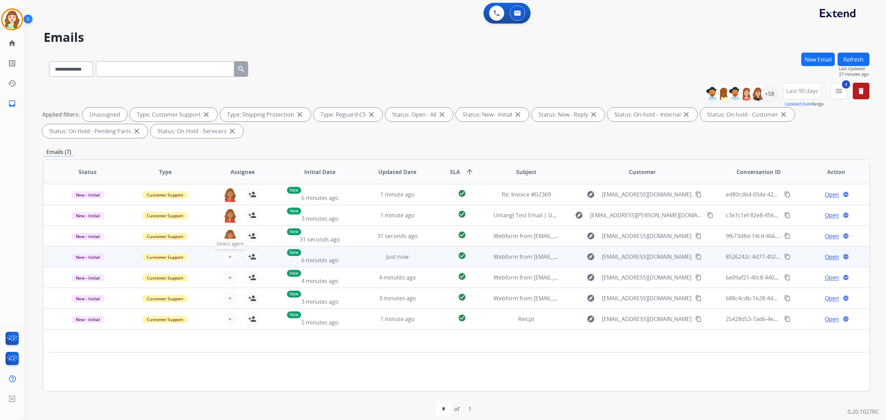
click at [229, 253] on span "+" at bounding box center [229, 257] width 3 height 8
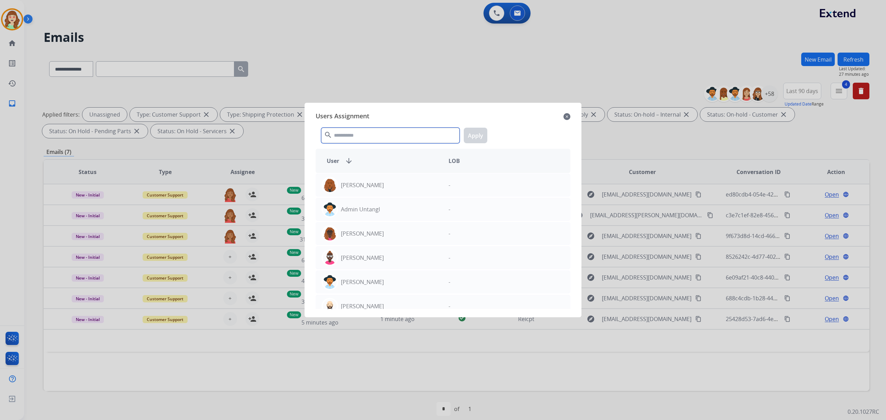
click at [389, 134] on input "text" at bounding box center [390, 136] width 138 height 16
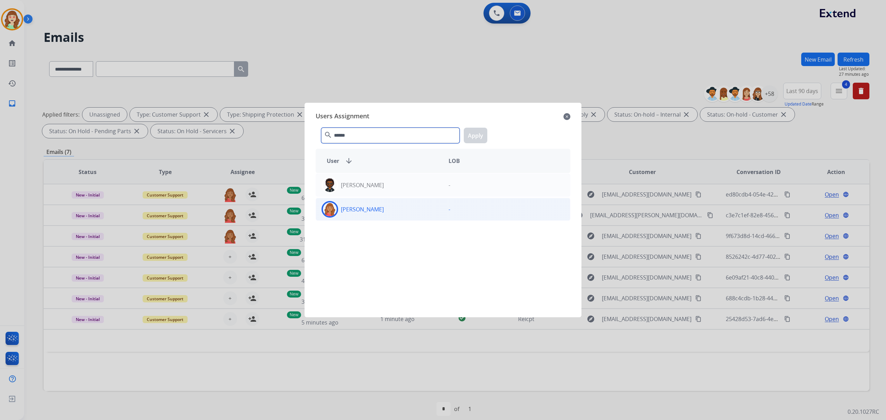
type input "******"
click at [345, 204] on div "[PERSON_NAME]" at bounding box center [379, 209] width 127 height 17
click at [481, 134] on button "Apply" at bounding box center [476, 136] width 24 height 16
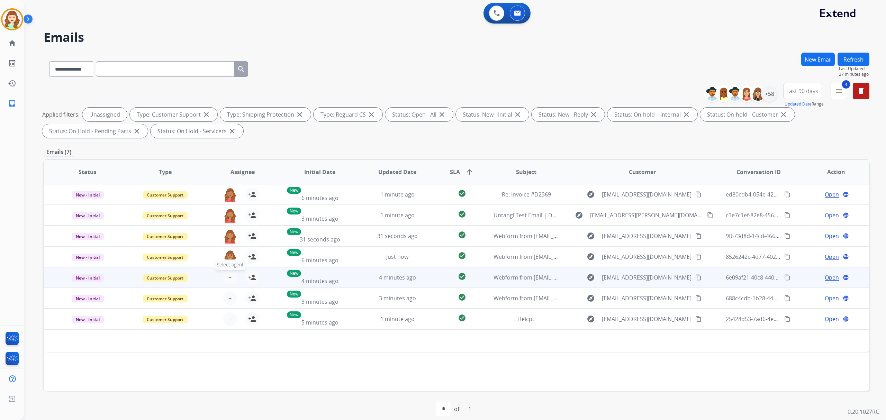
click at [223, 276] on button "+ Select agent" at bounding box center [230, 278] width 14 height 14
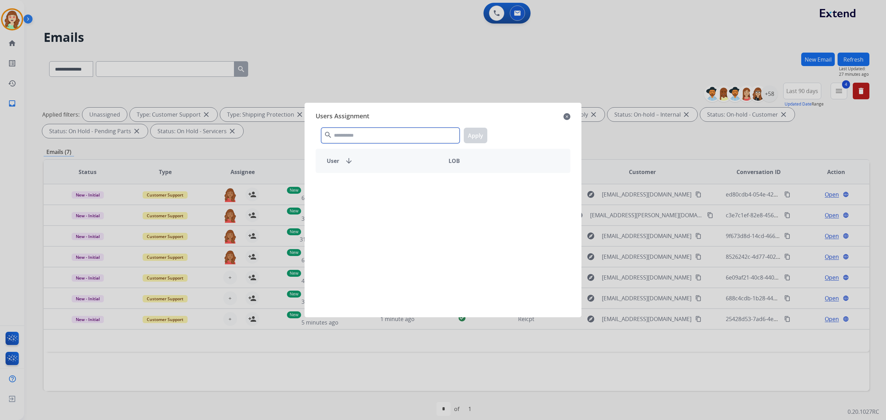
click at [366, 135] on input "text" at bounding box center [390, 136] width 138 height 16
type input "*"
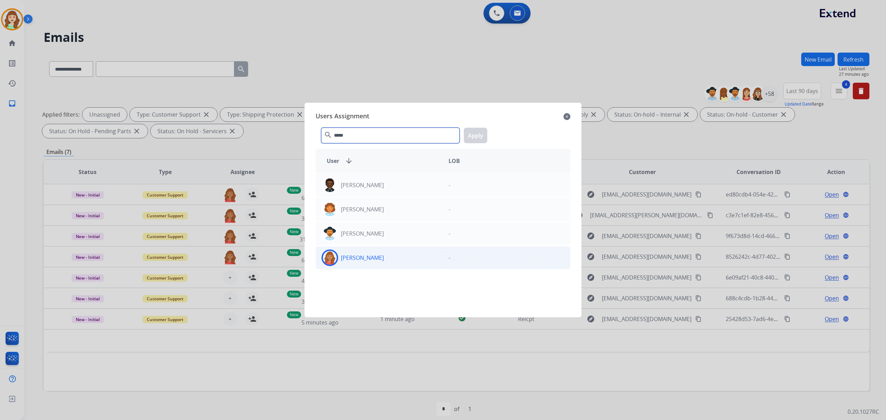
type input "*****"
click at [353, 252] on div "[PERSON_NAME]" at bounding box center [379, 258] width 127 height 17
drag, startPoint x: 476, startPoint y: 125, endPoint x: 236, endPoint y: 238, distance: 264.8
click at [474, 126] on div "***** search Apply" at bounding box center [443, 134] width 255 height 24
click at [478, 134] on button "Apply" at bounding box center [476, 136] width 24 height 16
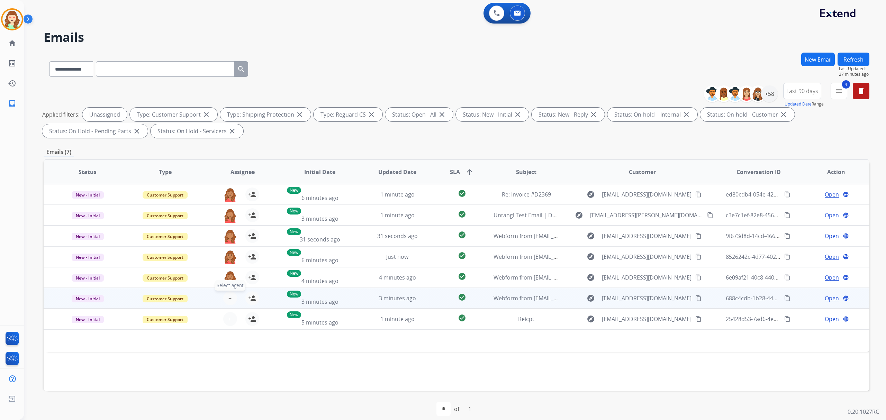
click at [228, 291] on button "+ Select agent" at bounding box center [230, 298] width 14 height 14
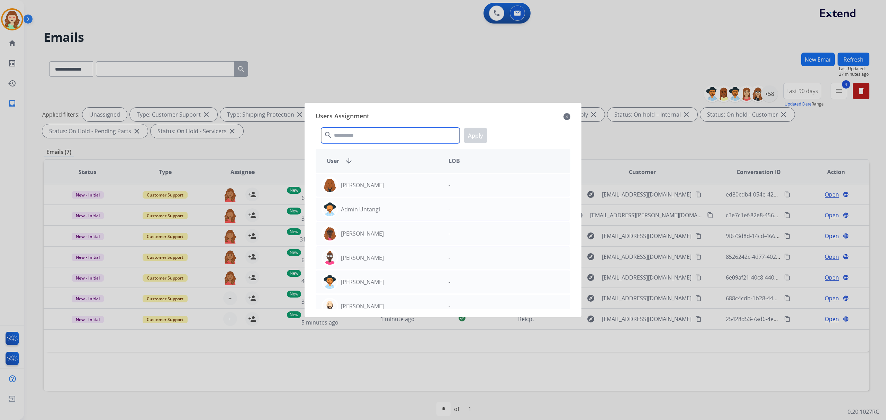
click at [375, 132] on input "text" at bounding box center [390, 136] width 138 height 16
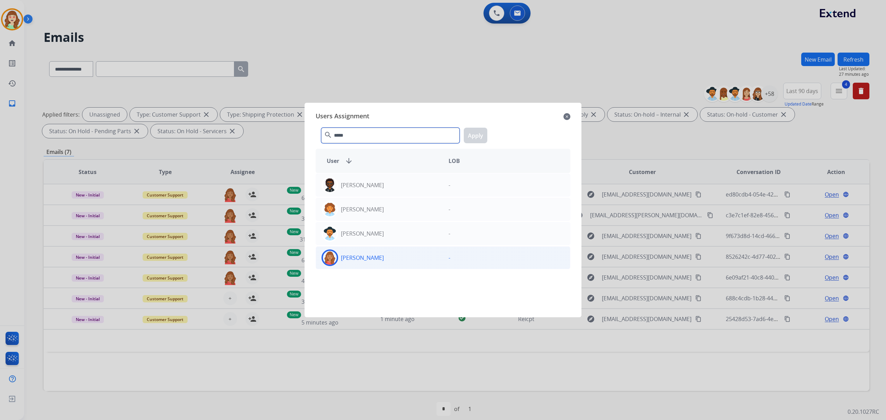
type input "*****"
click at [391, 253] on div "[PERSON_NAME]" at bounding box center [379, 258] width 127 height 17
click at [471, 132] on button "Apply" at bounding box center [476, 136] width 24 height 16
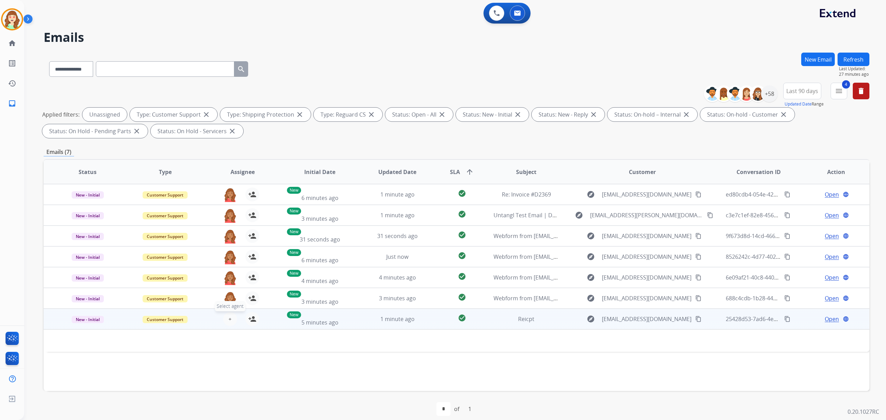
click at [226, 323] on button "+ Select agent" at bounding box center [230, 319] width 14 height 14
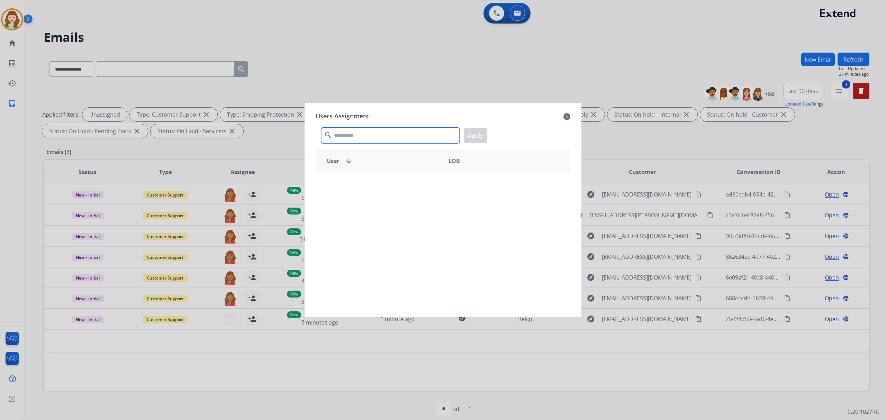
click at [437, 134] on input "text" at bounding box center [390, 136] width 138 height 16
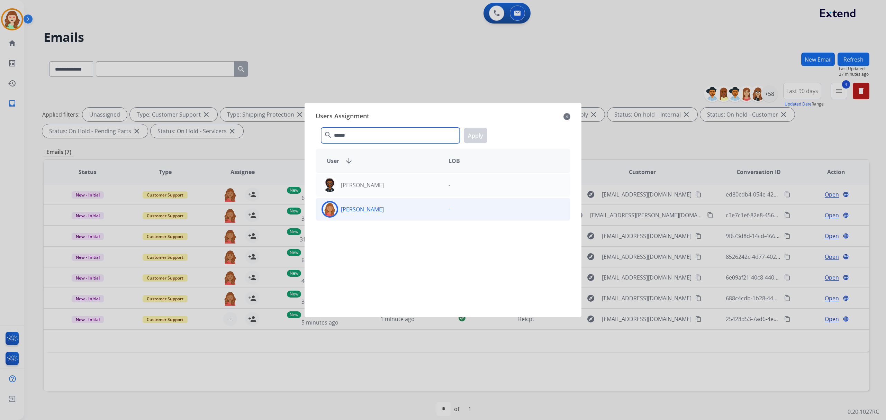
type input "******"
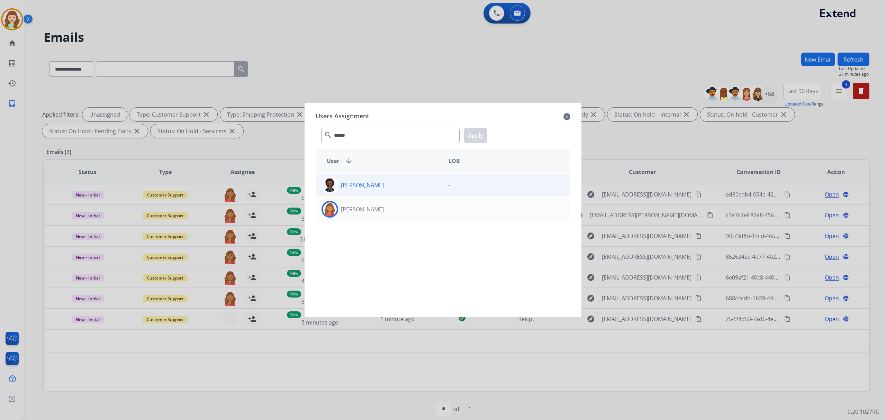
drag, startPoint x: 389, startPoint y: 207, endPoint x: 425, endPoint y: 176, distance: 47.4
click at [391, 203] on div "[PERSON_NAME]" at bounding box center [379, 209] width 127 height 17
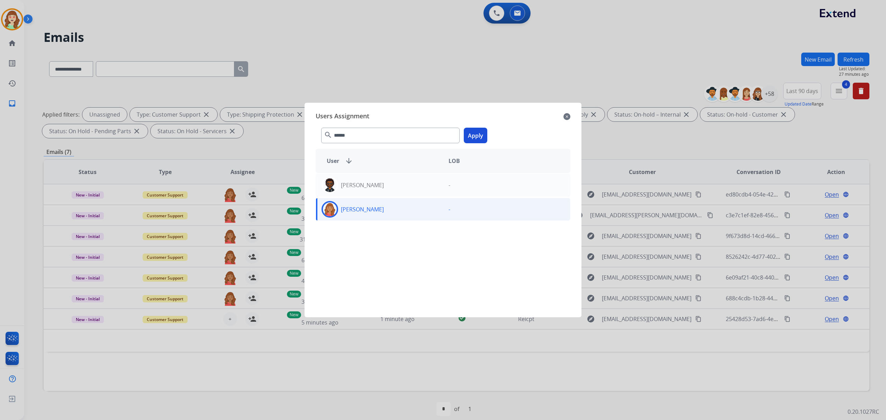
click at [473, 133] on button "Apply" at bounding box center [476, 136] width 24 height 16
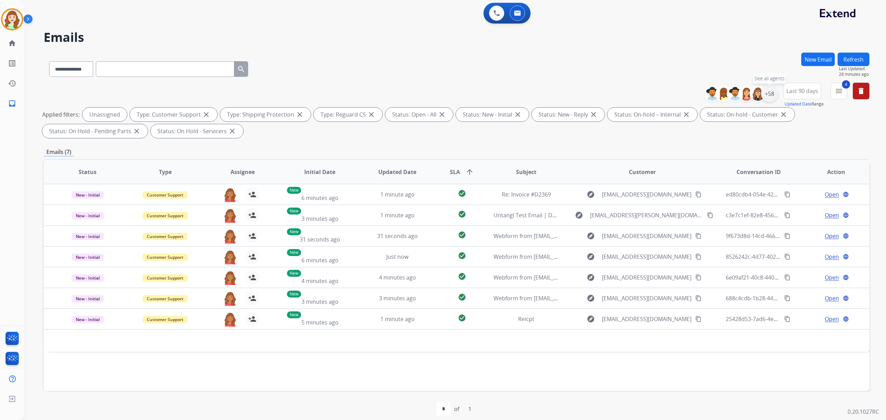
click at [770, 92] on div "+58" at bounding box center [769, 94] width 17 height 17
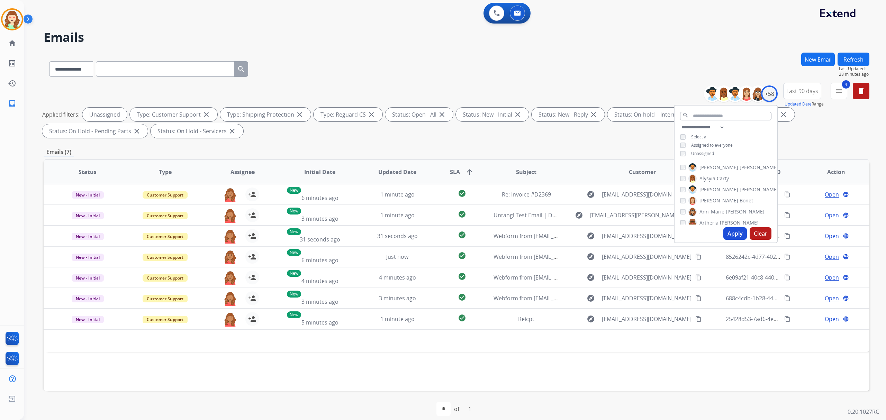
drag, startPoint x: 736, startPoint y: 228, endPoint x: 6, endPoint y: 358, distance: 741.3
click at [737, 230] on button "Apply" at bounding box center [736, 233] width 24 height 12
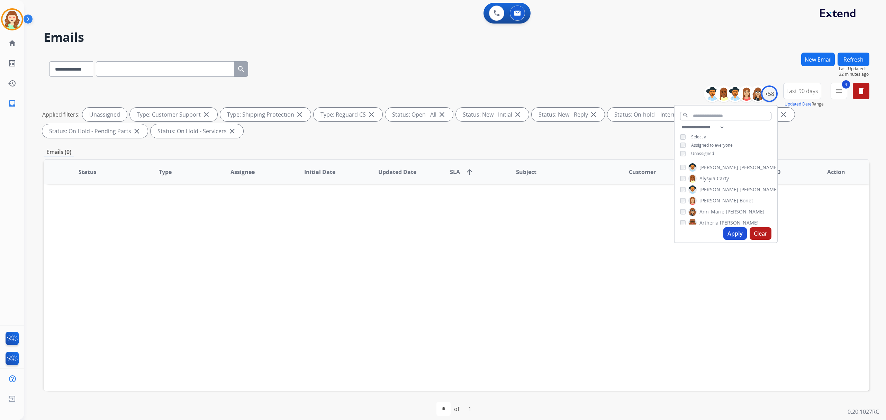
click at [143, 65] on input "text" at bounding box center [165, 69] width 138 height 16
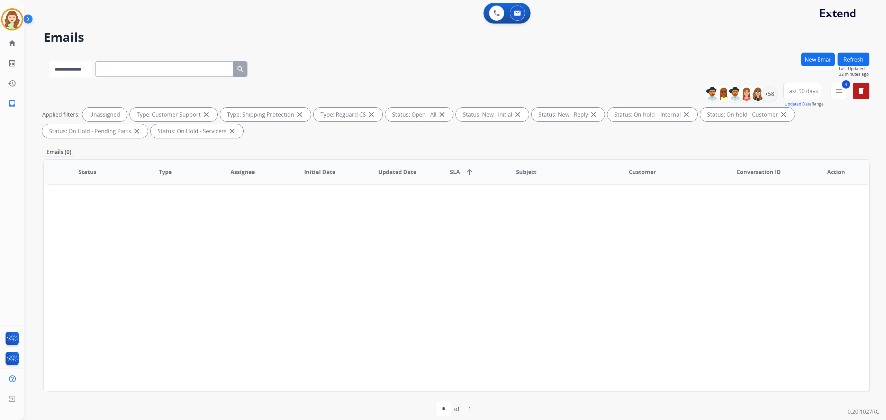
drag, startPoint x: 143, startPoint y: 65, endPoint x: 71, endPoint y: 77, distance: 72.9
click at [69, 70] on select "**********" at bounding box center [70, 69] width 43 height 16
select select "**********"
click at [49, 61] on select "**********" at bounding box center [70, 69] width 43 height 16
paste input "**********"
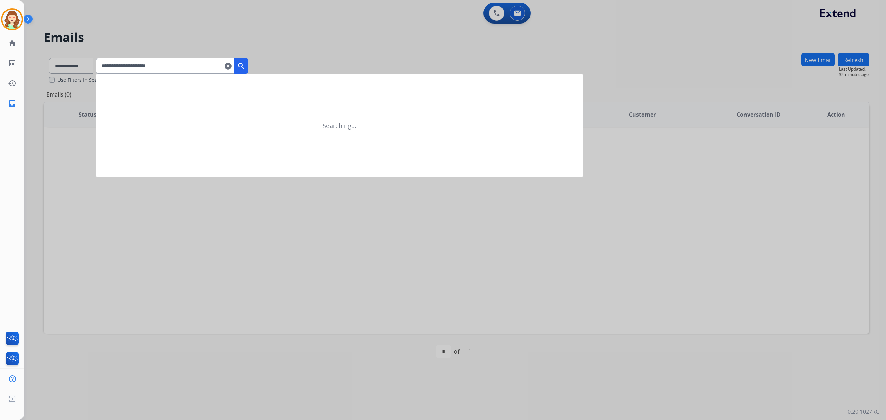
type input "**********"
click at [248, 66] on button "search" at bounding box center [241, 66] width 14 height 16
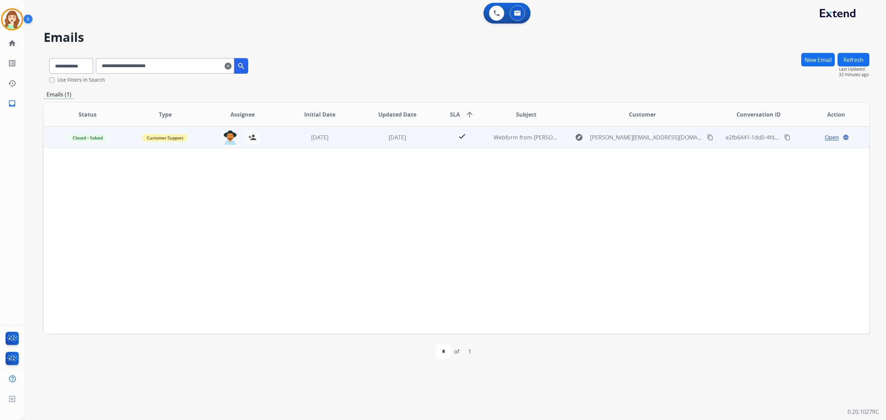
click at [827, 139] on span "Open" at bounding box center [832, 137] width 14 height 8
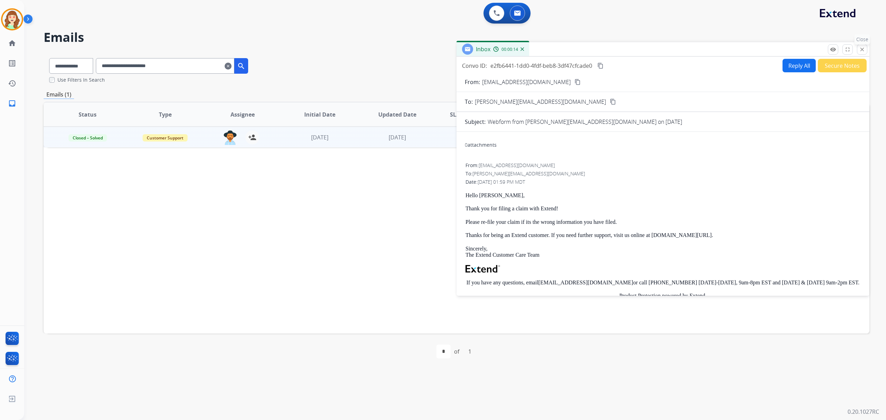
click at [864, 52] on mat-icon "close" at bounding box center [862, 49] width 6 height 6
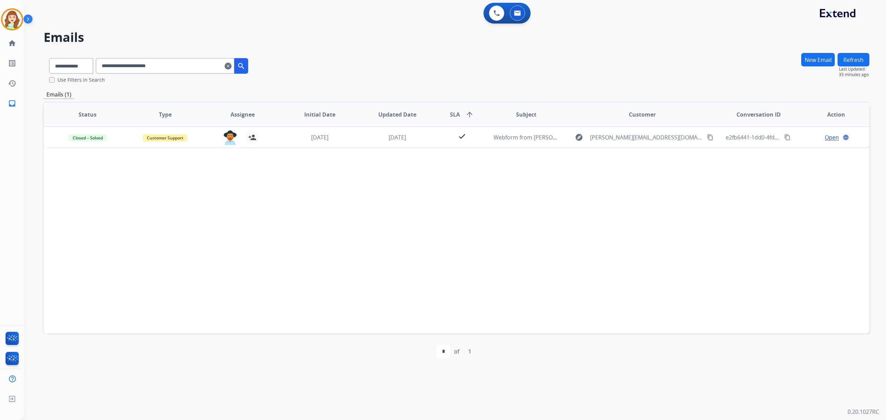
drag, startPoint x: 236, startPoint y: 68, endPoint x: 265, endPoint y: 0, distance: 73.7
click at [232, 65] on mat-icon "clear" at bounding box center [228, 66] width 7 height 8
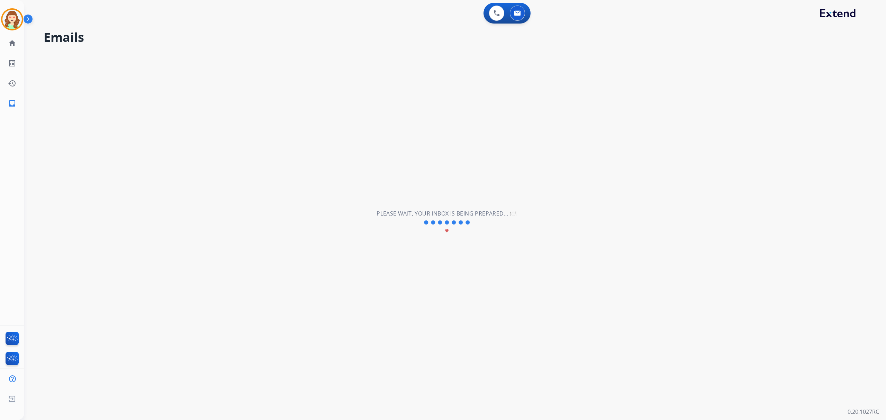
select select "**********"
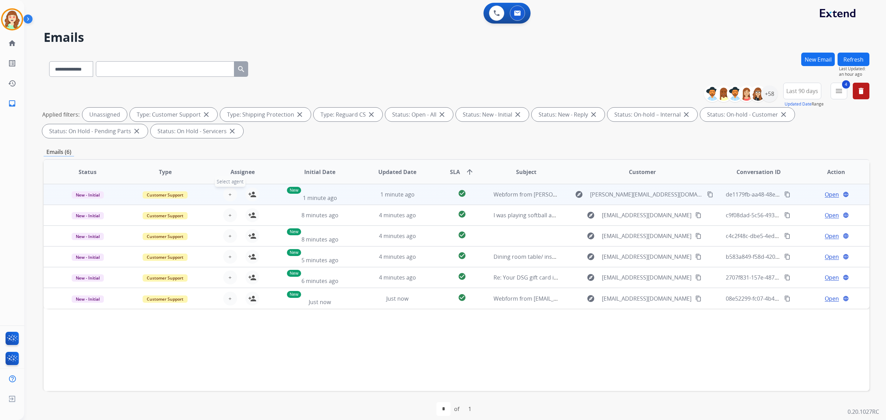
click at [232, 191] on button "+ Select agent" at bounding box center [230, 195] width 14 height 14
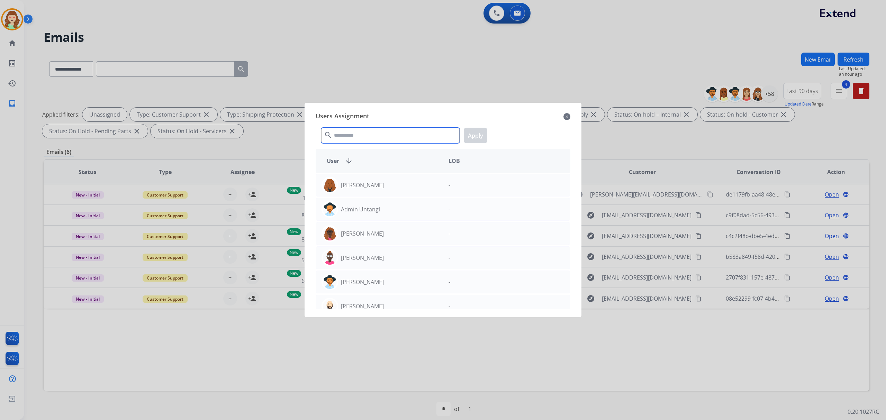
click at [355, 138] on input "text" at bounding box center [390, 136] width 138 height 16
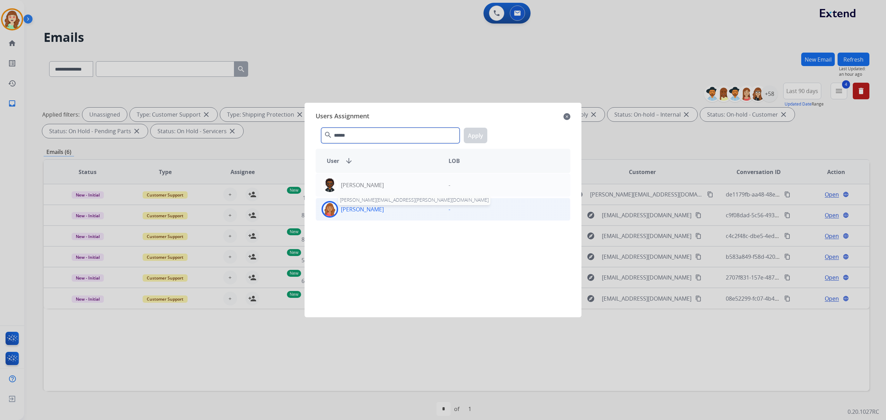
type input "******"
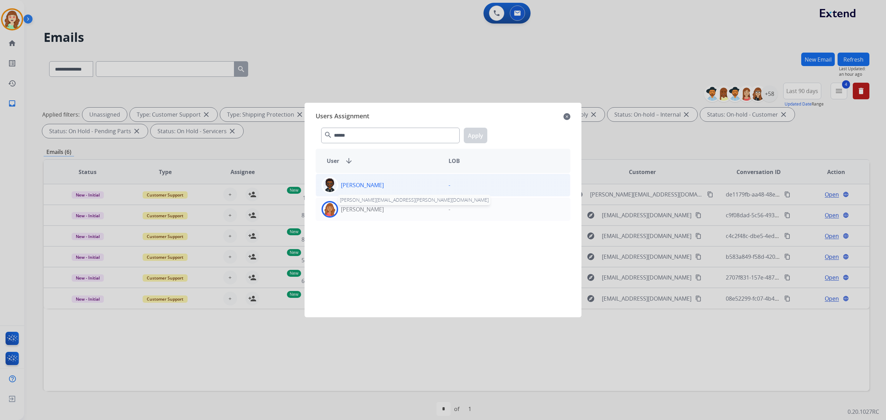
drag, startPoint x: 378, startPoint y: 213, endPoint x: 446, endPoint y: 189, distance: 71.8
click at [384, 213] on div "[PERSON_NAME] [PERSON_NAME][EMAIL_ADDRESS][PERSON_NAME][DOMAIN_NAME]" at bounding box center [379, 209] width 127 height 17
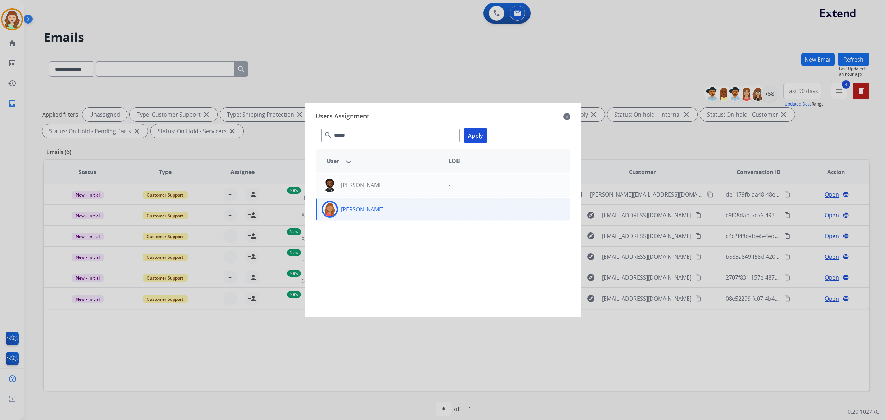
drag, startPoint x: 478, startPoint y: 134, endPoint x: 342, endPoint y: 180, distance: 143.5
click at [478, 136] on button "Apply" at bounding box center [476, 136] width 24 height 16
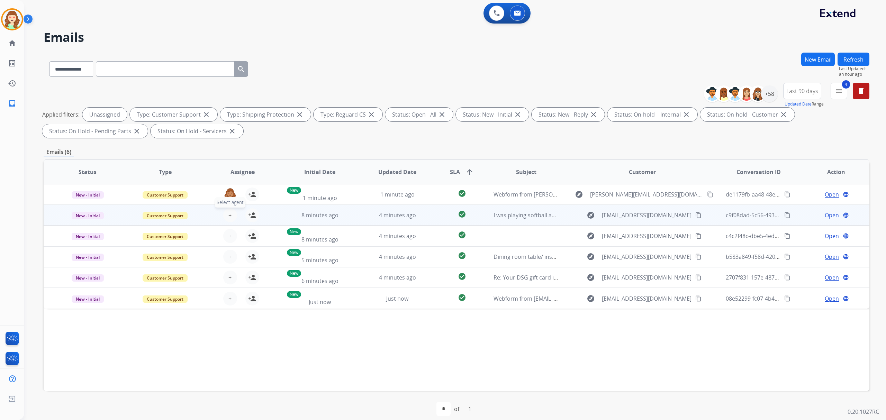
click at [228, 214] on span "+" at bounding box center [229, 215] width 3 height 8
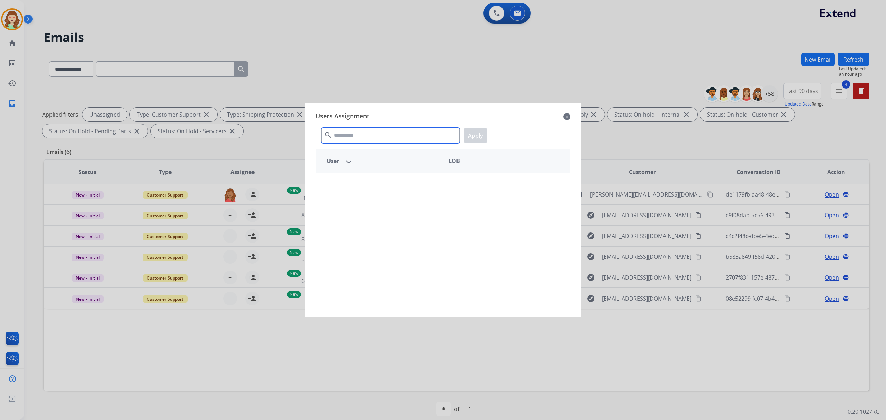
drag, startPoint x: 381, startPoint y: 139, endPoint x: 391, endPoint y: 134, distance: 10.8
click at [391, 136] on input "text" at bounding box center [390, 136] width 138 height 16
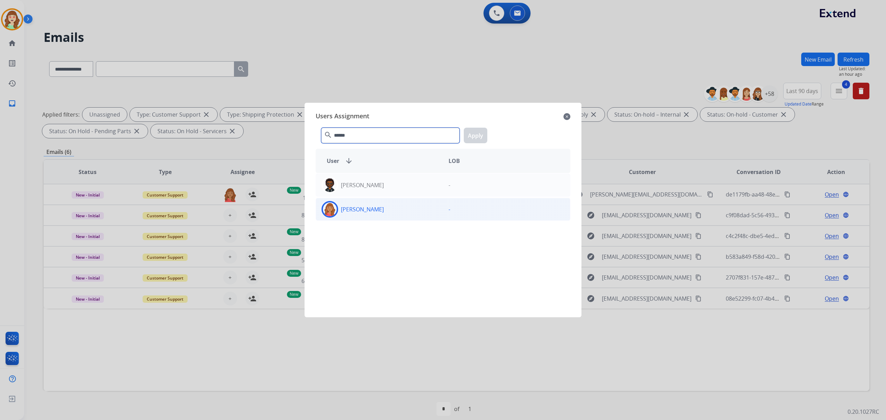
type input "******"
click at [392, 205] on div "[PERSON_NAME]" at bounding box center [379, 209] width 127 height 17
drag, startPoint x: 472, startPoint y: 136, endPoint x: 369, endPoint y: 171, distance: 109.4
click at [473, 135] on button "Apply" at bounding box center [476, 136] width 24 height 16
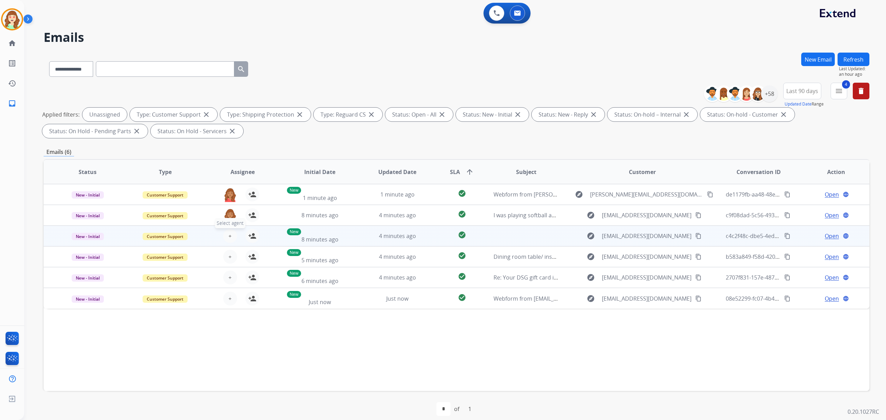
click at [229, 233] on span "+" at bounding box center [229, 236] width 3 height 8
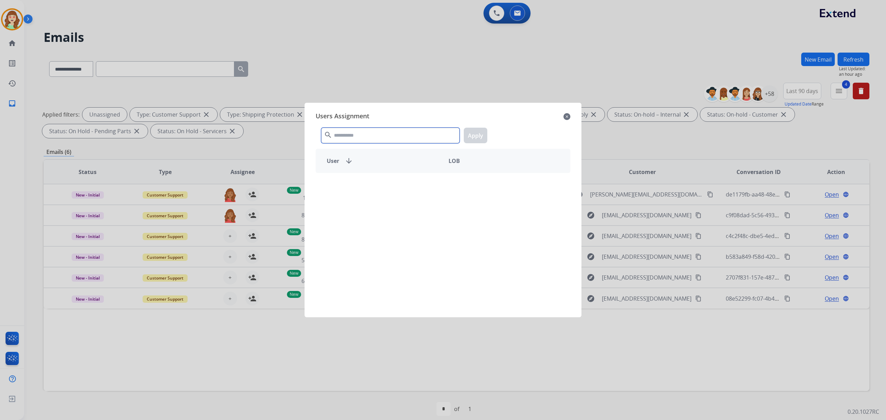
click at [365, 131] on input "text" at bounding box center [390, 136] width 138 height 16
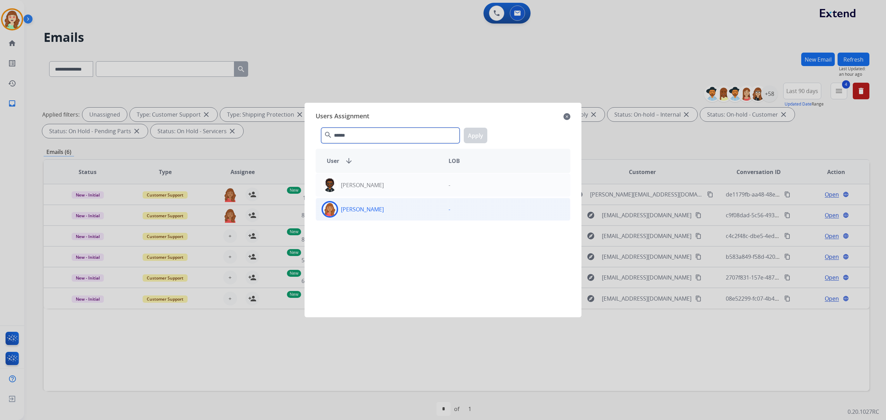
type input "******"
click at [430, 208] on div "[PERSON_NAME]" at bounding box center [379, 209] width 127 height 17
click at [475, 132] on button "Apply" at bounding box center [476, 136] width 24 height 16
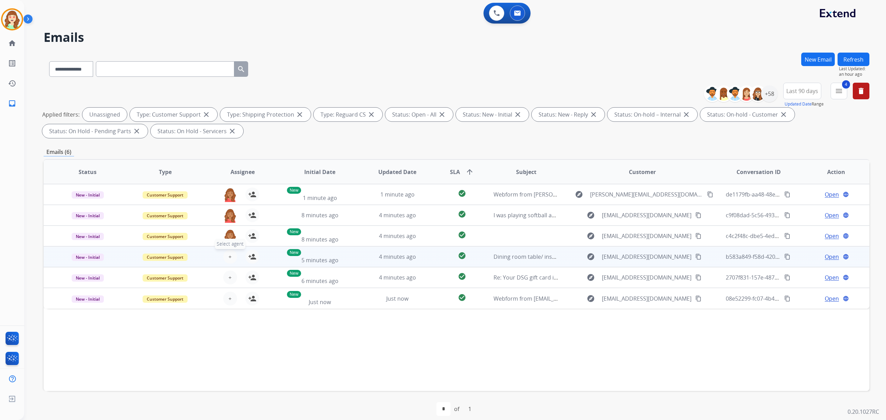
click at [232, 251] on button "+ Select agent" at bounding box center [230, 257] width 14 height 14
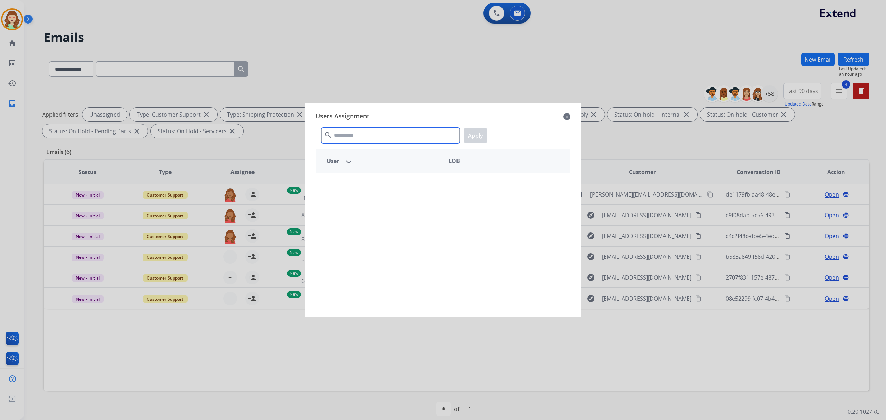
click at [384, 128] on input "text" at bounding box center [390, 136] width 138 height 16
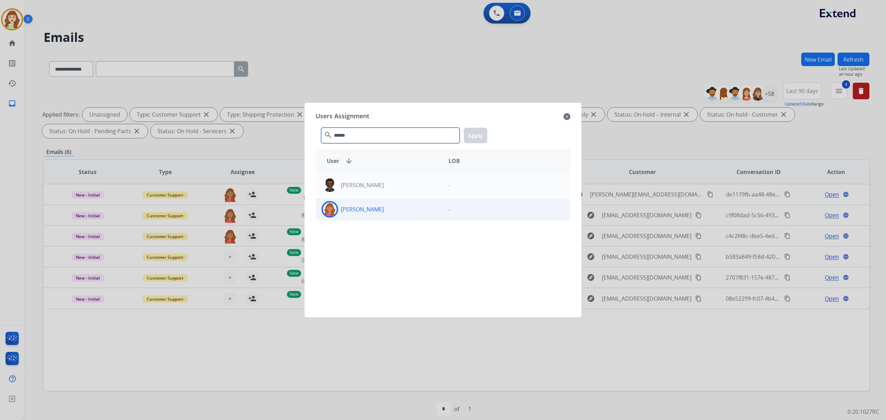
type input "******"
click at [384, 218] on div "[PERSON_NAME]" at bounding box center [379, 209] width 127 height 17
click at [477, 137] on button "Apply" at bounding box center [476, 136] width 24 height 16
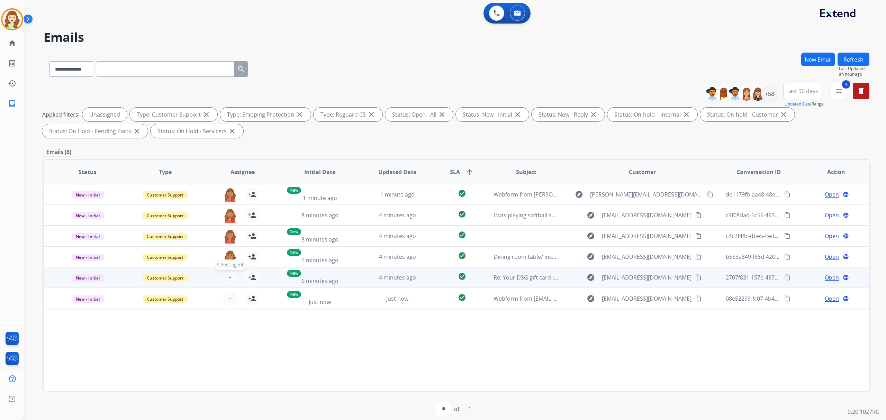
click at [229, 277] on span "+" at bounding box center [229, 277] width 3 height 8
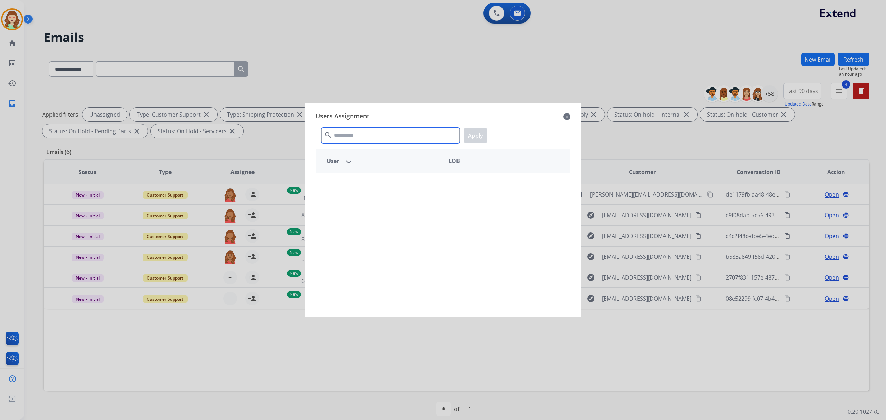
click at [369, 136] on input "text" at bounding box center [390, 136] width 138 height 16
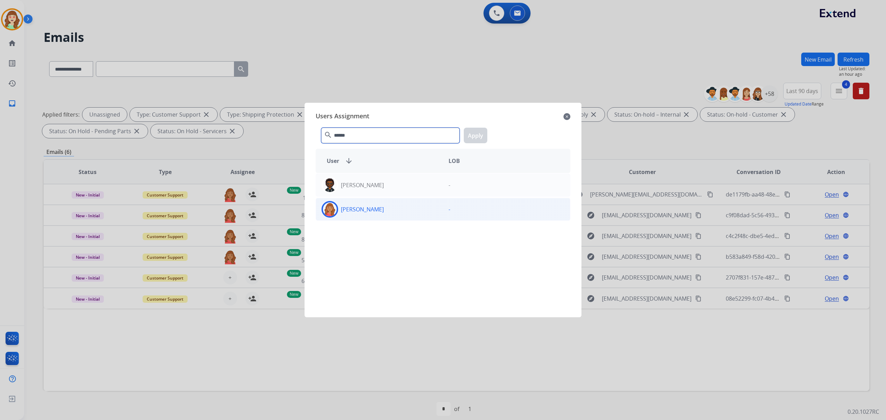
type input "******"
click at [375, 216] on div "[PERSON_NAME]" at bounding box center [379, 209] width 127 height 17
click at [478, 133] on button "Apply" at bounding box center [476, 136] width 24 height 16
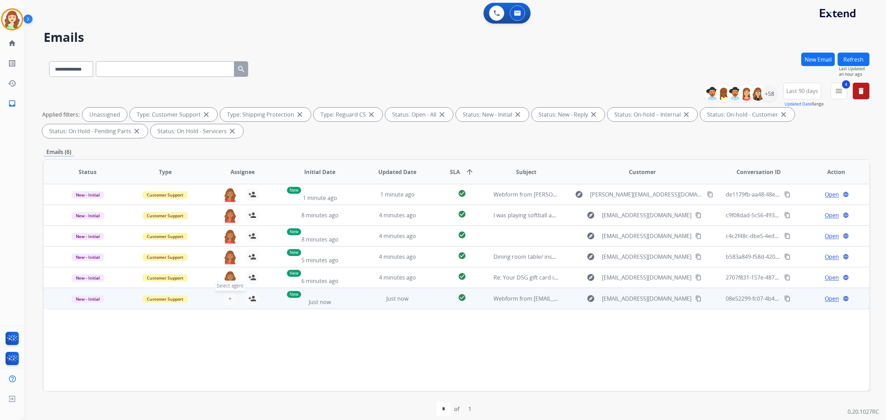
click at [229, 293] on button "+ Select agent" at bounding box center [230, 299] width 14 height 14
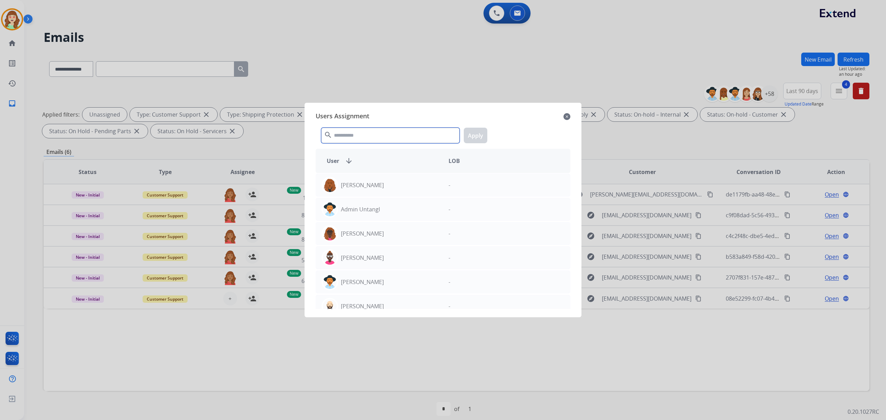
click at [399, 138] on input "text" at bounding box center [390, 136] width 138 height 16
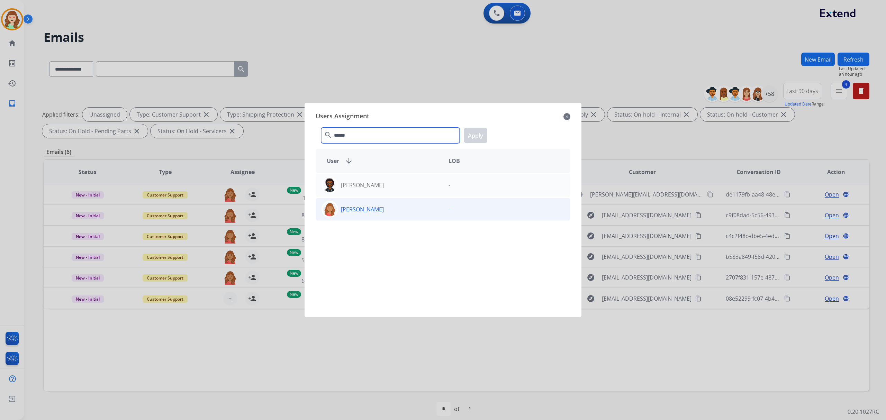
type input "******"
click at [363, 212] on p "[PERSON_NAME]" at bounding box center [362, 209] width 43 height 8
click at [479, 139] on button "Apply" at bounding box center [476, 136] width 24 height 16
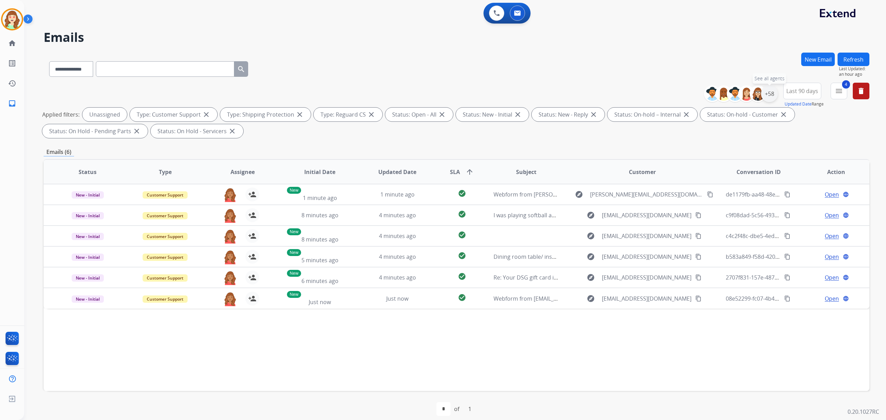
drag, startPoint x: 764, startPoint y: 96, endPoint x: 702, endPoint y: 122, distance: 67.1
click at [765, 96] on div "+58" at bounding box center [769, 94] width 17 height 17
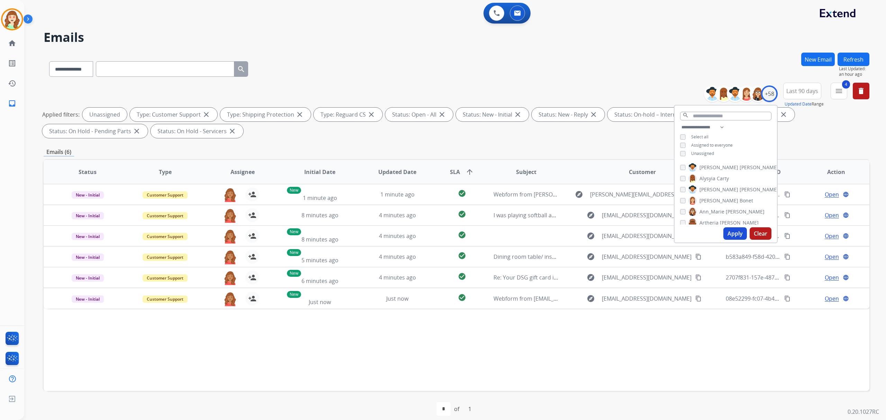
click at [730, 228] on button "Apply" at bounding box center [736, 233] width 24 height 12
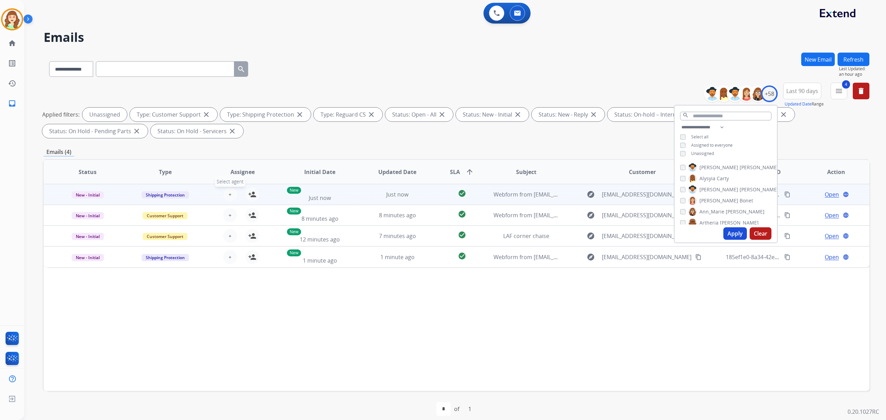
click at [226, 190] on button "+ Select agent" at bounding box center [230, 195] width 14 height 14
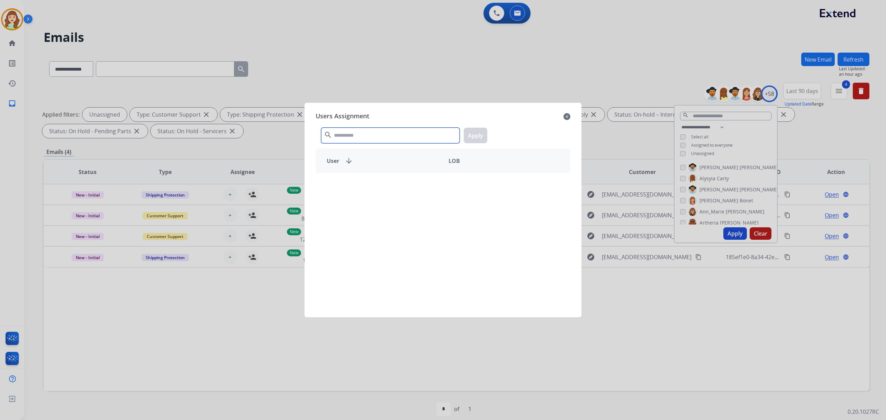
click at [399, 141] on input "text" at bounding box center [390, 136] width 138 height 16
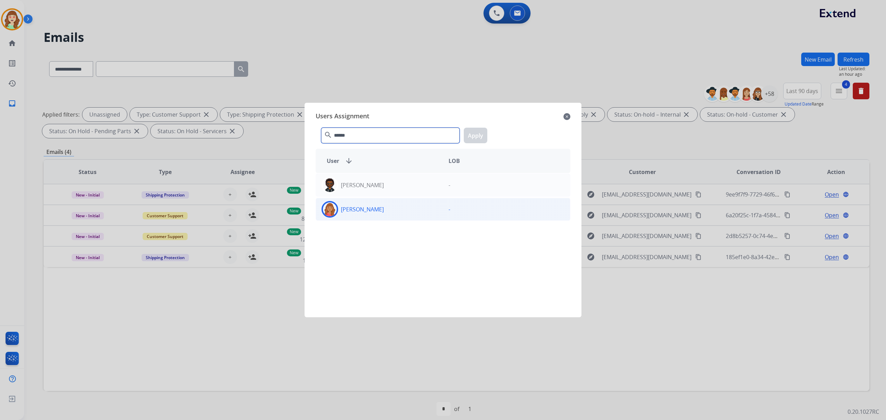
type input "******"
drag, startPoint x: 420, startPoint y: 214, endPoint x: 484, endPoint y: 144, distance: 94.6
click at [421, 211] on div "[PERSON_NAME]" at bounding box center [379, 209] width 127 height 17
click at [477, 134] on button "Apply" at bounding box center [476, 136] width 24 height 16
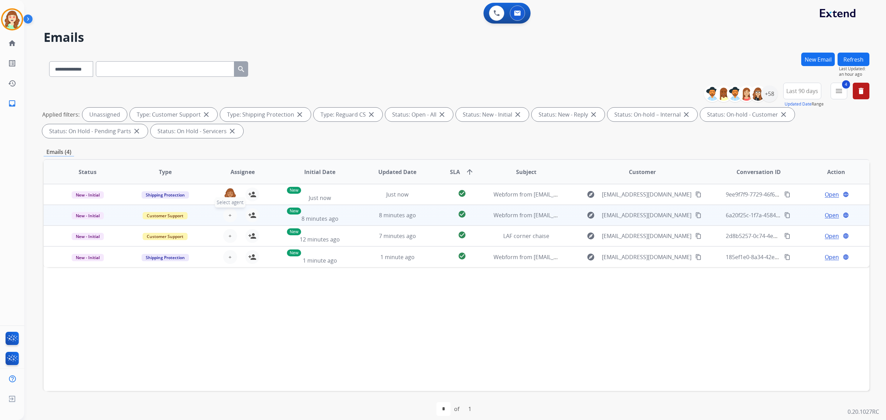
click at [226, 211] on button "+ Select agent" at bounding box center [230, 215] width 14 height 14
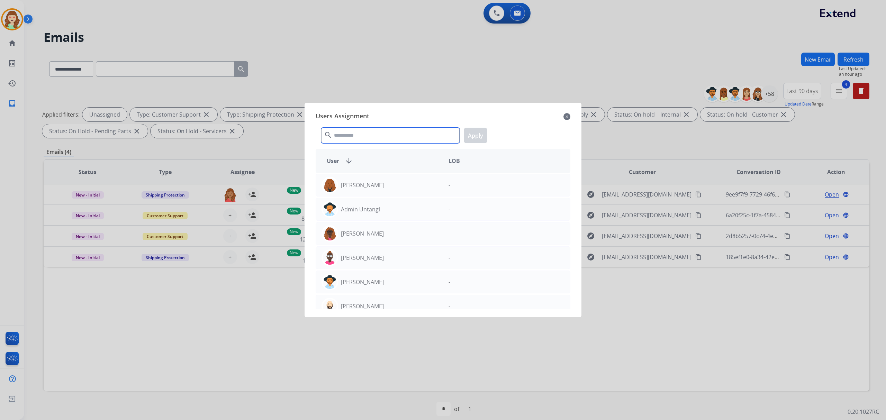
click at [394, 134] on input "text" at bounding box center [390, 136] width 138 height 16
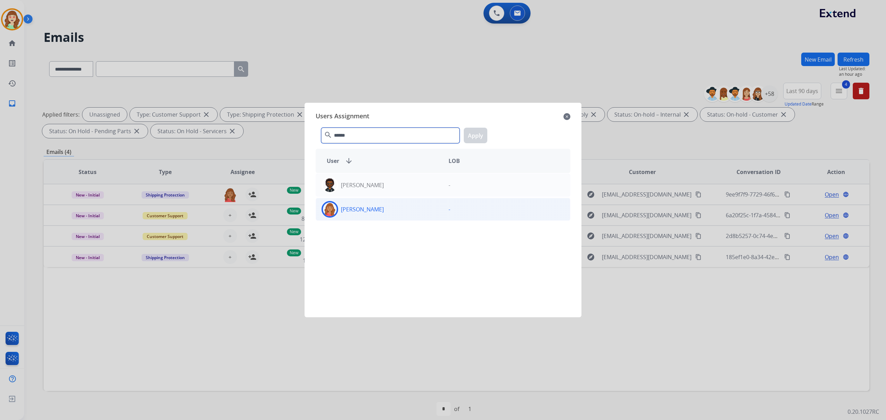
type input "******"
click at [400, 207] on div "[PERSON_NAME]" at bounding box center [379, 209] width 127 height 17
click at [481, 132] on button "Apply" at bounding box center [476, 136] width 24 height 16
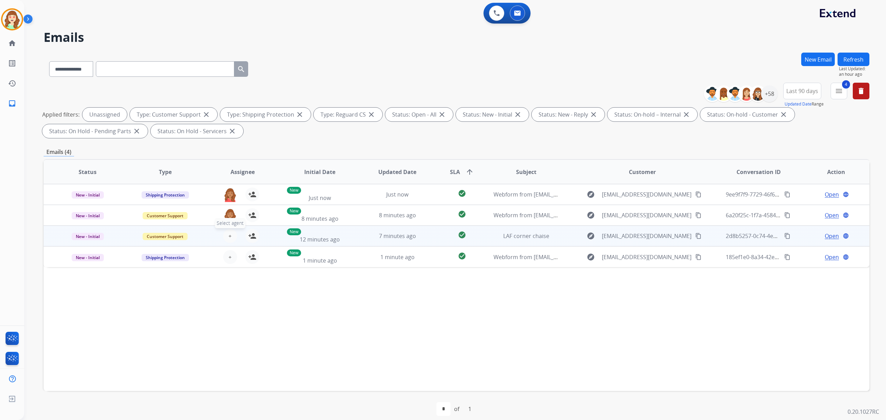
click at [233, 234] on button "+ Select agent" at bounding box center [230, 236] width 14 height 14
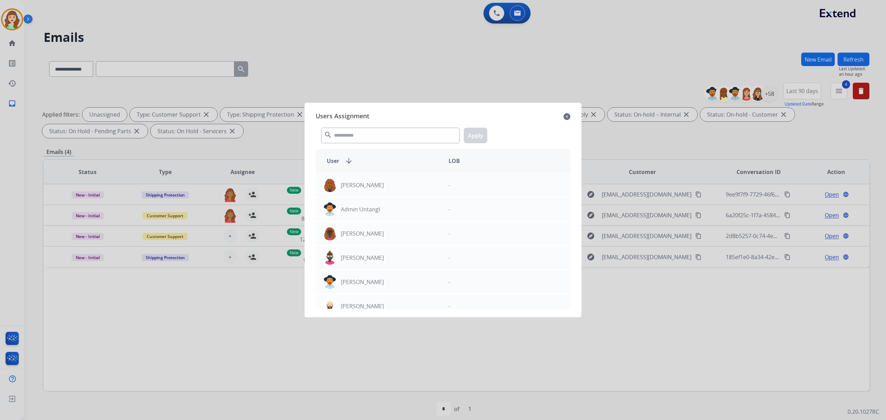
click at [439, 127] on div "search Apply" at bounding box center [443, 134] width 255 height 24
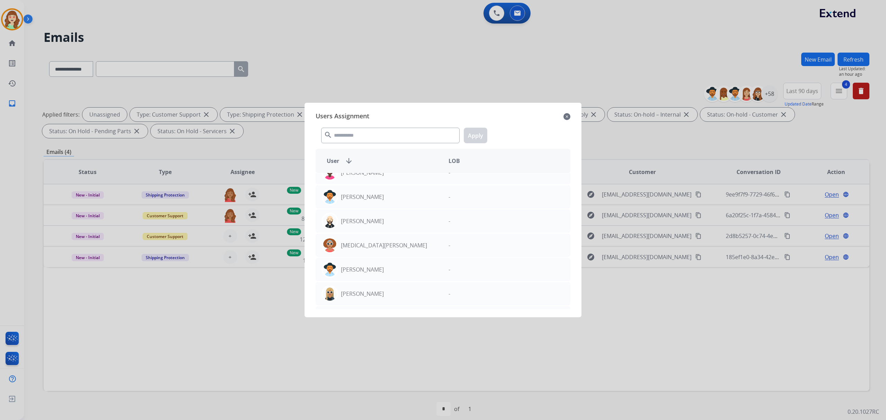
scroll to position [92, 0]
click at [345, 131] on input "text" at bounding box center [390, 136] width 138 height 16
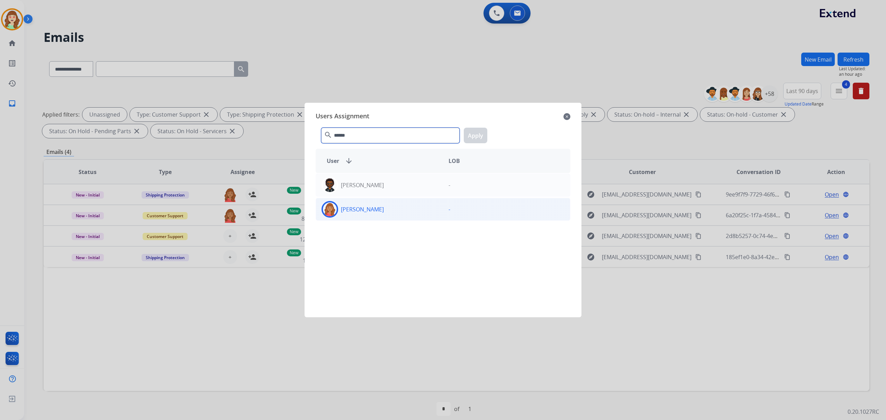
type input "******"
click at [412, 212] on div "[PERSON_NAME]" at bounding box center [379, 209] width 127 height 17
click at [481, 133] on button "Apply" at bounding box center [476, 136] width 24 height 16
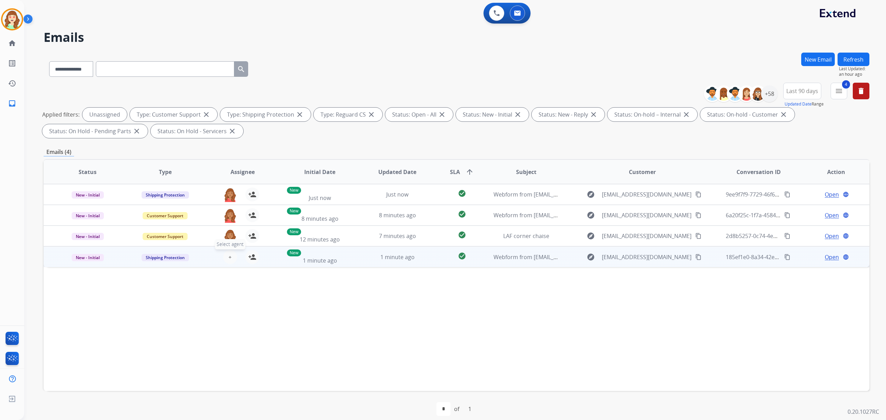
click at [232, 256] on button "+ Select agent" at bounding box center [230, 257] width 14 height 14
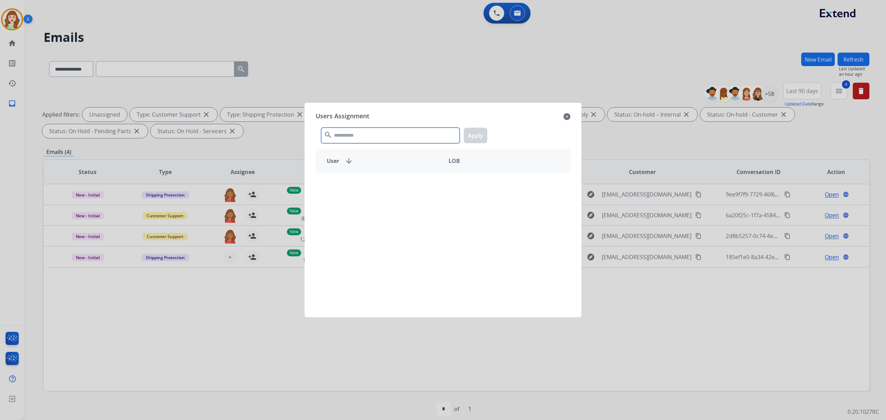
click at [393, 141] on input "text" at bounding box center [390, 136] width 138 height 16
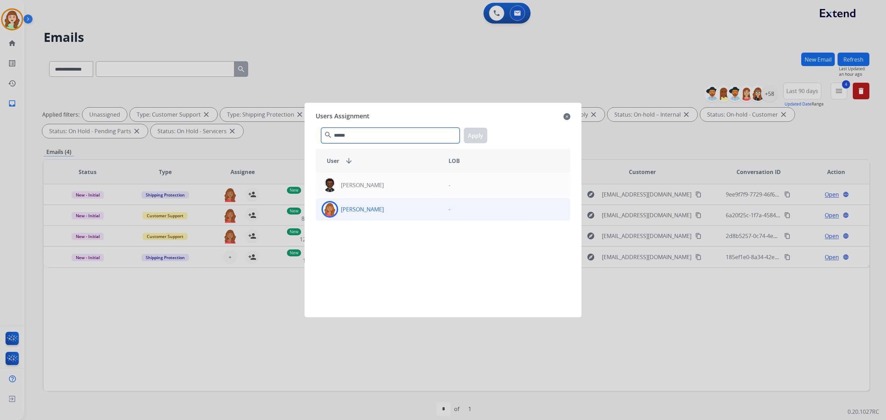
type input "******"
drag, startPoint x: 412, startPoint y: 211, endPoint x: 469, endPoint y: 152, distance: 82.3
click at [412, 211] on div "[PERSON_NAME]" at bounding box center [379, 209] width 127 height 17
click at [480, 130] on button "Apply" at bounding box center [476, 136] width 24 height 16
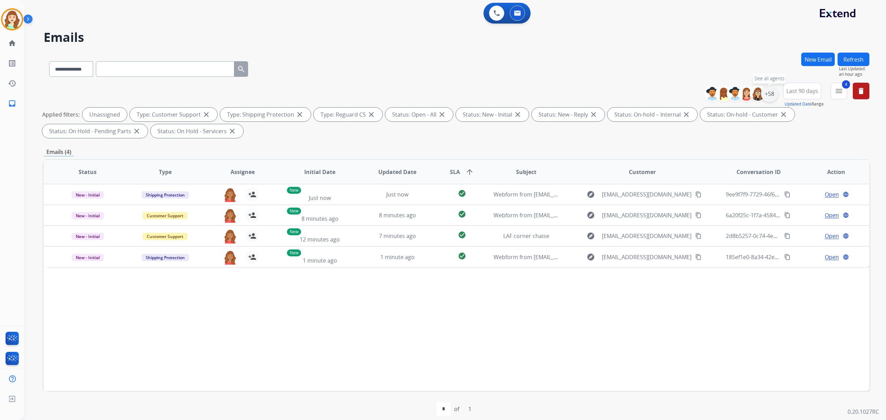
click at [772, 94] on div "+58" at bounding box center [769, 94] width 17 height 17
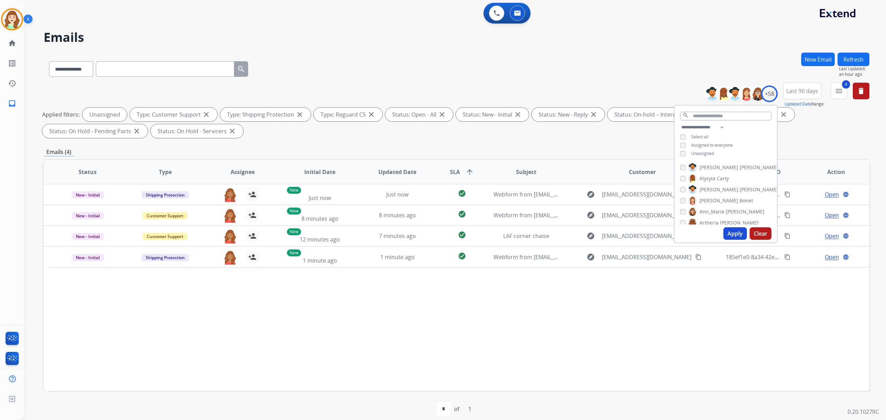
click at [734, 231] on button "Apply" at bounding box center [736, 233] width 24 height 12
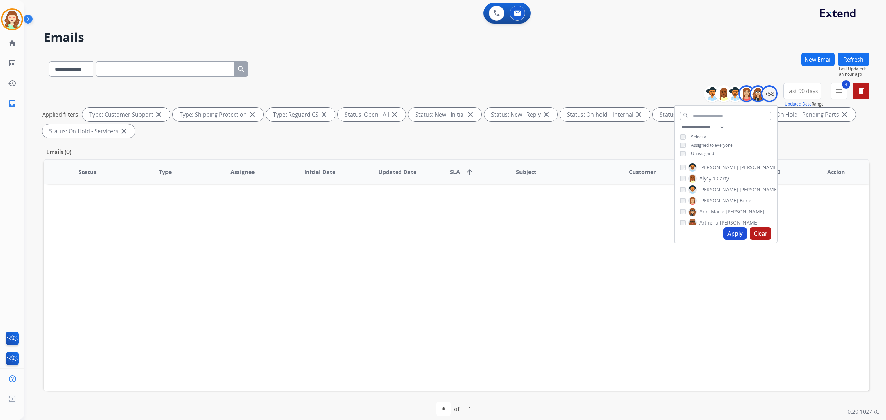
click at [729, 233] on button "Apply" at bounding box center [736, 233] width 24 height 12
click at [737, 235] on button "Apply" at bounding box center [736, 233] width 24 height 12
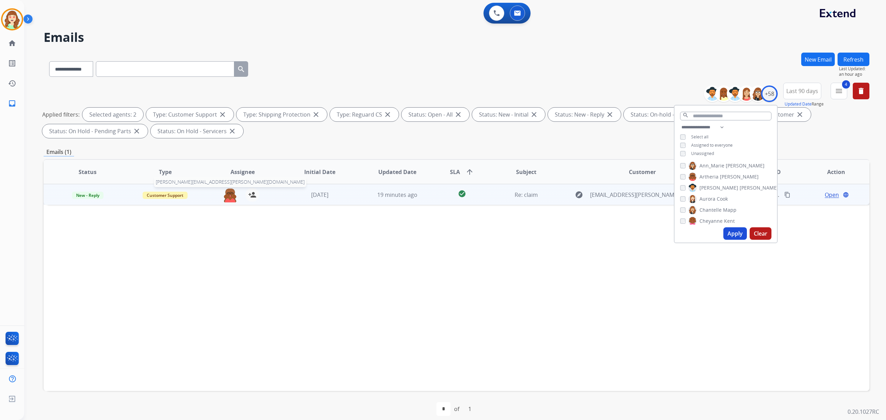
click at [227, 194] on img at bounding box center [230, 195] width 14 height 15
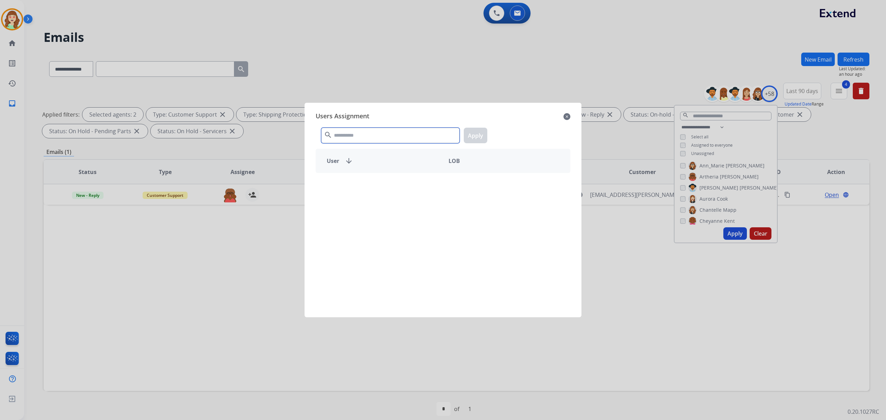
click at [408, 138] on input "text" at bounding box center [390, 136] width 138 height 16
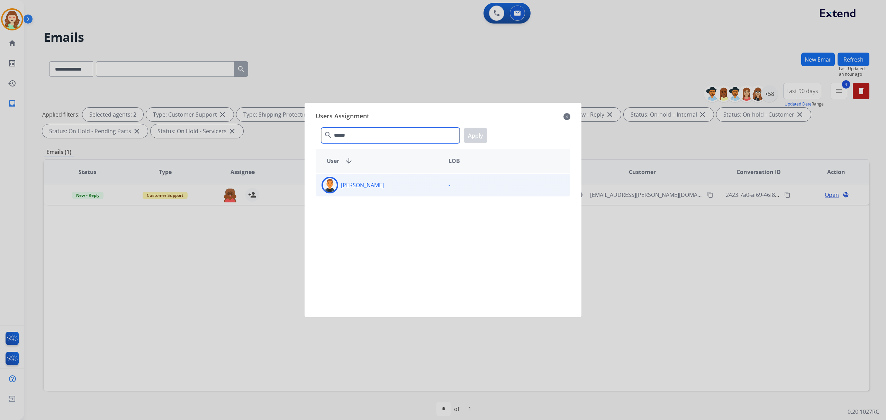
type input "******"
drag, startPoint x: 403, startPoint y: 190, endPoint x: 407, endPoint y: 186, distance: 5.4
click at [402, 190] on div "[PERSON_NAME]" at bounding box center [379, 185] width 127 height 17
click at [473, 137] on button "Apply" at bounding box center [476, 136] width 24 height 16
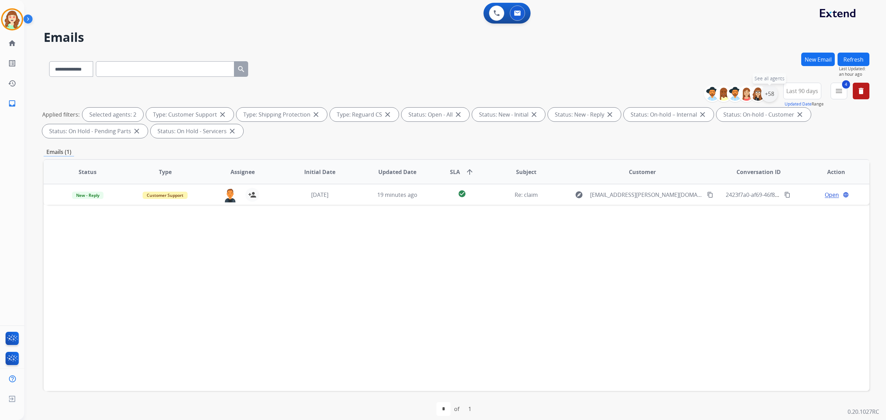
click at [769, 91] on div "+58" at bounding box center [769, 94] width 17 height 17
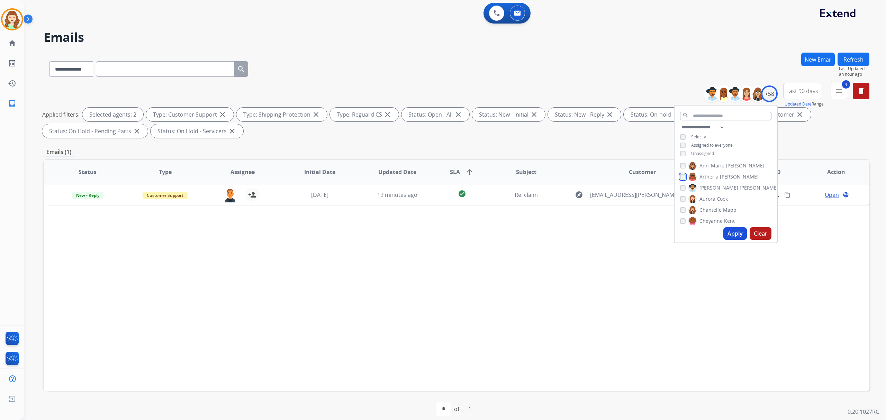
click at [683, 180] on div "[PERSON_NAME] [PERSON_NAME] [PERSON_NAME] [PERSON_NAME] [PERSON_NAME] [PERSON_N…" at bounding box center [726, 193] width 102 height 64
click at [678, 173] on div "[PERSON_NAME] [PERSON_NAME] [PERSON_NAME] [PERSON_NAME] [PERSON_NAME] [PERSON_N…" at bounding box center [726, 193] width 102 height 64
click at [729, 227] on button "Apply" at bounding box center [736, 233] width 24 height 12
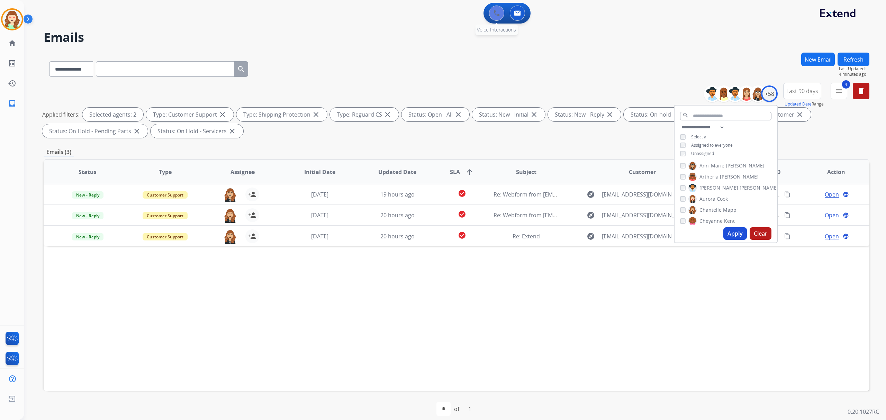
click at [498, 17] on button at bounding box center [496, 13] width 15 height 15
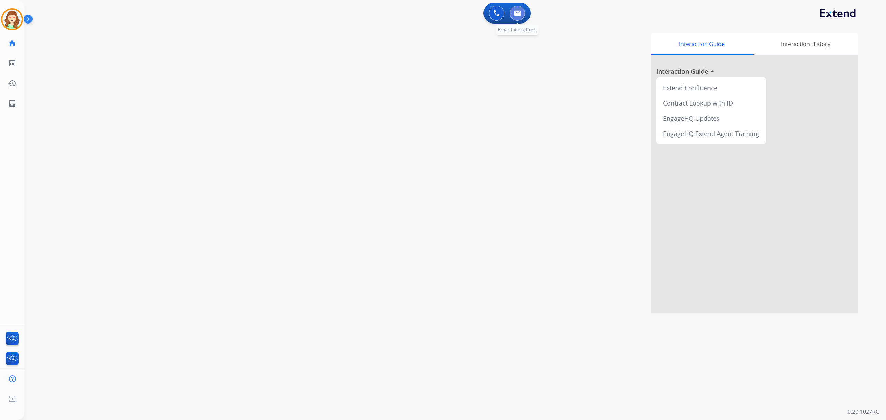
click at [518, 19] on button at bounding box center [517, 13] width 15 height 15
select select "**********"
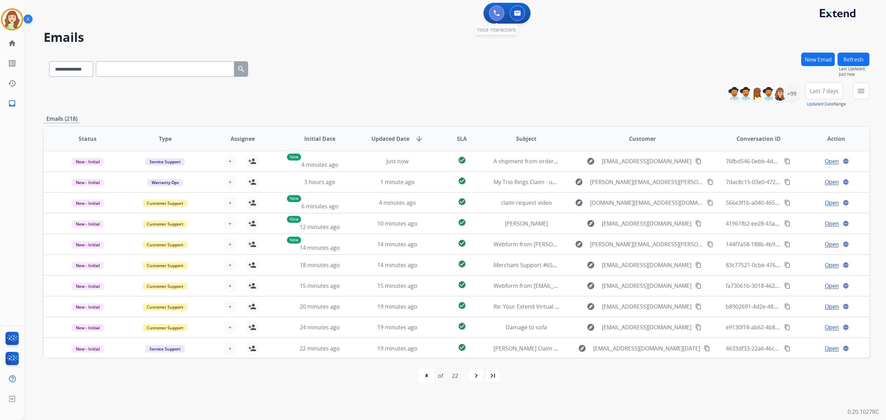
click at [495, 9] on button at bounding box center [496, 13] width 15 height 15
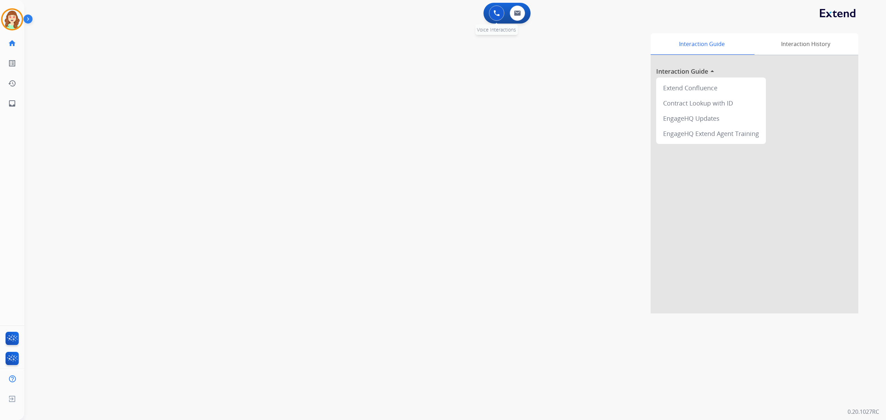
click at [492, 13] on button at bounding box center [496, 13] width 15 height 15
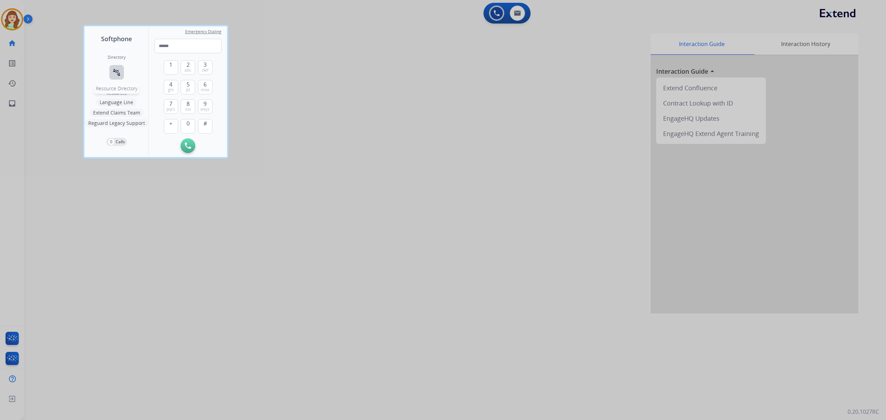
click at [115, 71] on mat-icon "connect_without_contact" at bounding box center [117, 72] width 8 height 8
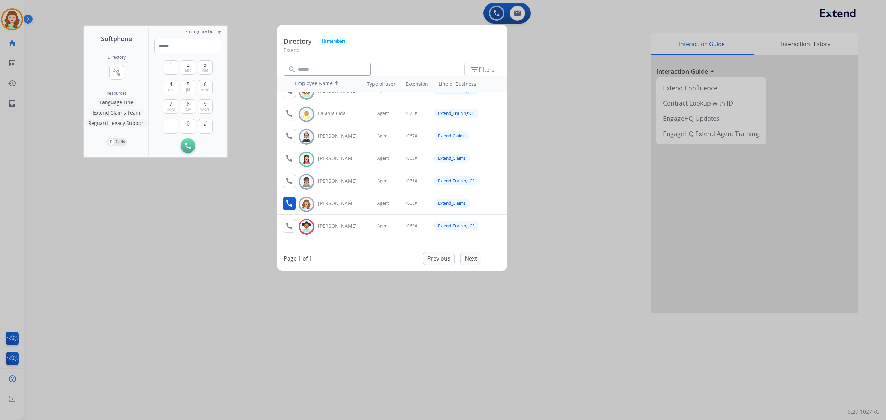
scroll to position [231, 0]
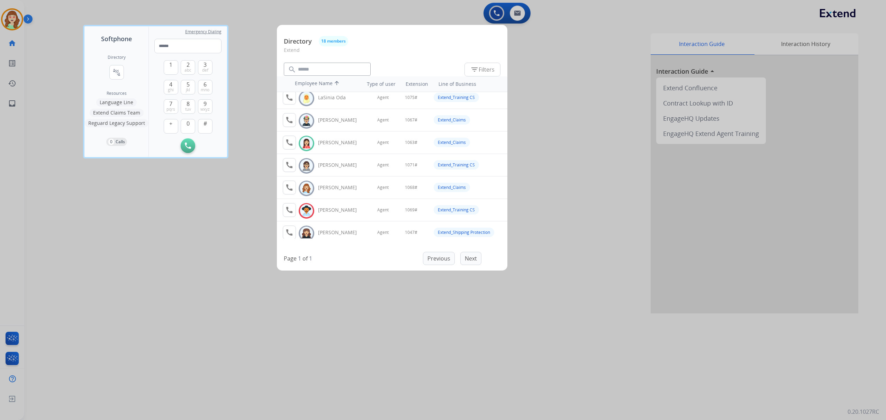
drag, startPoint x: 199, startPoint y: 309, endPoint x: 135, endPoint y: 21, distance: 295.2
click at [200, 284] on div at bounding box center [443, 210] width 886 height 420
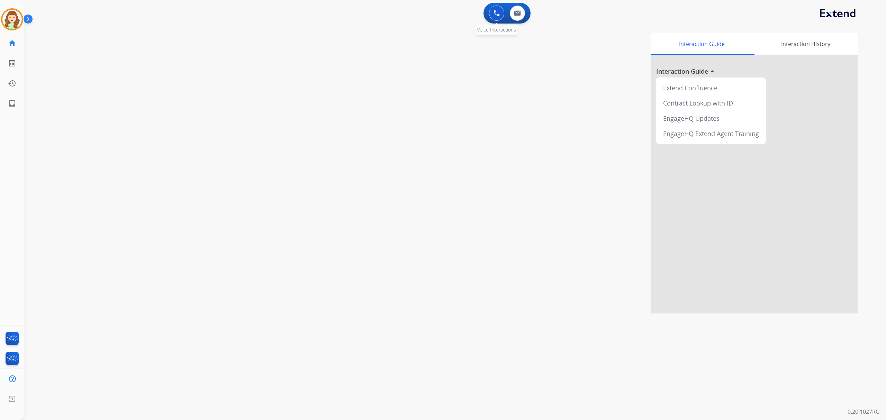
click at [492, 10] on button at bounding box center [496, 13] width 15 height 15
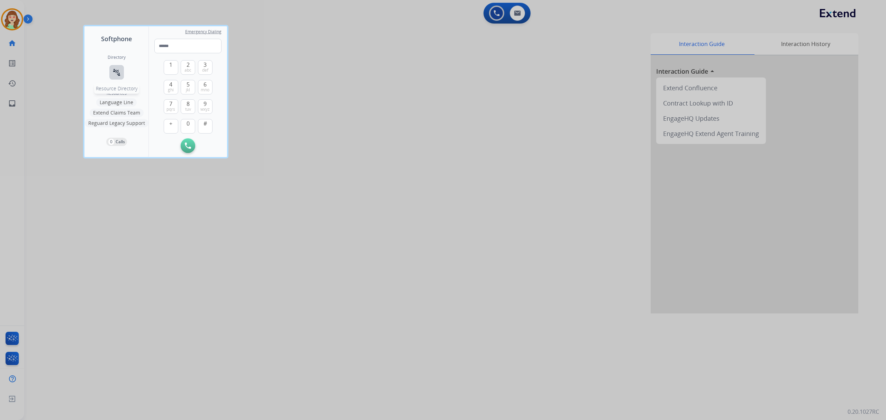
click at [109, 71] on button "connect_without_contact Resource Directory" at bounding box center [116, 72] width 15 height 15
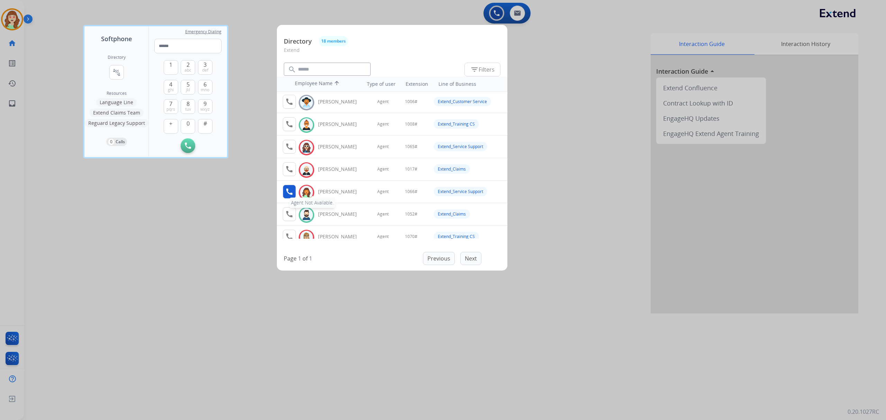
scroll to position [46, 0]
click at [170, 326] on div at bounding box center [443, 210] width 886 height 420
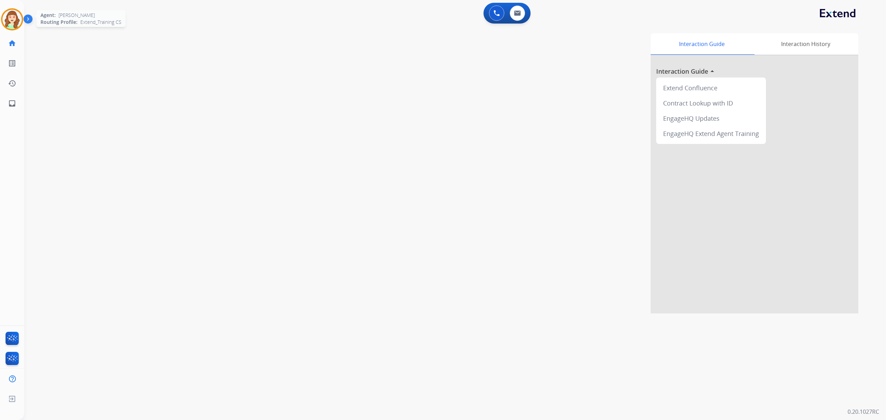
click at [14, 23] on img at bounding box center [11, 19] width 19 height 19
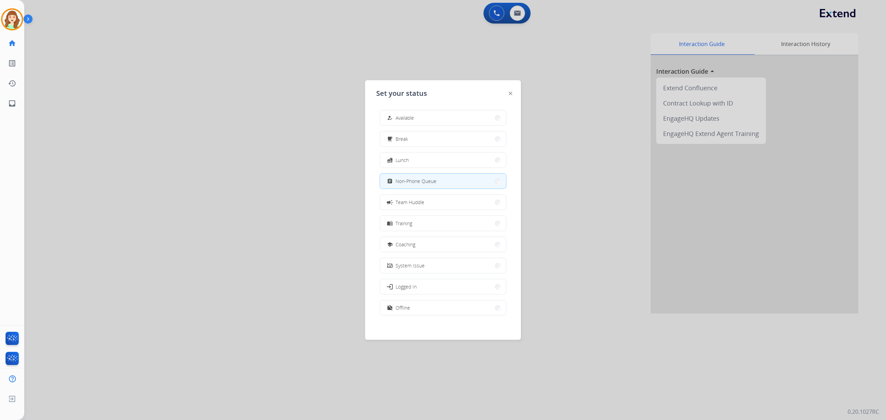
click at [233, 172] on div at bounding box center [443, 210] width 886 height 420
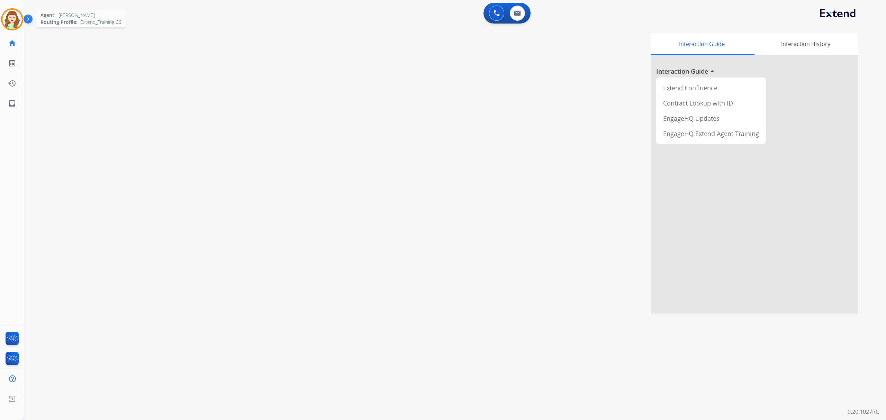
click at [7, 21] on img at bounding box center [11, 19] width 19 height 19
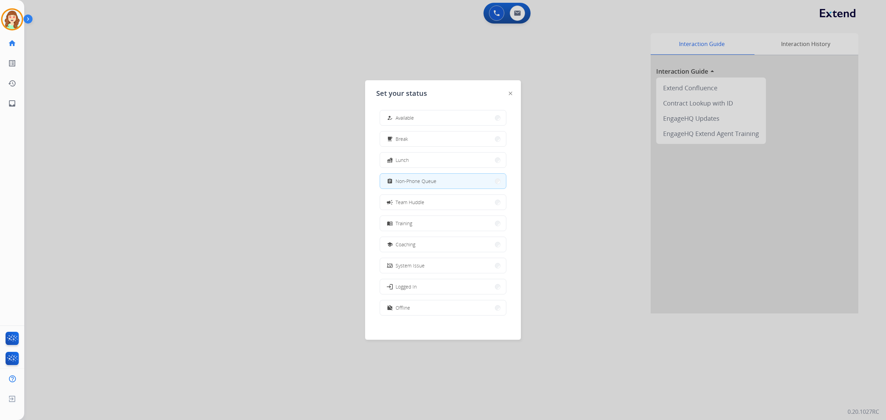
click at [201, 159] on div at bounding box center [443, 210] width 886 height 420
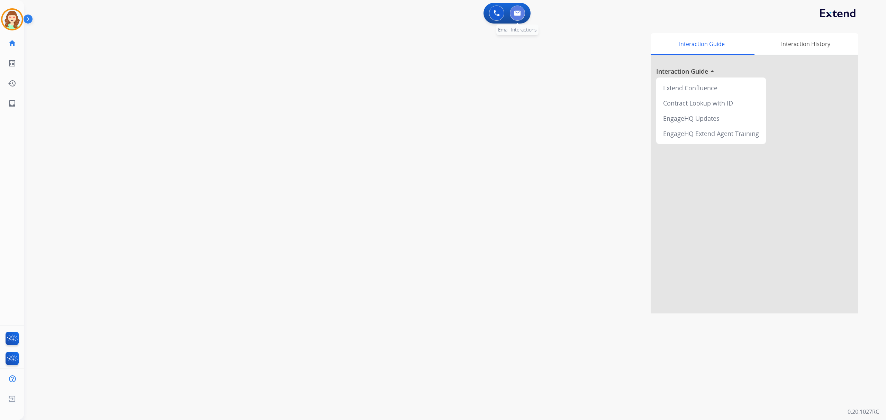
click at [515, 18] on button at bounding box center [517, 13] width 15 height 15
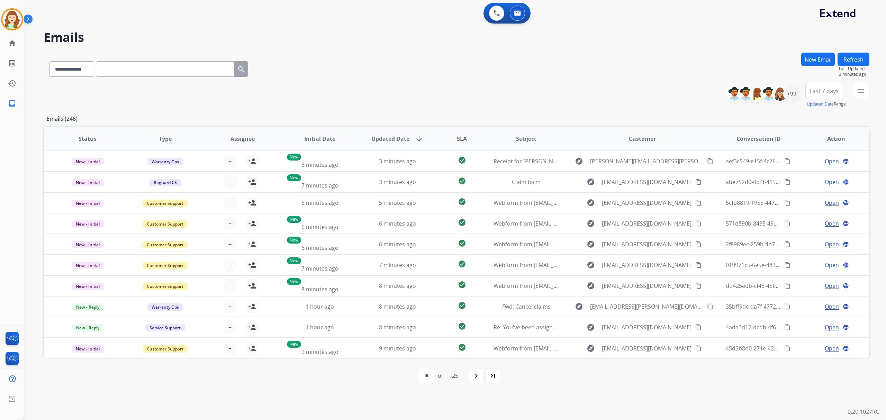
drag, startPoint x: 820, startPoint y: 96, endPoint x: 811, endPoint y: 106, distance: 13.5
click at [820, 96] on button "Last 7 days" at bounding box center [825, 91] width 38 height 17
click at [815, 175] on div "Last 90 days" at bounding box center [822, 175] width 38 height 10
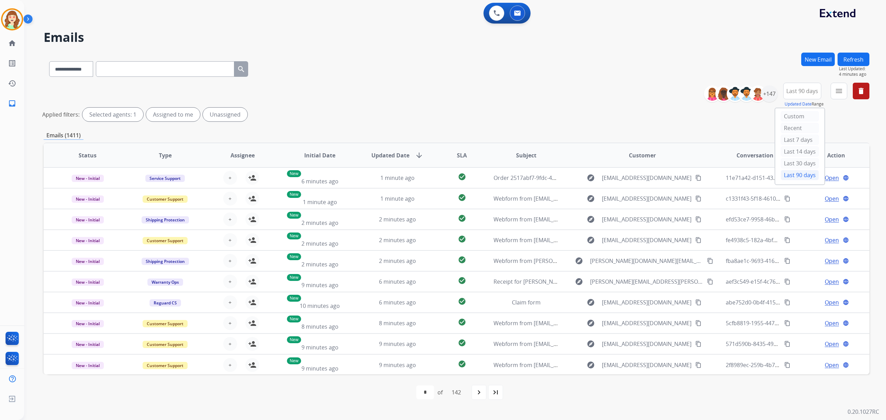
click at [422, 55] on div "**********" at bounding box center [457, 68] width 826 height 30
click at [770, 93] on div "+147" at bounding box center [769, 94] width 17 height 17
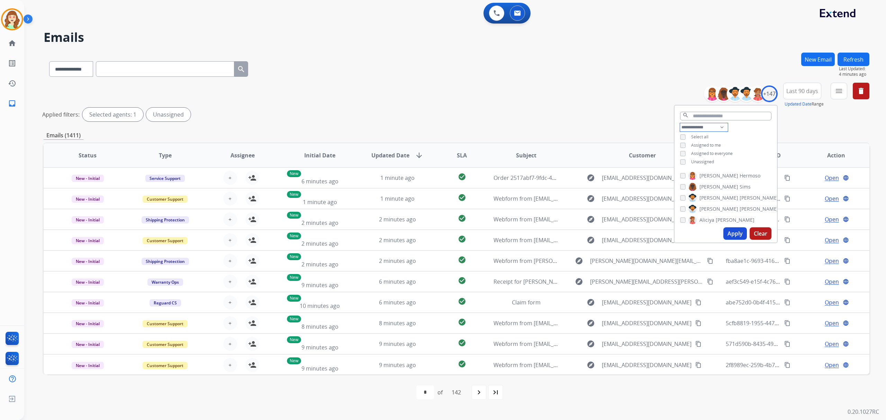
click at [700, 129] on select "**********" at bounding box center [704, 127] width 48 height 8
select select "**********"
click at [680, 123] on select "**********" at bounding box center [704, 127] width 48 height 8
drag, startPoint x: 737, startPoint y: 237, endPoint x: 857, endPoint y: 83, distance: 195.0
click at [737, 236] on button "Apply" at bounding box center [736, 233] width 24 height 12
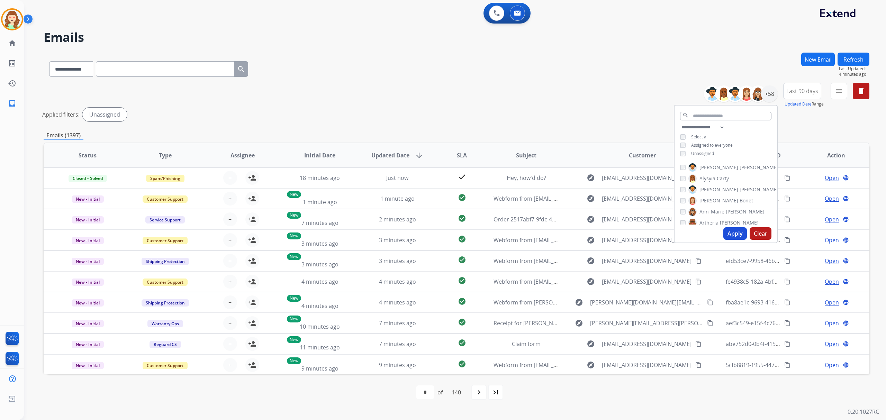
click at [687, 153] on div "Unassigned" at bounding box center [697, 154] width 34 height 6
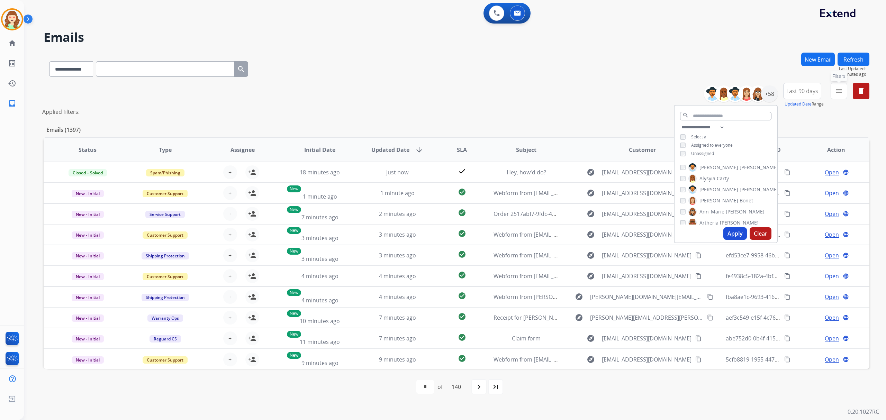
drag, startPoint x: 844, startPoint y: 92, endPoint x: 838, endPoint y: 95, distance: 6.5
click at [844, 91] on button "menu Filters" at bounding box center [839, 91] width 17 height 17
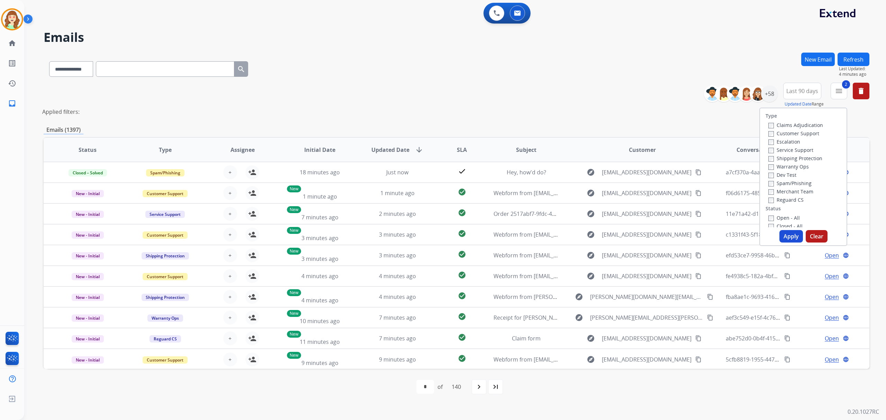
drag, startPoint x: 768, startPoint y: 203, endPoint x: 768, endPoint y: 221, distance: 18.0
click at [769, 204] on div "Reguard CS" at bounding box center [796, 200] width 55 height 8
click at [787, 240] on button "Apply" at bounding box center [792, 236] width 24 height 12
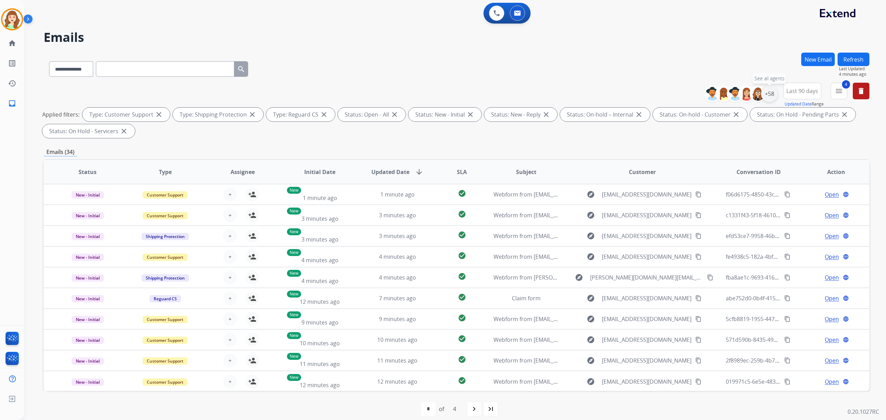
click at [770, 93] on div "+58" at bounding box center [769, 94] width 17 height 17
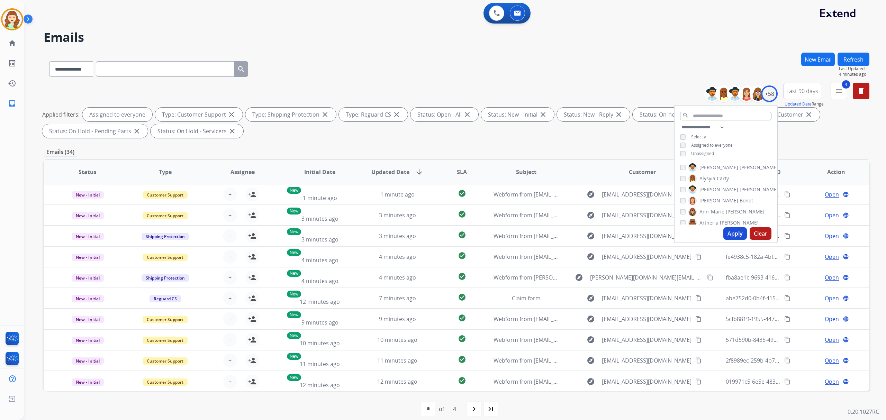
click at [732, 233] on button "Apply" at bounding box center [736, 233] width 24 height 12
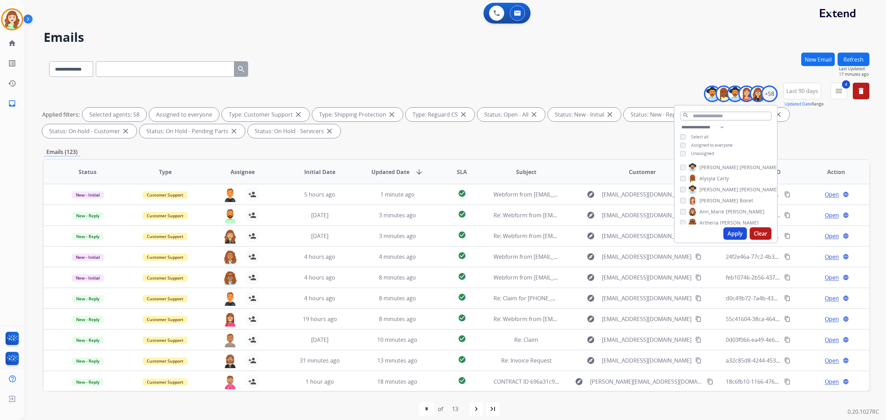
click at [468, 172] on th "SLA" at bounding box center [457, 172] width 52 height 24
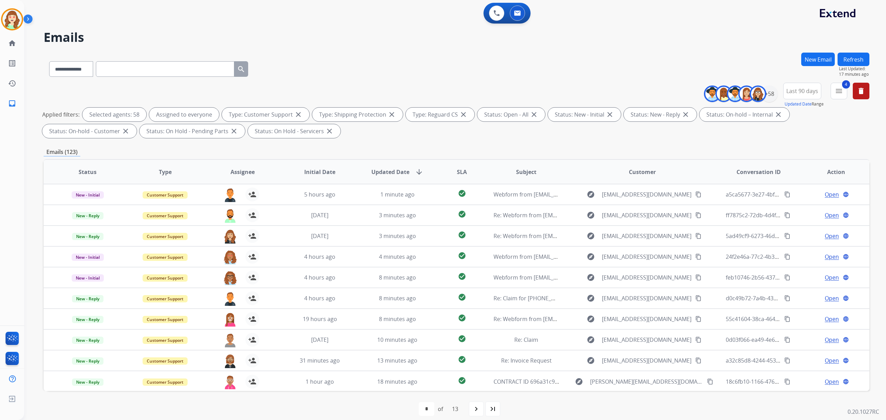
click at [457, 172] on span "SLA" at bounding box center [462, 172] width 10 height 8
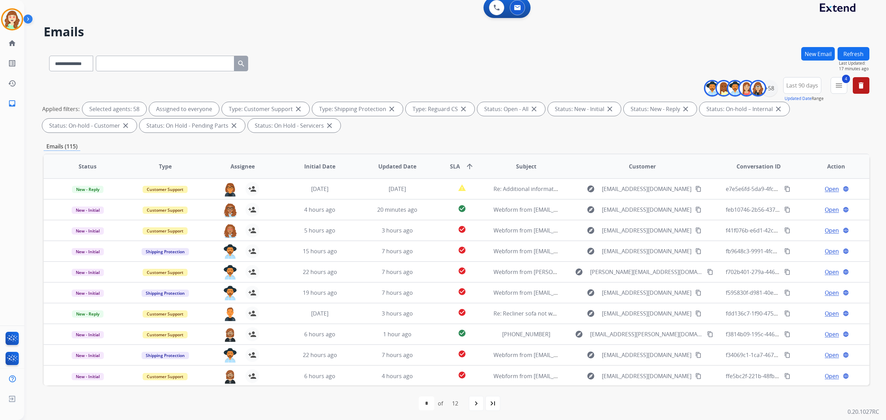
scroll to position [7, 0]
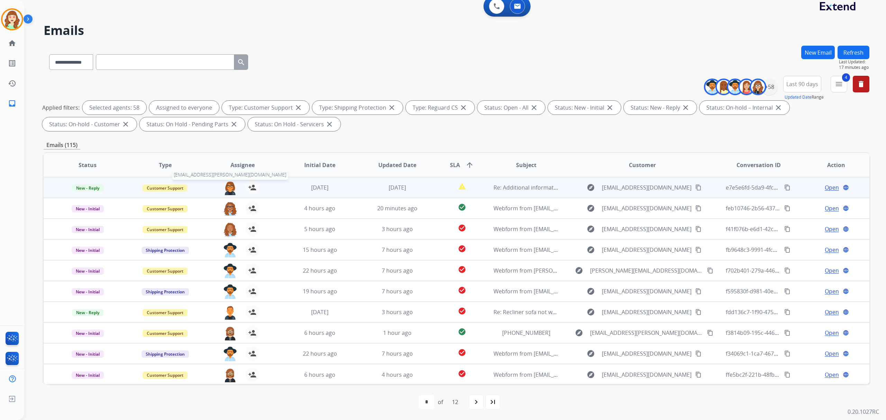
click at [229, 189] on img at bounding box center [230, 188] width 14 height 15
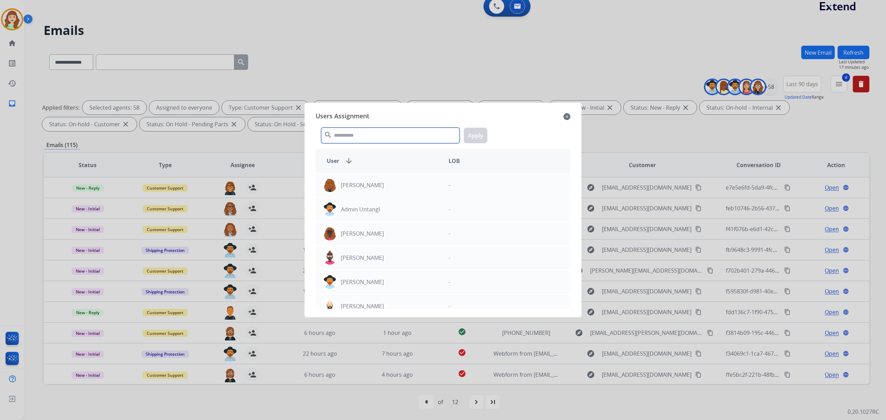
click at [377, 136] on input "text" at bounding box center [390, 136] width 138 height 16
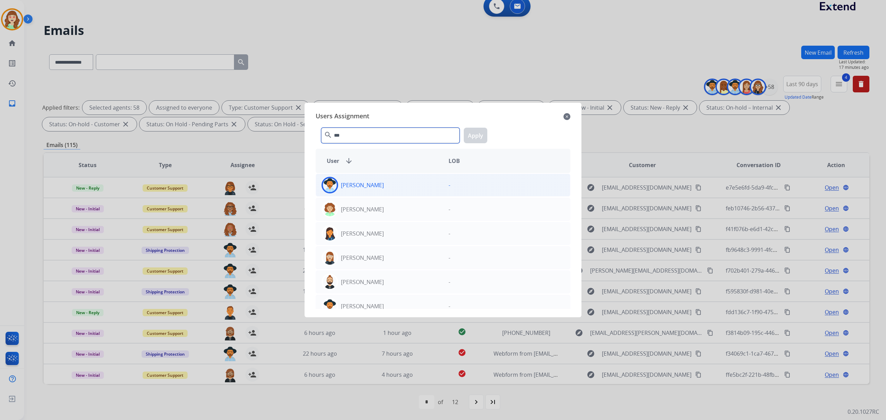
type input "***"
click at [373, 187] on p "[PERSON_NAME]" at bounding box center [362, 185] width 43 height 8
click at [478, 129] on button "Apply" at bounding box center [476, 136] width 24 height 16
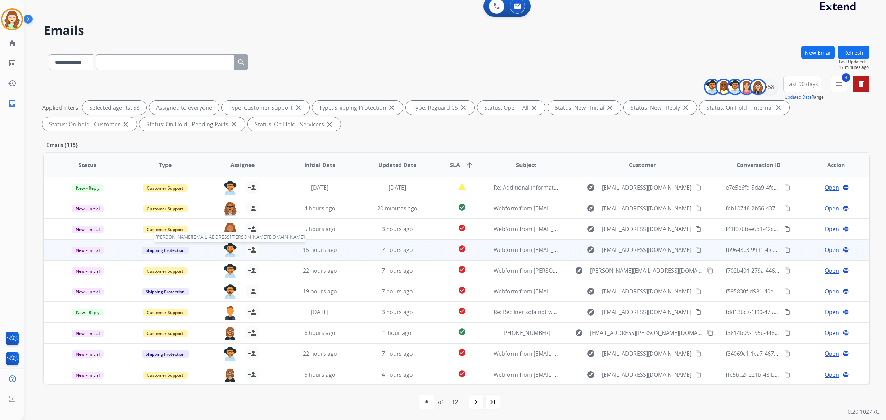
click at [228, 251] on img at bounding box center [230, 250] width 14 height 15
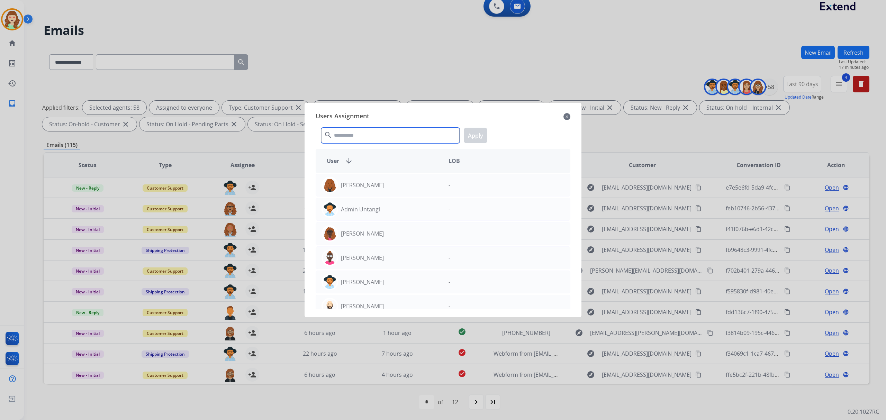
click at [371, 133] on input "text" at bounding box center [390, 136] width 138 height 16
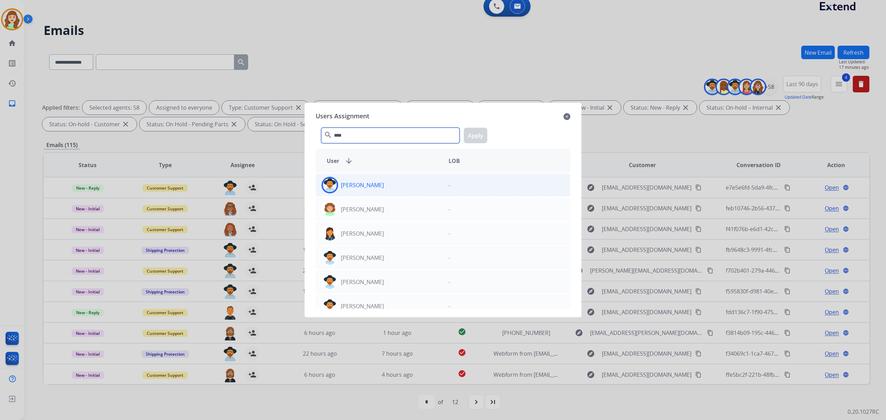
type input "****"
click at [397, 188] on div "[PERSON_NAME]" at bounding box center [379, 185] width 127 height 17
click at [476, 137] on button "Apply" at bounding box center [476, 136] width 24 height 16
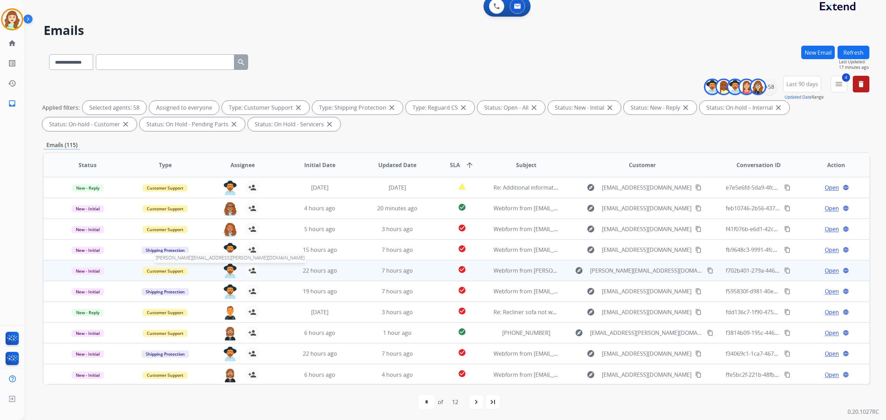
click at [226, 272] on img at bounding box center [230, 271] width 14 height 15
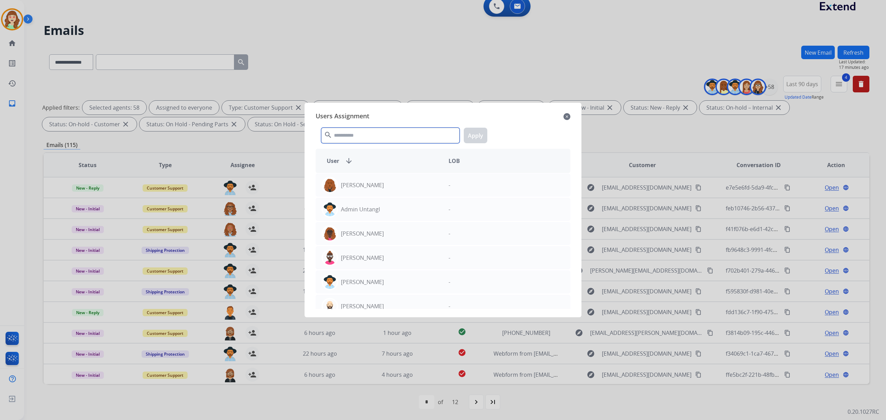
click at [366, 135] on input "text" at bounding box center [390, 136] width 138 height 16
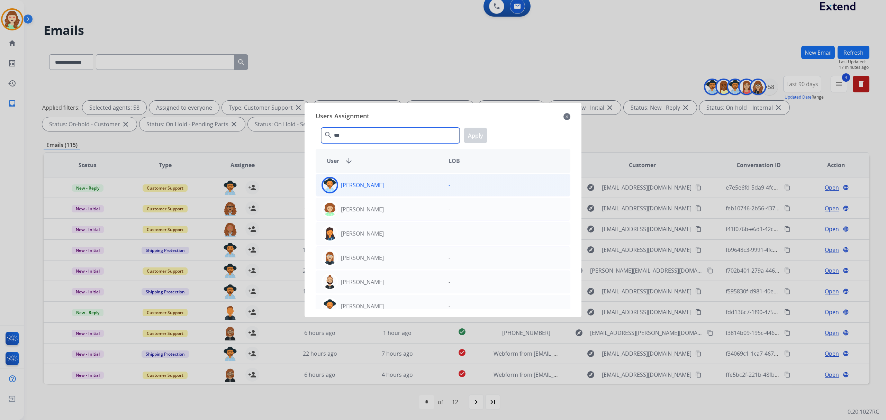
type input "***"
drag, startPoint x: 382, startPoint y: 189, endPoint x: 477, endPoint y: 149, distance: 103.3
click at [382, 188] on div "[PERSON_NAME]" at bounding box center [379, 185] width 127 height 17
click at [475, 132] on button "Apply" at bounding box center [476, 136] width 24 height 16
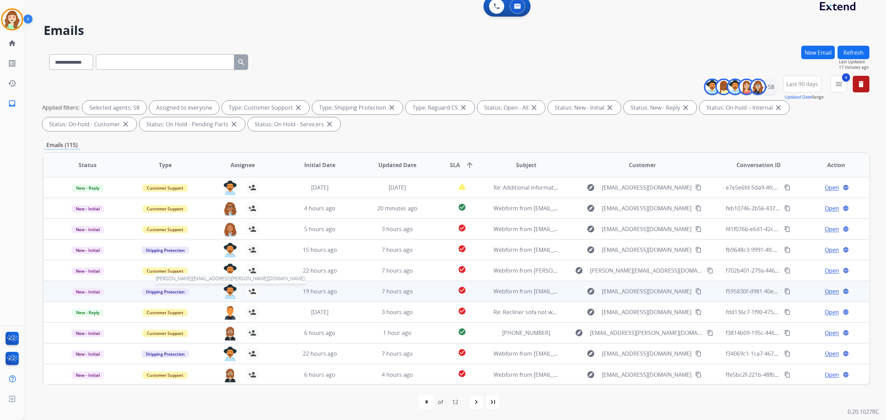
click at [227, 293] on img at bounding box center [230, 292] width 14 height 15
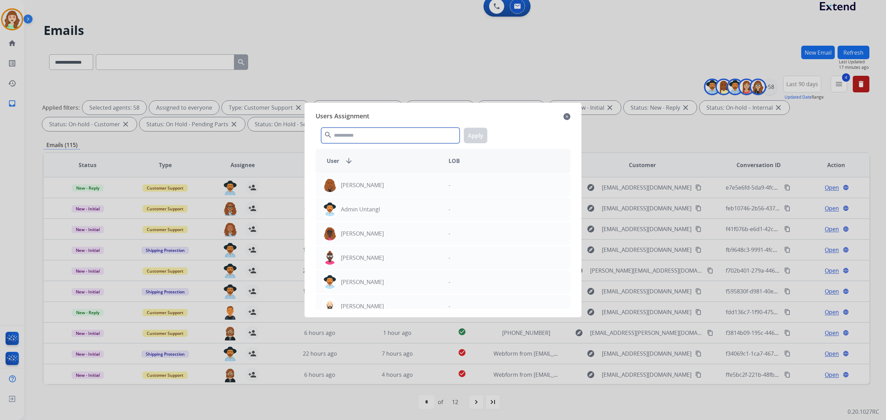
click at [384, 136] on input "text" at bounding box center [390, 136] width 138 height 16
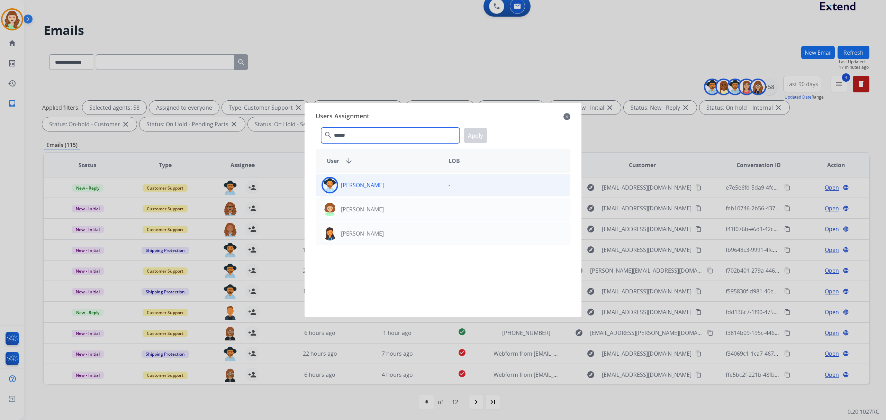
type input "******"
drag, startPoint x: 385, startPoint y: 179, endPoint x: 409, endPoint y: 161, distance: 29.4
click at [385, 179] on div "[PERSON_NAME]" at bounding box center [379, 185] width 127 height 17
click at [478, 138] on button "Apply" at bounding box center [476, 136] width 24 height 16
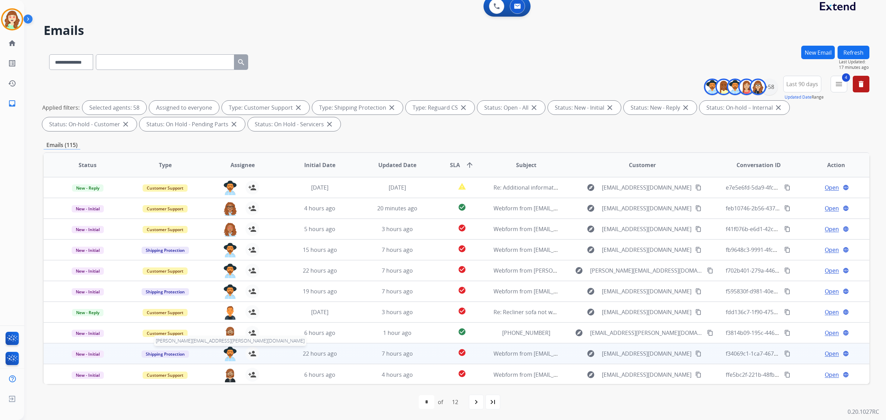
click at [225, 354] on img at bounding box center [230, 354] width 14 height 15
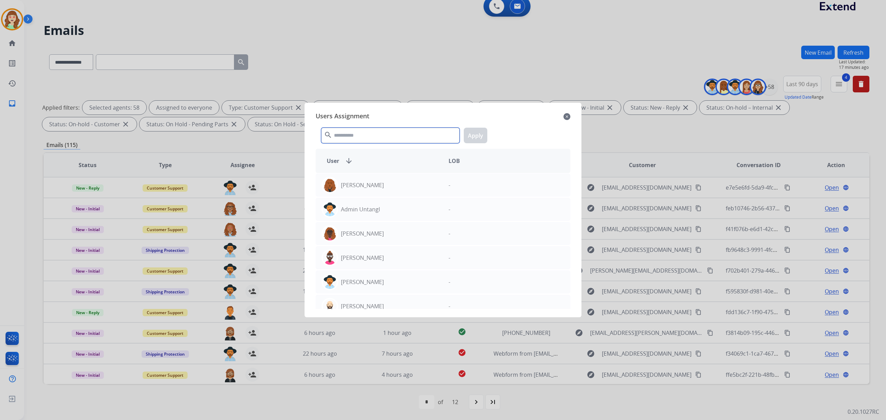
drag, startPoint x: 359, startPoint y: 133, endPoint x: 299, endPoint y: 87, distance: 75.7
click at [352, 128] on input "text" at bounding box center [390, 136] width 138 height 16
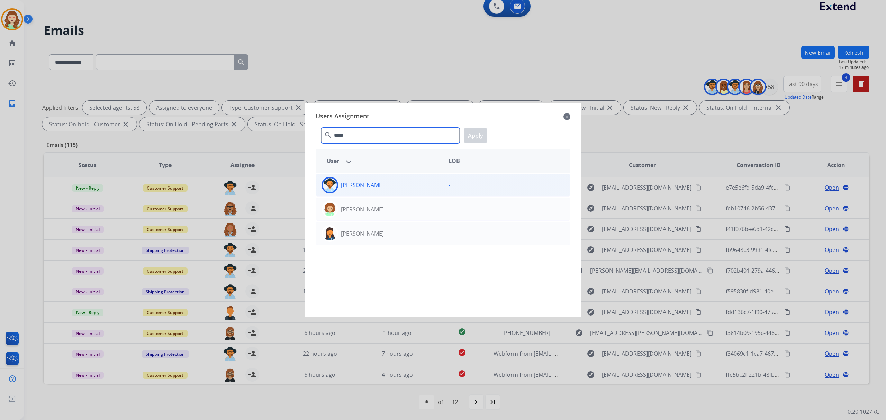
type input "*****"
drag, startPoint x: 405, startPoint y: 189, endPoint x: 450, endPoint y: 167, distance: 50.8
click at [404, 189] on div "[PERSON_NAME]" at bounding box center [379, 185] width 127 height 17
click at [481, 136] on button "Apply" at bounding box center [476, 136] width 24 height 16
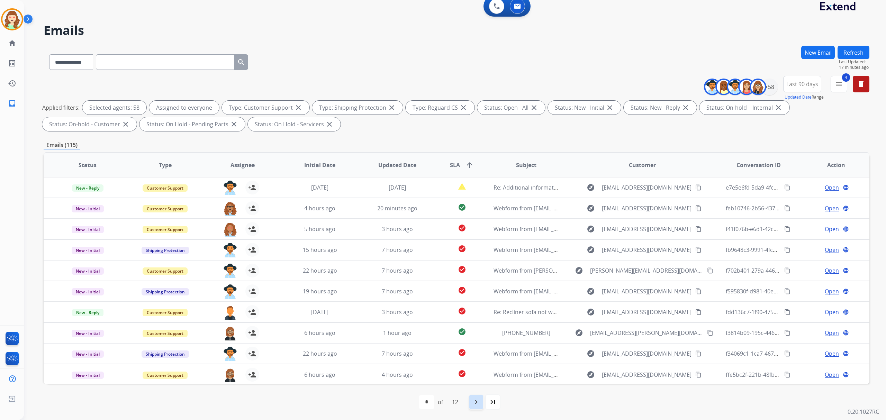
click at [475, 404] on mat-icon "navigate_next" at bounding box center [476, 402] width 8 height 8
select select "*"
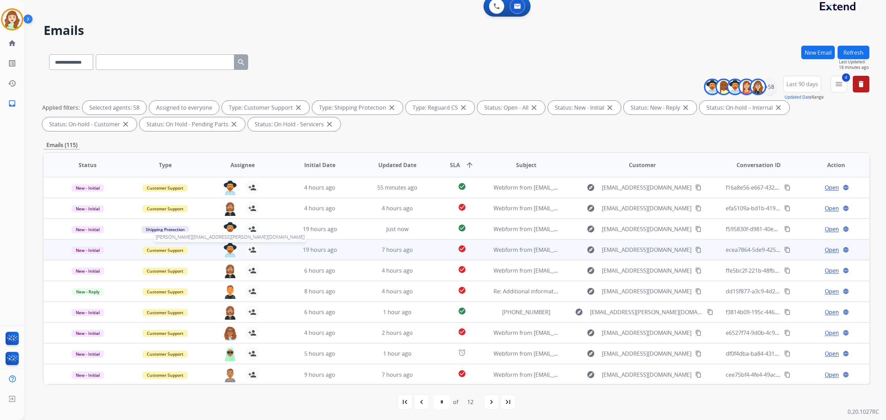
click at [229, 250] on img at bounding box center [230, 250] width 14 height 15
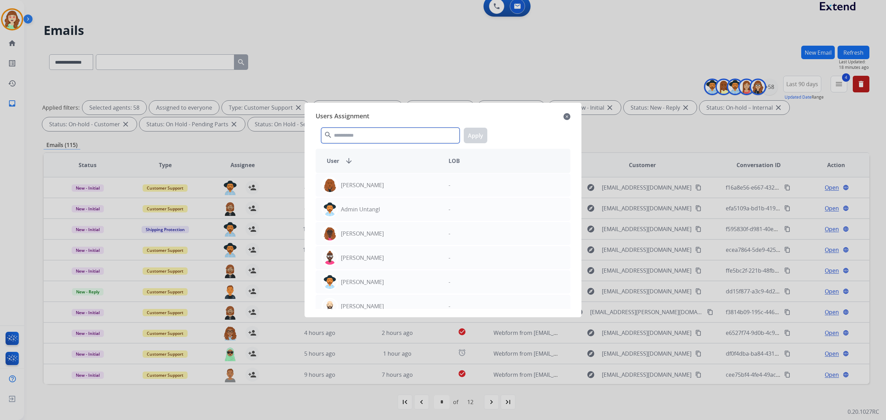
click at [368, 137] on input "text" at bounding box center [390, 136] width 138 height 16
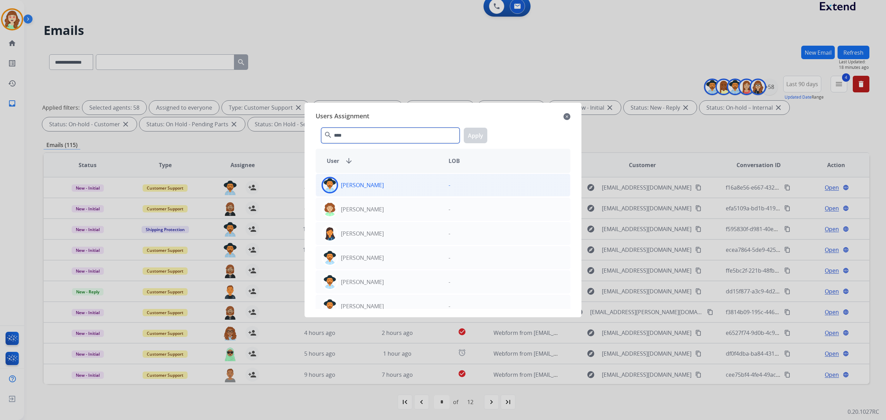
type input "****"
click at [433, 181] on div "[PERSON_NAME]" at bounding box center [379, 185] width 127 height 17
click at [474, 135] on button "Apply" at bounding box center [476, 136] width 24 height 16
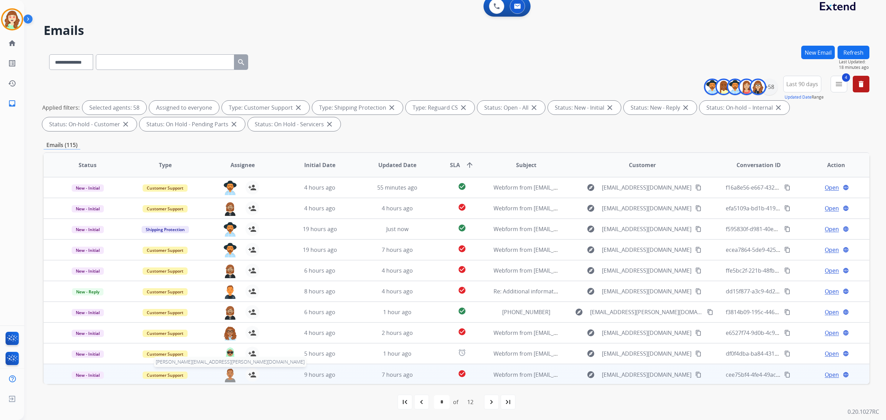
click at [228, 375] on img at bounding box center [230, 375] width 14 height 15
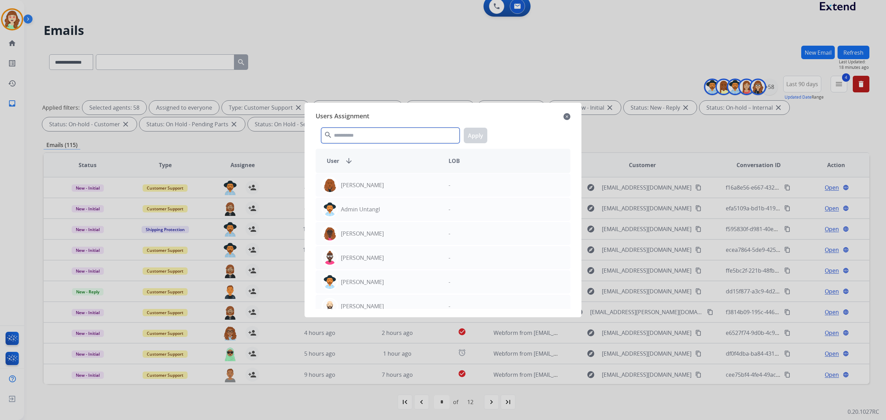
click at [348, 131] on input "text" at bounding box center [390, 136] width 138 height 16
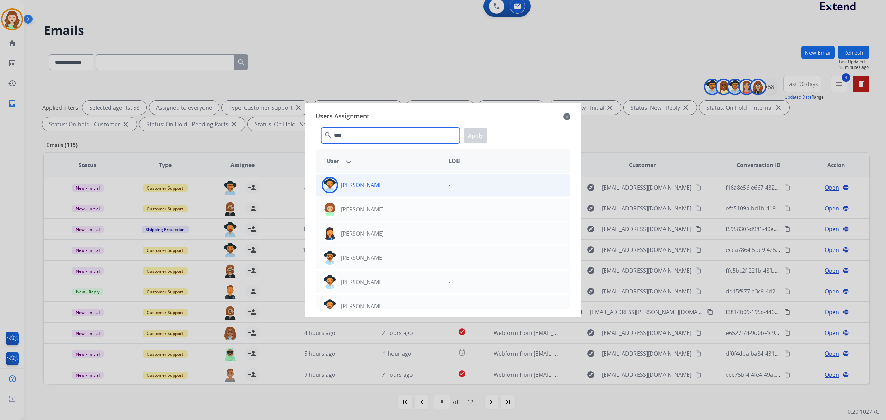
type input "****"
click at [386, 189] on div "[PERSON_NAME]" at bounding box center [379, 185] width 127 height 17
click at [474, 130] on button "Apply" at bounding box center [476, 136] width 24 height 16
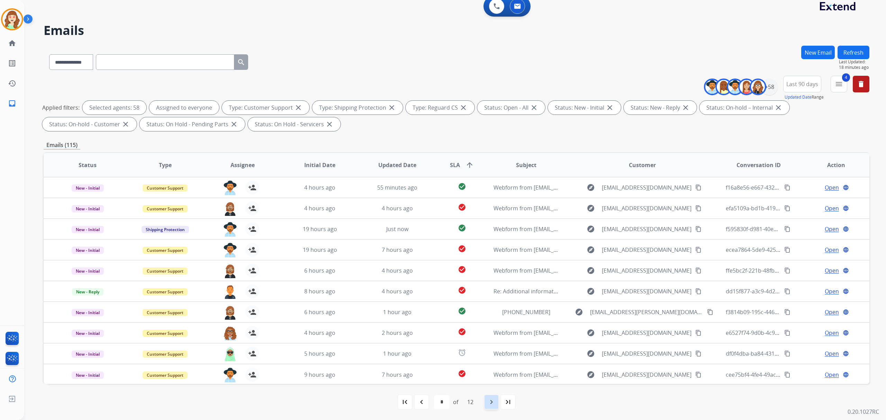
click at [494, 399] on mat-icon "navigate_next" at bounding box center [491, 402] width 8 height 8
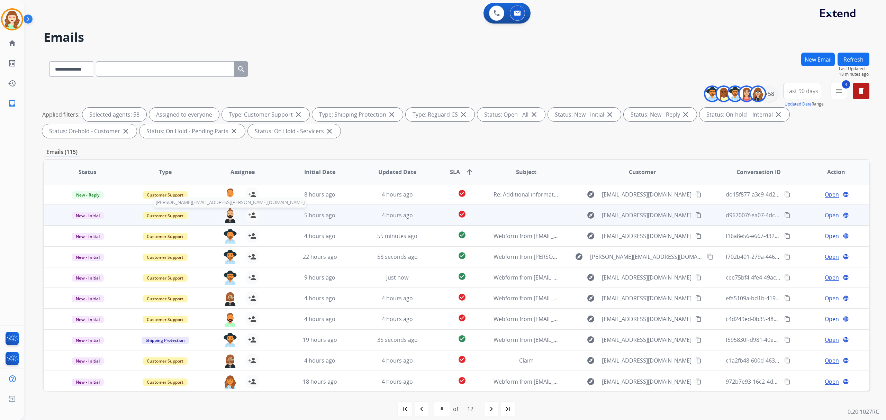
click at [228, 217] on img at bounding box center [230, 215] width 14 height 15
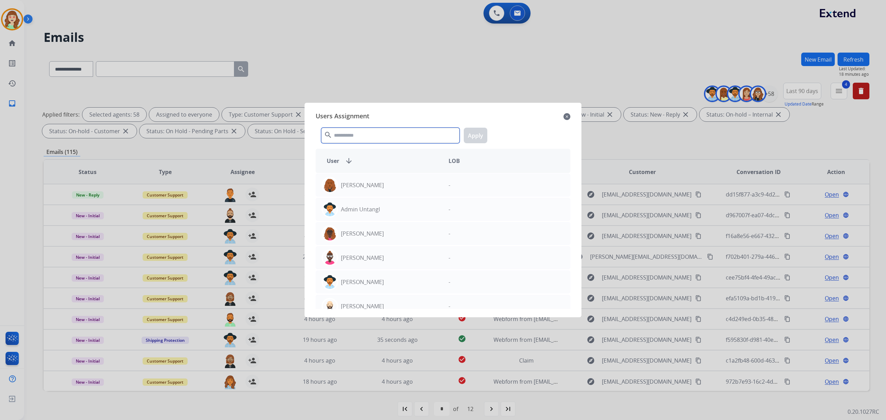
drag, startPoint x: 371, startPoint y: 129, endPoint x: 373, endPoint y: 120, distance: 9.2
click at [373, 124] on div "search Apply" at bounding box center [443, 134] width 255 height 24
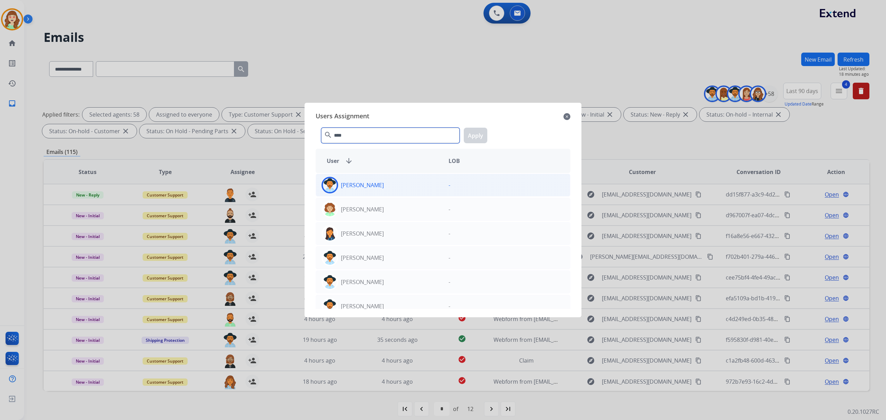
type input "****"
drag, startPoint x: 406, startPoint y: 192, endPoint x: 461, endPoint y: 159, distance: 64.6
click at [407, 192] on div "[PERSON_NAME]" at bounding box center [379, 185] width 127 height 17
click at [479, 136] on button "Apply" at bounding box center [476, 136] width 24 height 16
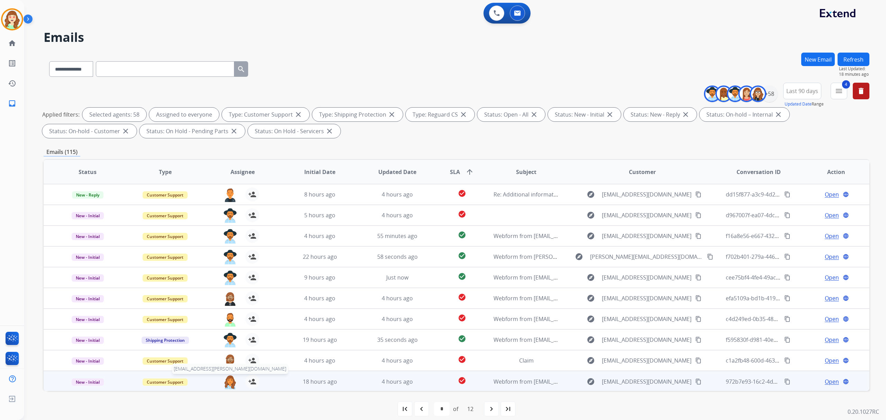
click at [226, 384] on img at bounding box center [230, 382] width 14 height 15
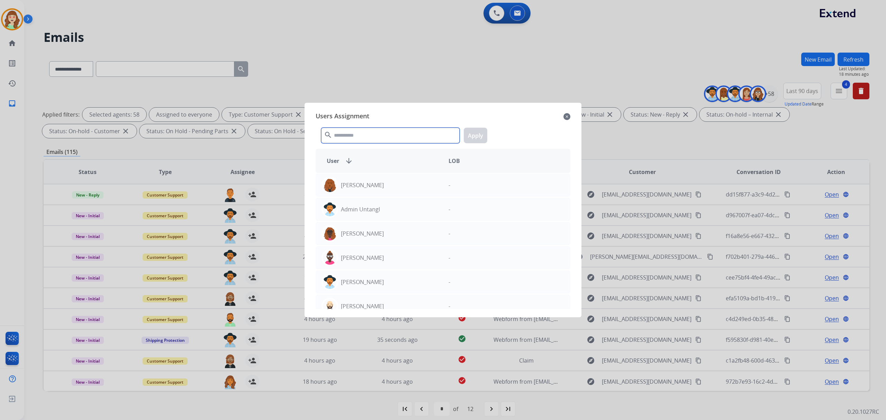
click at [370, 134] on input "text" at bounding box center [390, 136] width 138 height 16
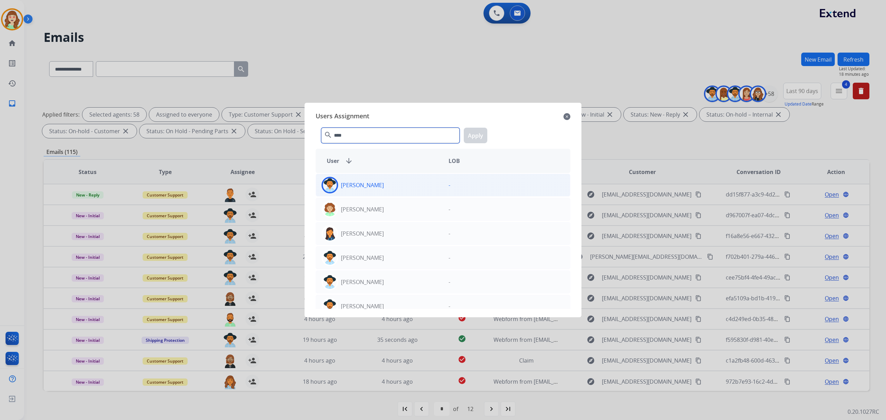
type input "****"
click at [437, 183] on div "[PERSON_NAME]" at bounding box center [379, 185] width 127 height 17
drag, startPoint x: 472, startPoint y: 136, endPoint x: 263, endPoint y: 324, distance: 280.9
click at [471, 136] on button "Apply" at bounding box center [476, 136] width 24 height 16
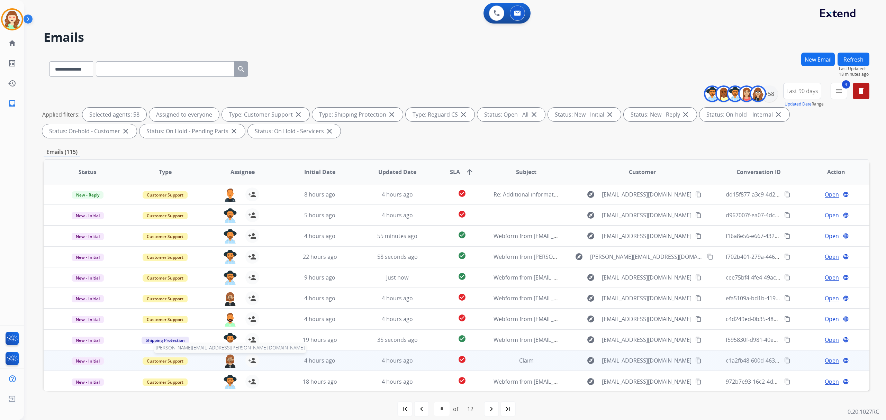
click at [225, 359] on img at bounding box center [230, 361] width 14 height 15
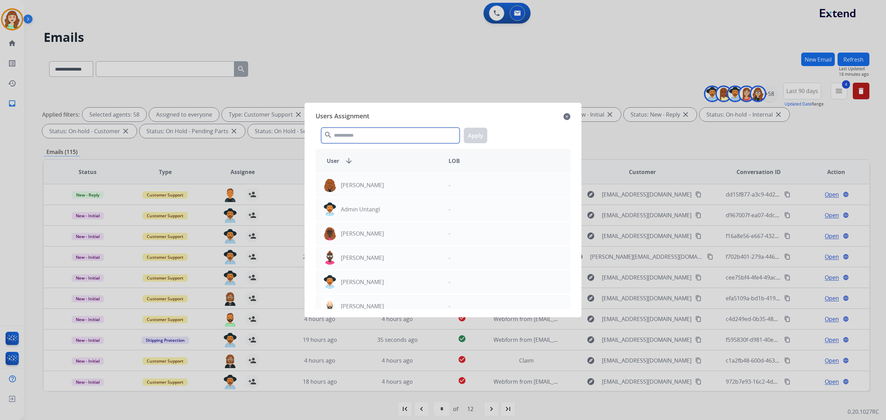
click at [416, 135] on input "text" at bounding box center [390, 136] width 138 height 16
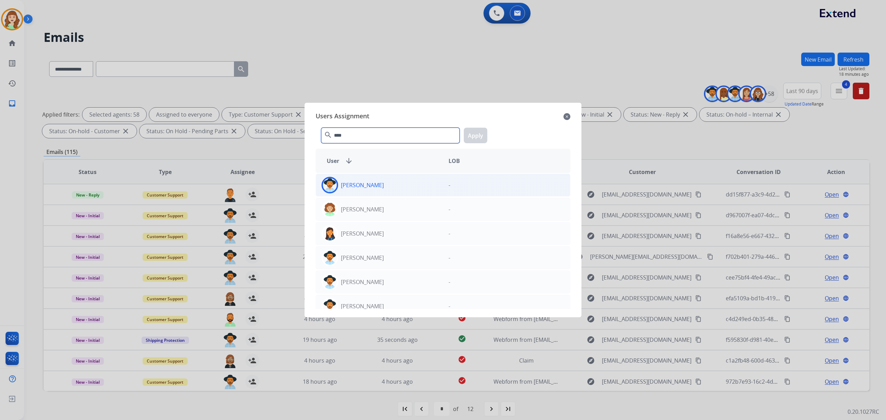
type input "****"
click at [408, 187] on div "[PERSON_NAME]" at bounding box center [379, 185] width 127 height 17
click at [469, 129] on button "Apply" at bounding box center [476, 136] width 24 height 16
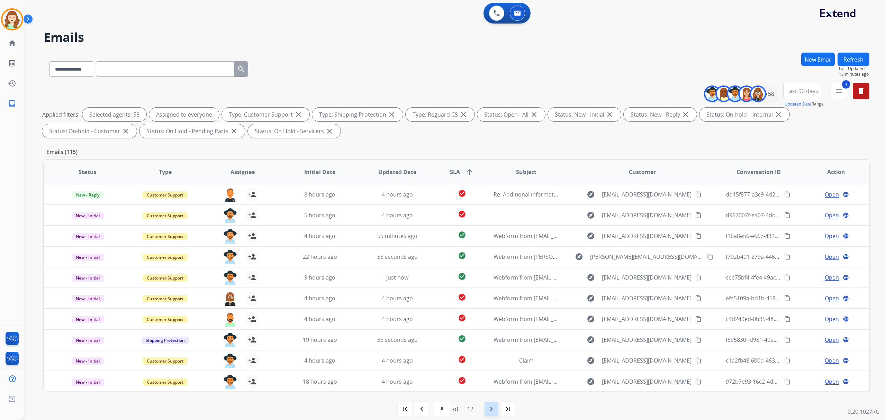
click at [487, 407] on div "navigate_next" at bounding box center [491, 409] width 15 height 15
select select "*"
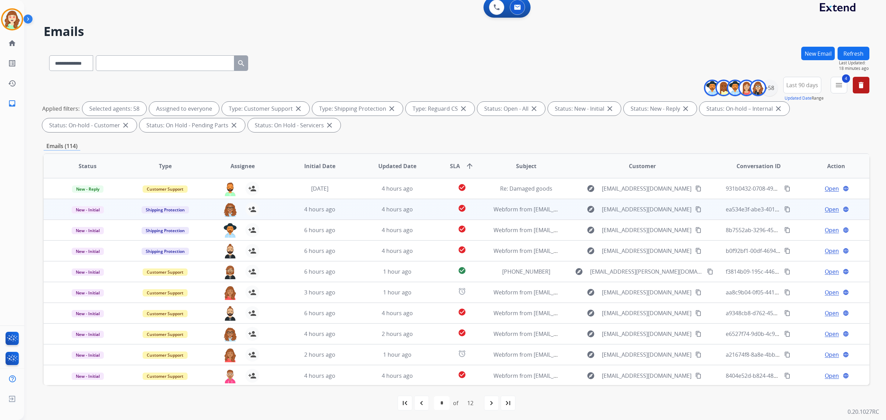
scroll to position [7, 0]
click at [227, 207] on img at bounding box center [230, 208] width 14 height 15
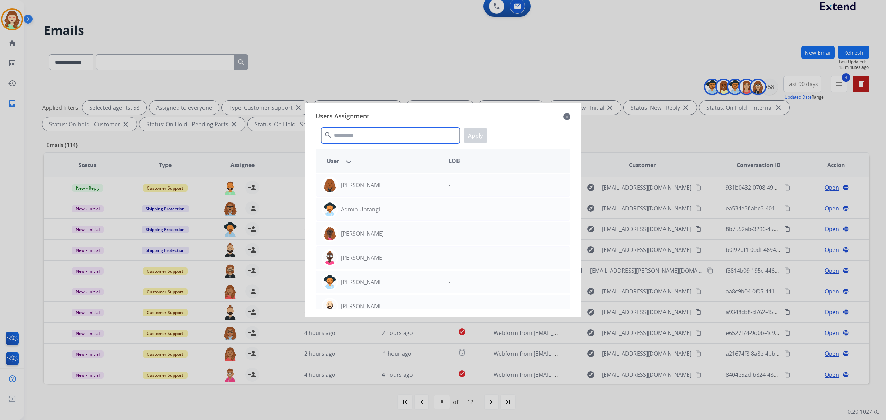
drag, startPoint x: 362, startPoint y: 137, endPoint x: 362, endPoint y: 128, distance: 9.7
click at [362, 136] on input "text" at bounding box center [390, 136] width 138 height 16
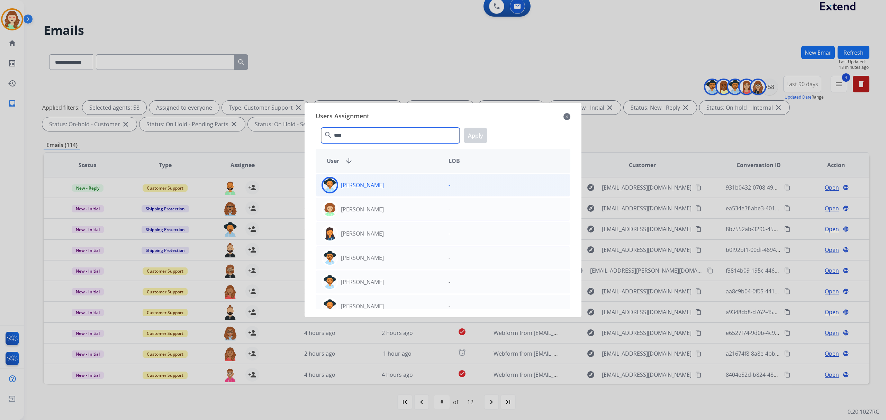
type input "****"
click at [402, 190] on div "[PERSON_NAME]" at bounding box center [379, 185] width 127 height 17
click at [479, 129] on button "Apply" at bounding box center [476, 136] width 24 height 16
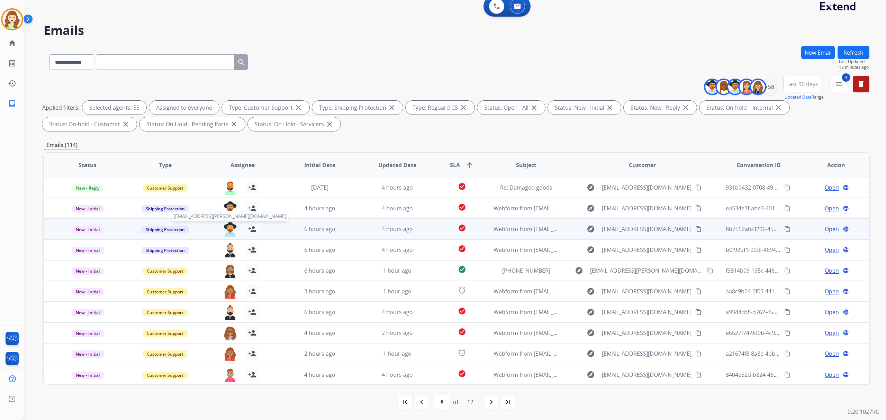
click at [223, 228] on img at bounding box center [230, 229] width 14 height 15
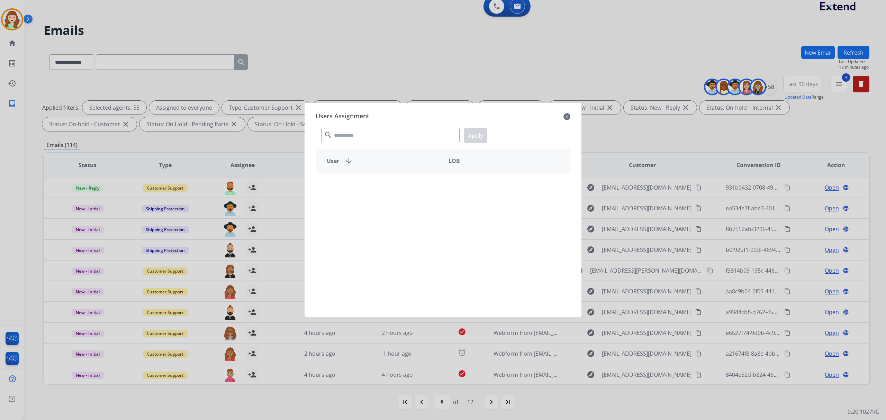
click at [352, 127] on div "search Apply" at bounding box center [443, 134] width 255 height 24
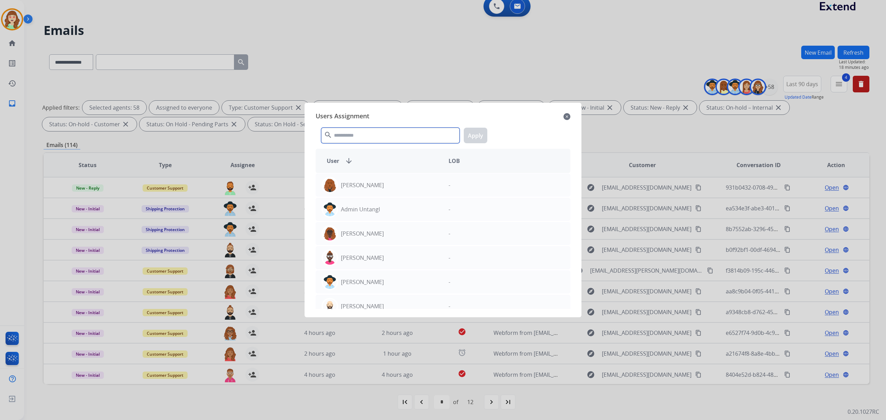
drag, startPoint x: 358, startPoint y: 134, endPoint x: 311, endPoint y: 161, distance: 54.0
click at [364, 137] on input "text" at bounding box center [390, 136] width 138 height 16
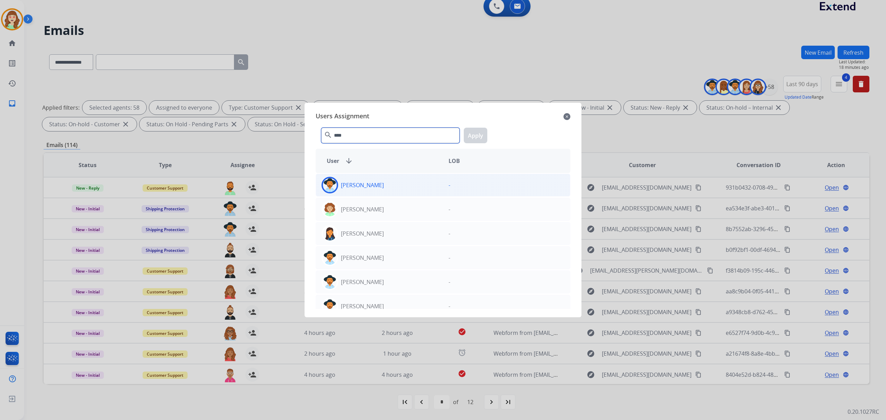
type input "****"
click at [367, 195] on div "[PERSON_NAME] -" at bounding box center [443, 185] width 255 height 23
drag, startPoint x: 481, startPoint y: 136, endPoint x: 244, endPoint y: 231, distance: 255.5
click at [481, 137] on button "Apply" at bounding box center [476, 136] width 24 height 16
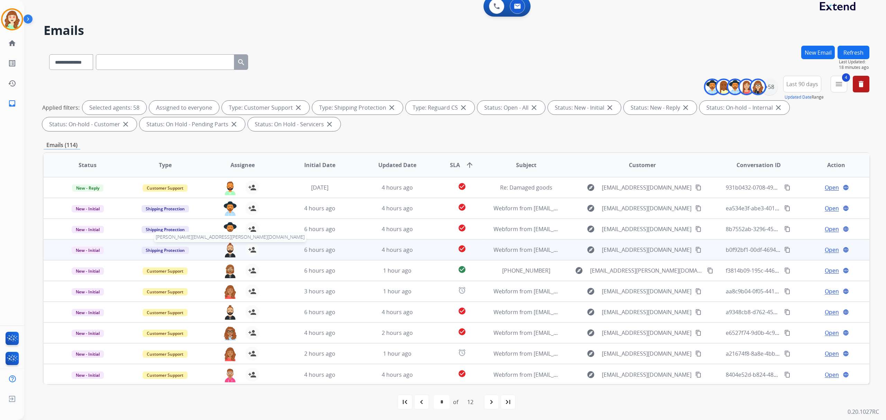
click at [232, 249] on img at bounding box center [230, 250] width 14 height 15
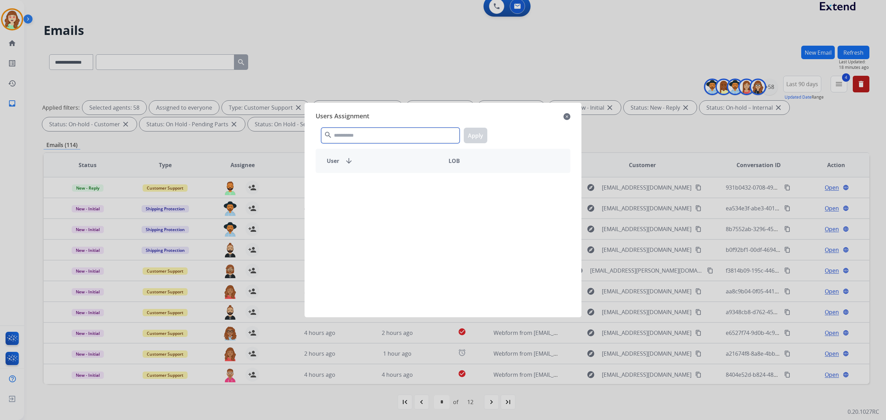
drag, startPoint x: 411, startPoint y: 136, endPoint x: 413, endPoint y: 133, distance: 4.0
click at [413, 133] on input "text" at bounding box center [390, 136] width 138 height 16
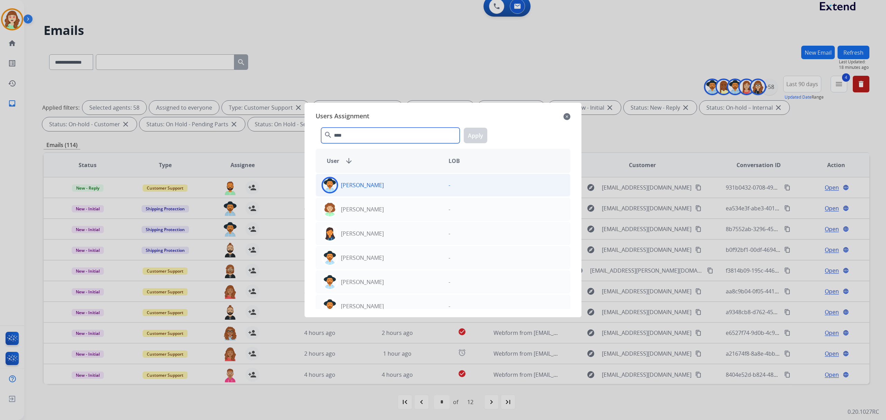
type input "****"
click at [402, 186] on div "[PERSON_NAME]" at bounding box center [379, 185] width 127 height 17
click at [475, 134] on button "Apply" at bounding box center [476, 136] width 24 height 16
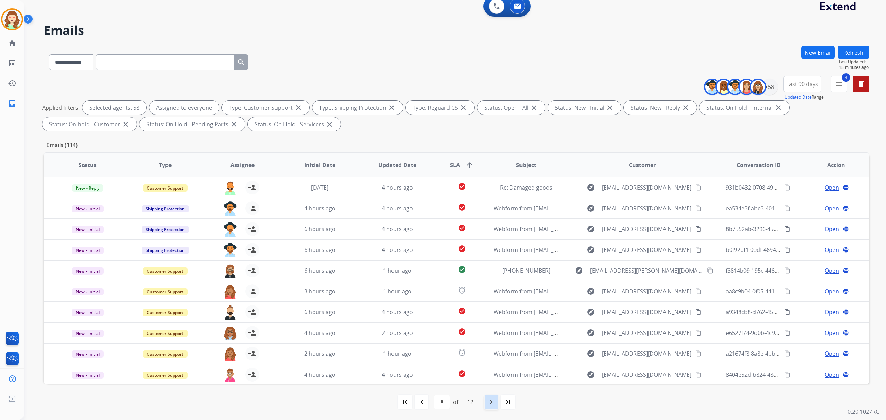
click at [489, 405] on mat-icon "navigate_next" at bounding box center [491, 402] width 8 height 8
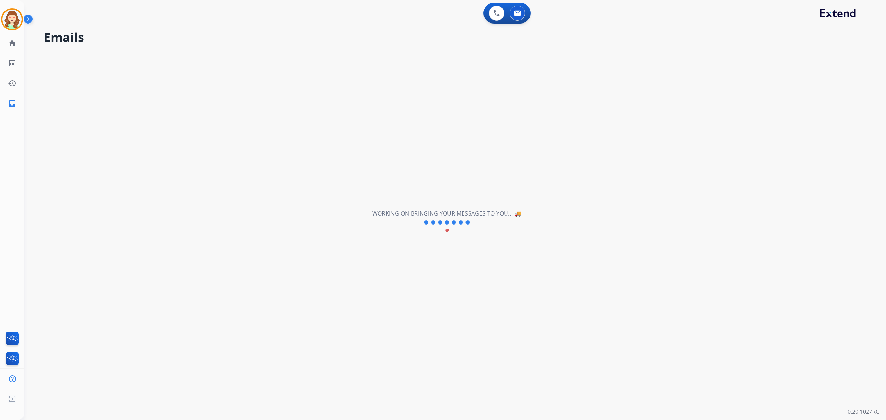
scroll to position [0, 0]
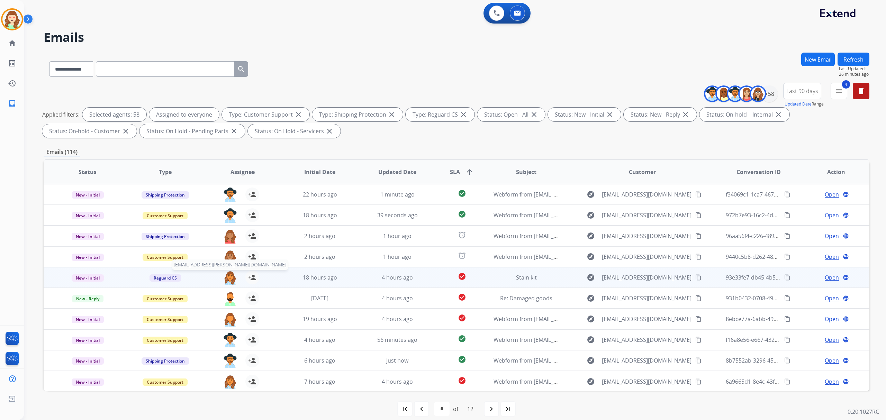
click at [227, 276] on img at bounding box center [230, 278] width 14 height 15
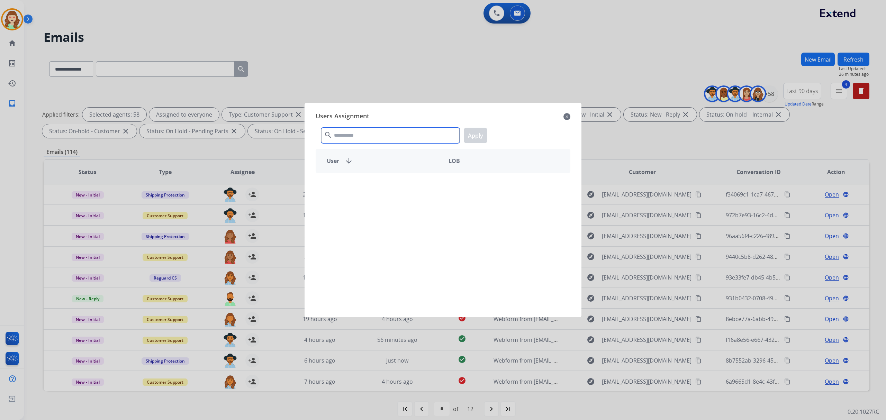
drag, startPoint x: 383, startPoint y: 134, endPoint x: 396, endPoint y: 132, distance: 13.8
click at [388, 133] on input "text" at bounding box center [390, 136] width 138 height 16
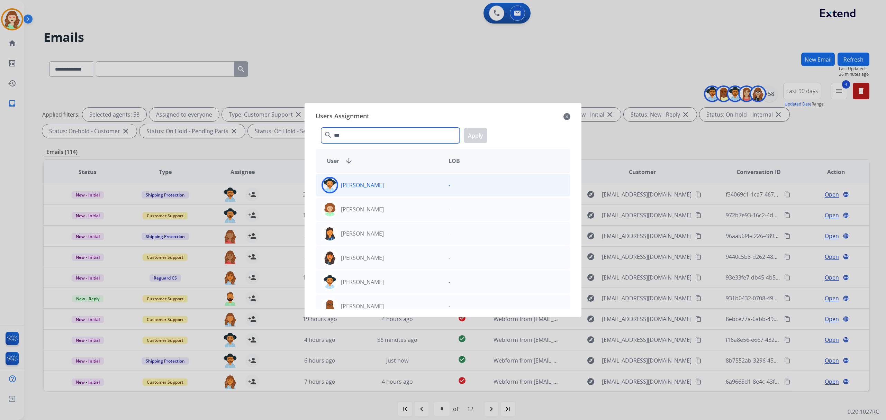
type input "***"
drag, startPoint x: 404, startPoint y: 184, endPoint x: 406, endPoint y: 182, distance: 3.7
click at [403, 183] on div "[PERSON_NAME]" at bounding box center [379, 185] width 127 height 17
click at [474, 137] on button "Apply" at bounding box center [476, 136] width 24 height 16
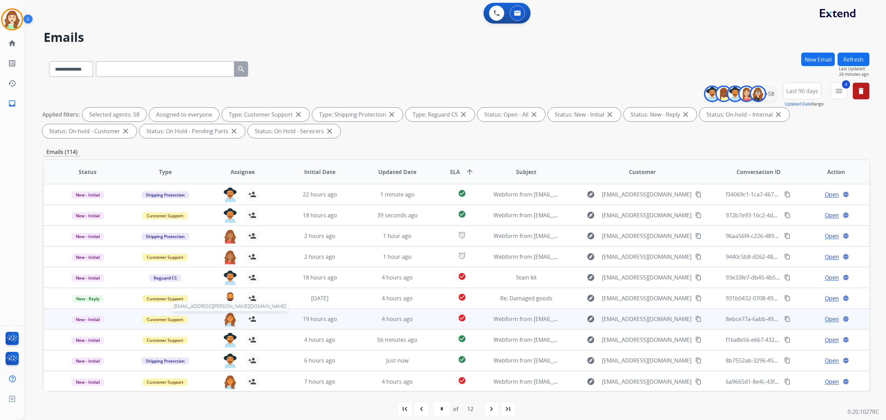
click at [229, 320] on img at bounding box center [230, 319] width 14 height 15
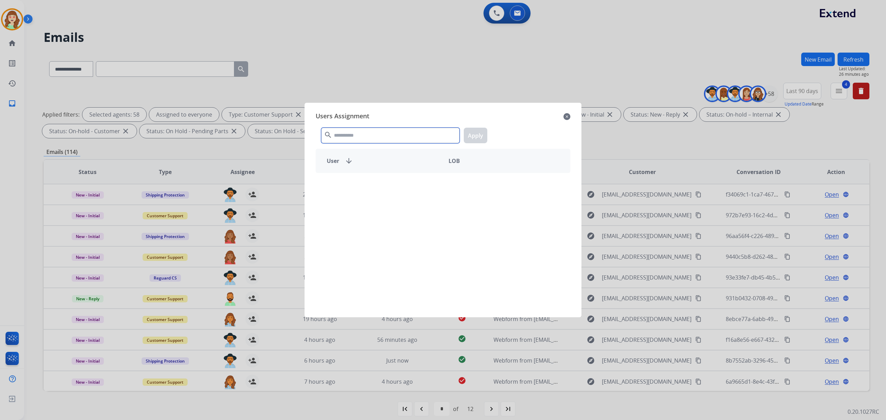
click at [397, 135] on input "text" at bounding box center [390, 136] width 138 height 16
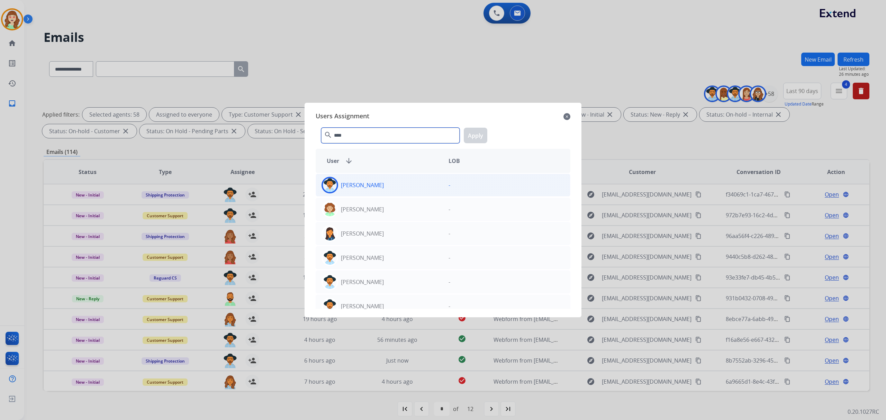
type input "****"
drag, startPoint x: 411, startPoint y: 181, endPoint x: 480, endPoint y: 129, distance: 86.5
click at [412, 180] on div "[PERSON_NAME]" at bounding box center [379, 185] width 127 height 17
click at [476, 133] on button "Apply" at bounding box center [476, 136] width 24 height 16
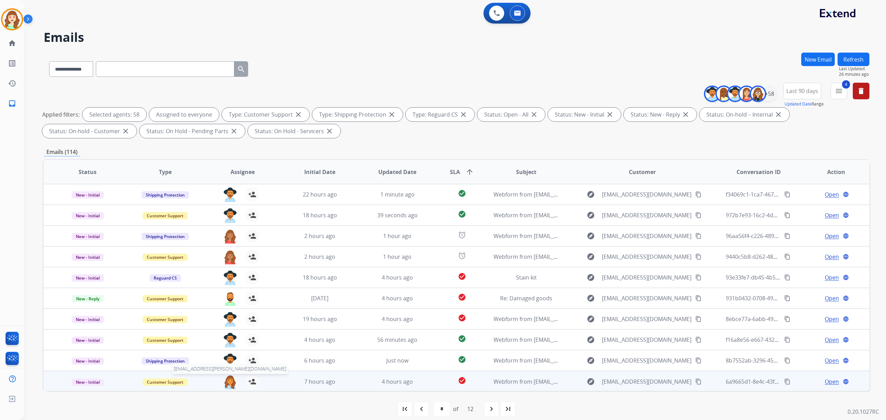
click at [227, 381] on img at bounding box center [230, 382] width 14 height 15
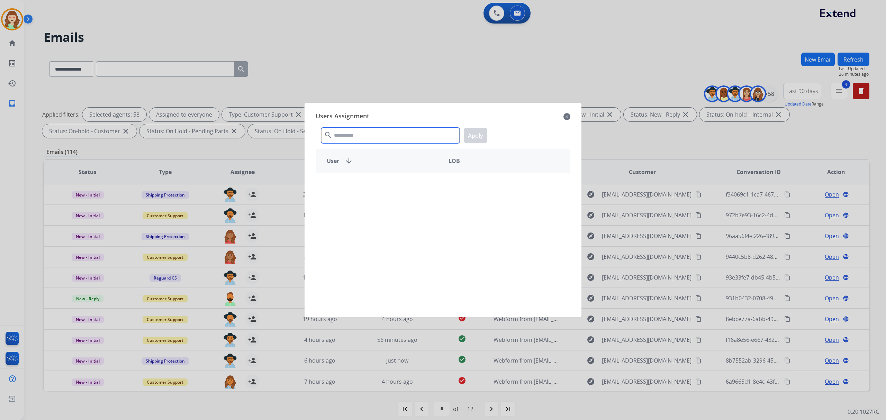
drag, startPoint x: 362, startPoint y: 132, endPoint x: 366, endPoint y: 132, distance: 3.8
click at [364, 132] on input "text" at bounding box center [390, 136] width 138 height 16
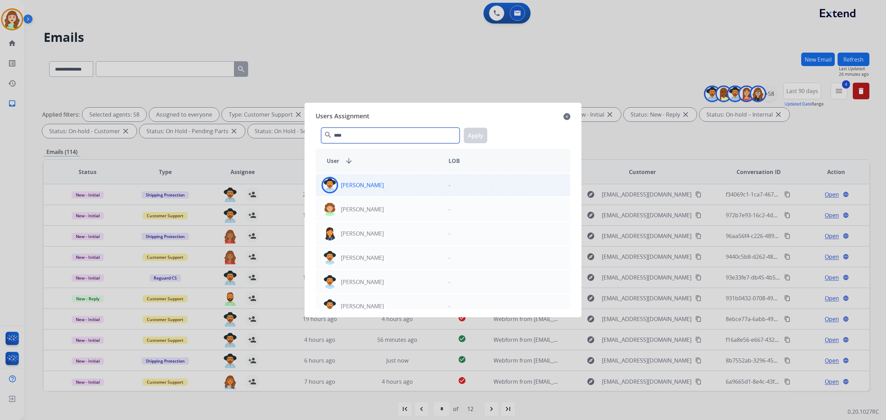
type input "****"
drag, startPoint x: 399, startPoint y: 189, endPoint x: 513, endPoint y: 152, distance: 119.8
click at [400, 189] on div "[PERSON_NAME]" at bounding box center [379, 185] width 127 height 17
click at [475, 132] on button "Apply" at bounding box center [476, 136] width 24 height 16
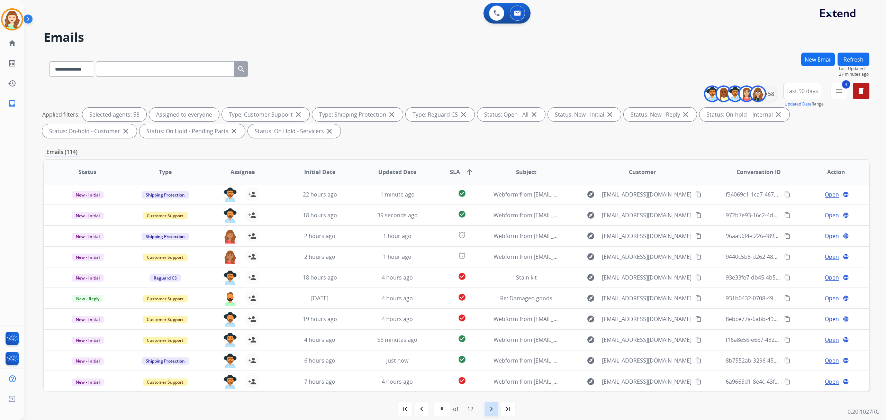
click at [488, 405] on mat-icon "navigate_next" at bounding box center [491, 409] width 8 height 8
select select "*"
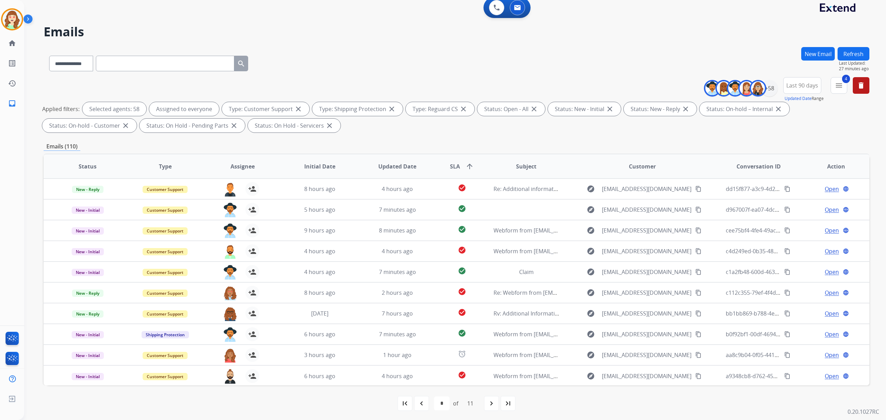
scroll to position [7, 0]
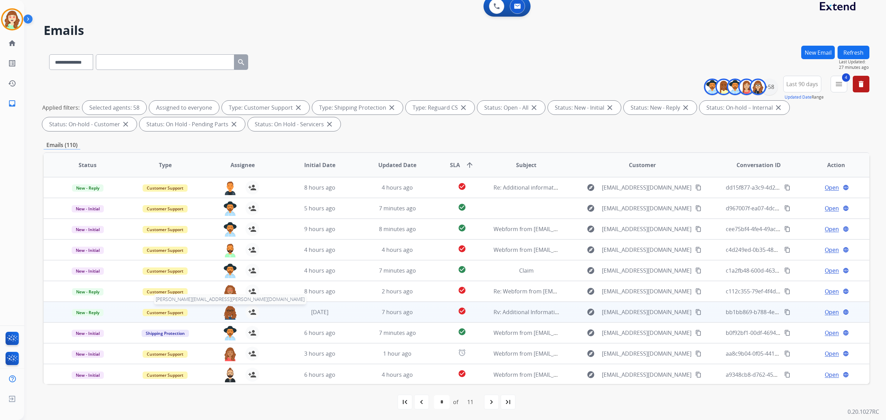
click at [230, 311] on img at bounding box center [230, 312] width 14 height 15
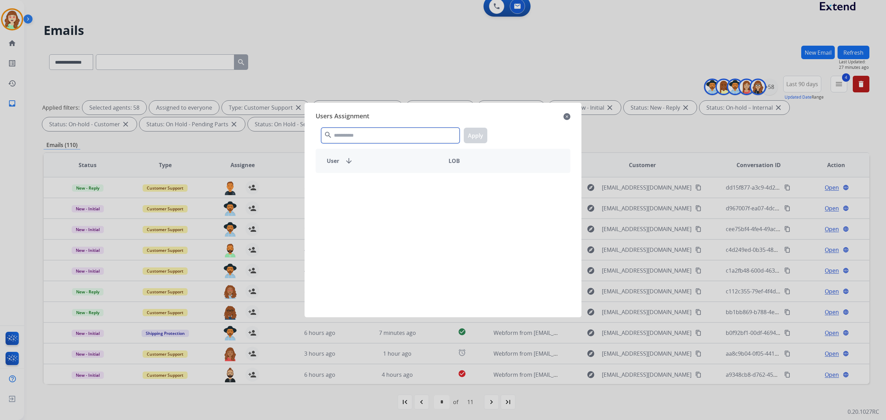
click at [364, 134] on input "text" at bounding box center [390, 136] width 138 height 16
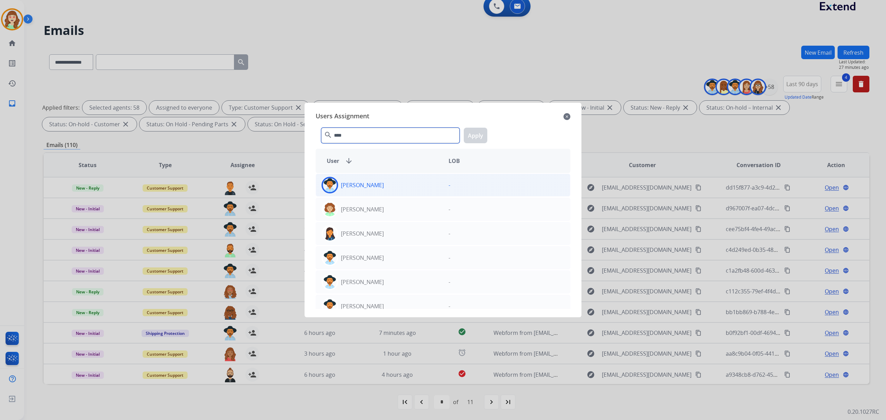
type input "****"
click at [386, 184] on div "[PERSON_NAME]" at bounding box center [379, 185] width 127 height 17
click at [478, 134] on button "Apply" at bounding box center [476, 136] width 24 height 16
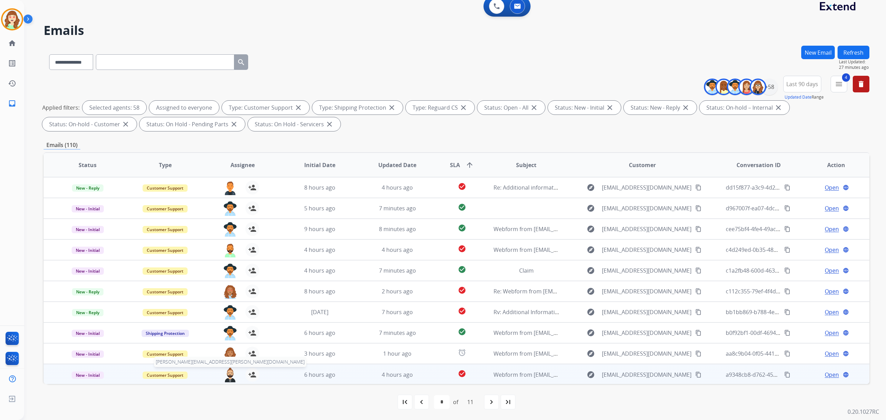
click at [230, 376] on img at bounding box center [230, 375] width 14 height 15
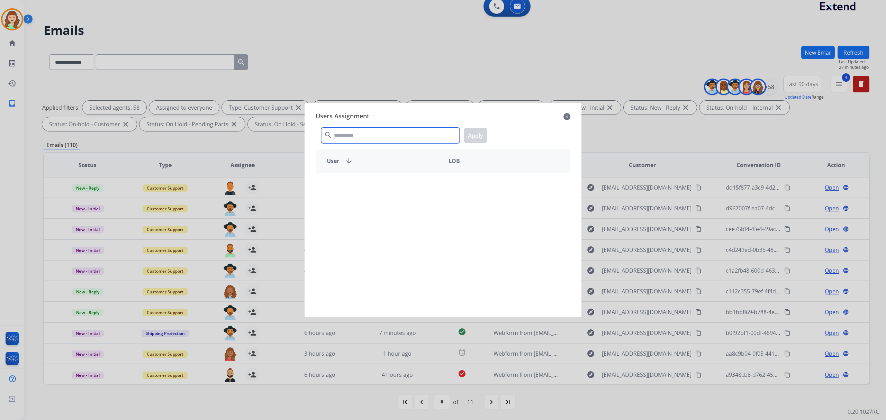
drag, startPoint x: 348, startPoint y: 132, endPoint x: 358, endPoint y: 131, distance: 9.8
click at [358, 131] on input "text" at bounding box center [390, 136] width 138 height 16
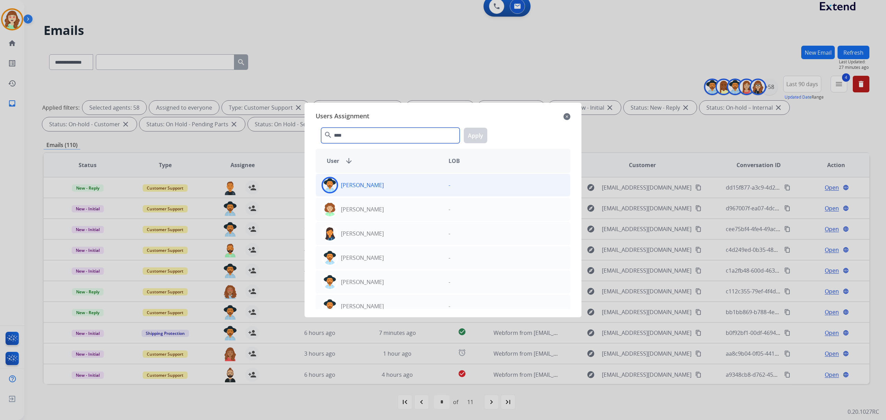
type input "****"
drag, startPoint x: 378, startPoint y: 186, endPoint x: 493, endPoint y: 142, distance: 123.0
click at [378, 186] on div "[PERSON_NAME]" at bounding box center [379, 185] width 127 height 17
drag, startPoint x: 399, startPoint y: 152, endPoint x: 427, endPoint y: 140, distance: 29.6
click at [418, 144] on div "Users Assignment close **** search Apply User arrow_downward LOB Amanda Baez - …" at bounding box center [443, 210] width 266 height 204
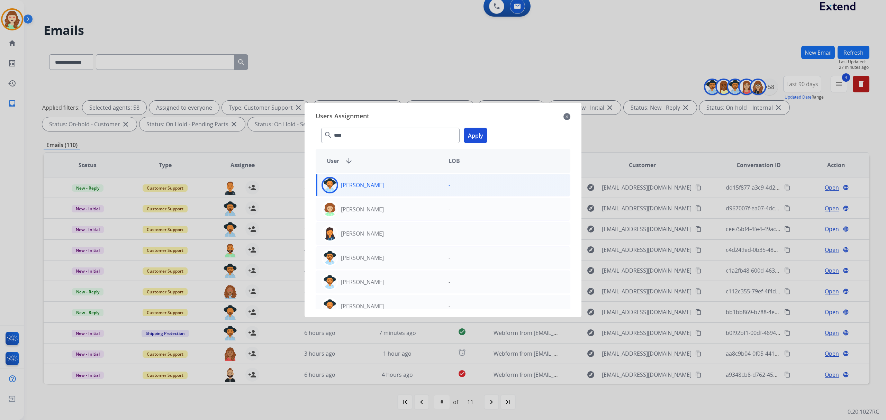
click at [480, 140] on button "Apply" at bounding box center [476, 136] width 24 height 16
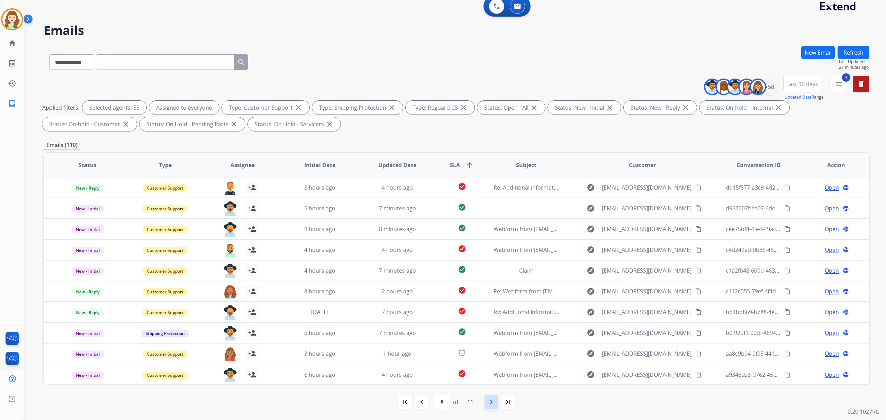
click at [493, 402] on mat-icon "navigate_next" at bounding box center [491, 402] width 8 height 8
select select "*"
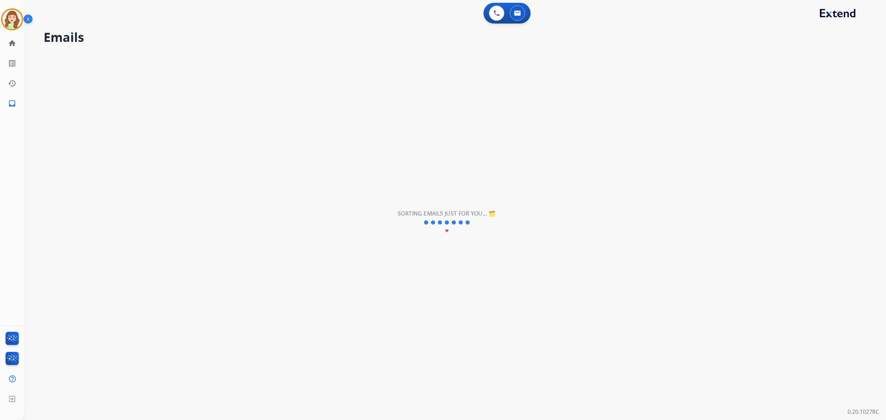
scroll to position [0, 0]
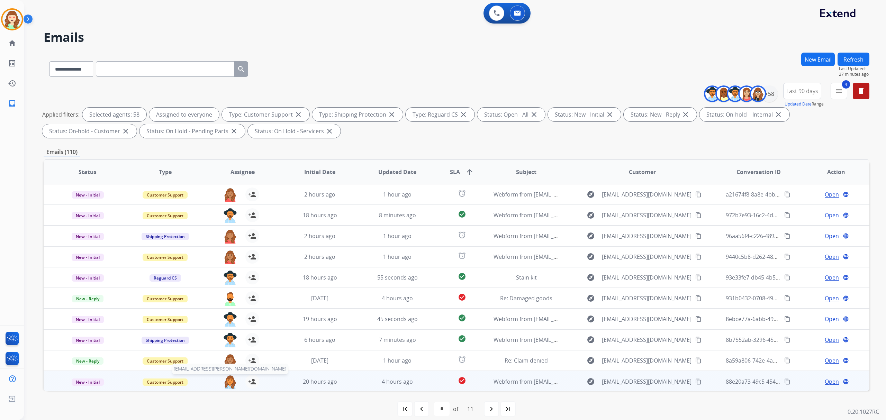
click at [229, 383] on img at bounding box center [230, 382] width 14 height 15
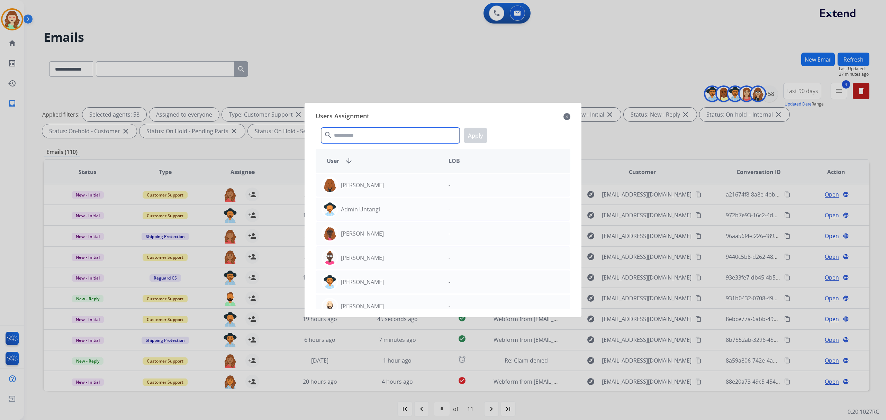
click at [377, 136] on input "text" at bounding box center [390, 136] width 138 height 16
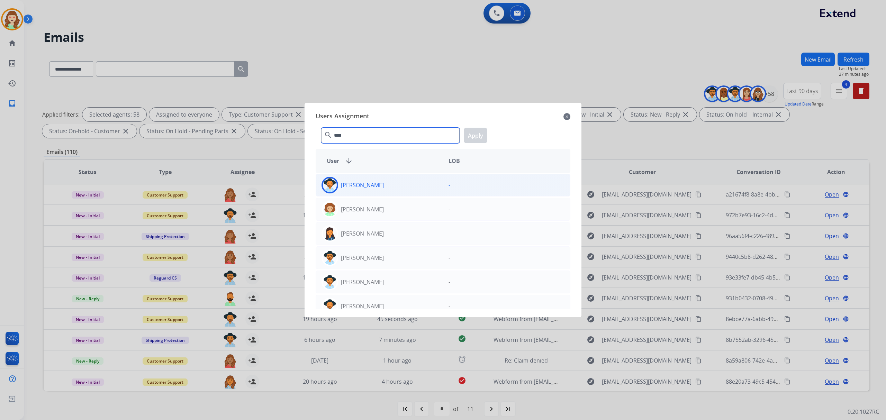
type input "****"
click at [388, 185] on div "[PERSON_NAME]" at bounding box center [379, 185] width 127 height 17
click at [478, 141] on button "Apply" at bounding box center [476, 136] width 24 height 16
